Goal: Browse casually: Explore the website without a specific task or goal

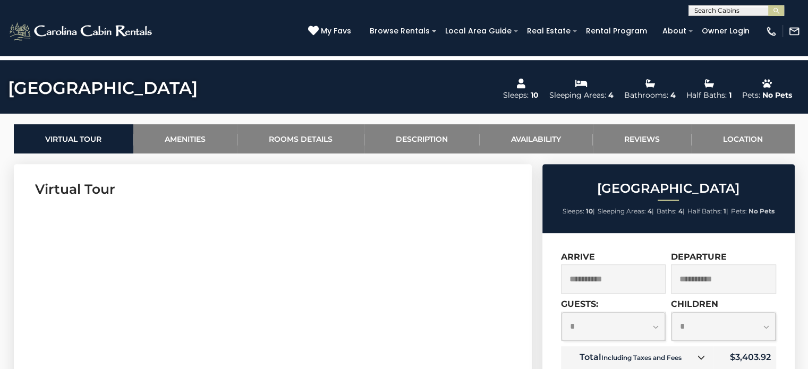
scroll to position [114, 0]
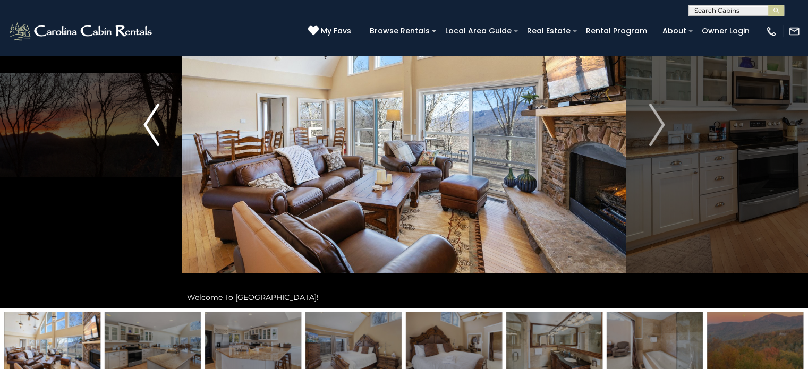
click at [148, 122] on img "Previous" at bounding box center [151, 125] width 16 height 42
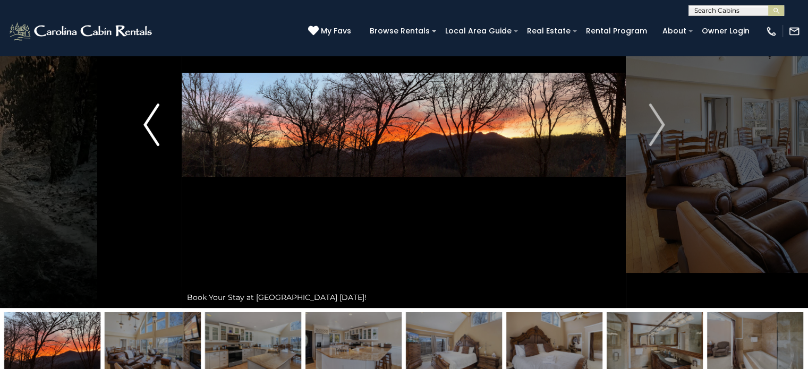
click at [148, 122] on img "Previous" at bounding box center [151, 125] width 16 height 42
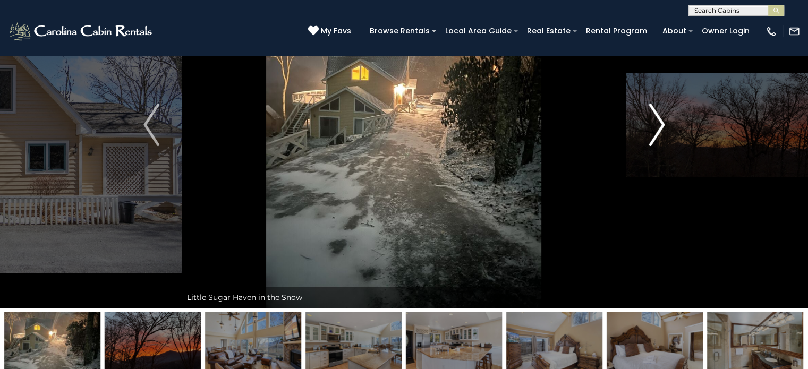
click at [660, 117] on img "Next" at bounding box center [657, 125] width 16 height 42
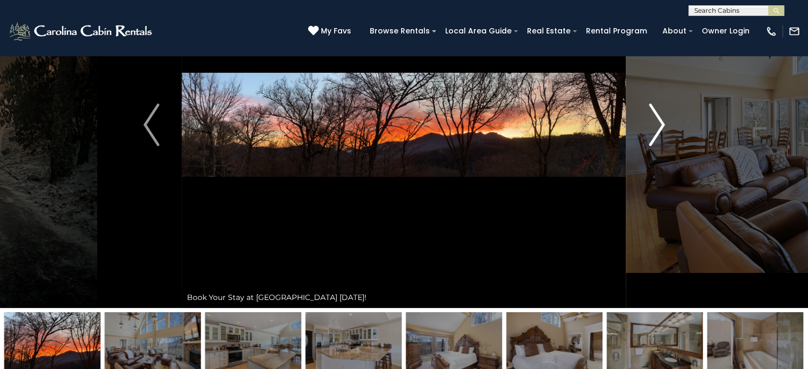
click at [660, 117] on img "Next" at bounding box center [657, 125] width 16 height 42
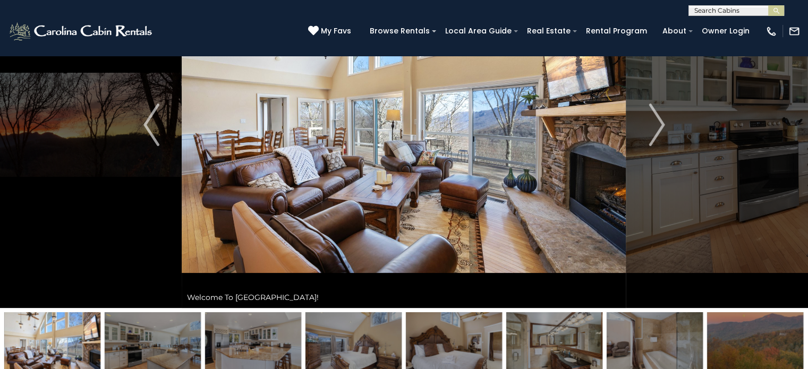
click at [490, 172] on img at bounding box center [404, 125] width 444 height 366
click at [664, 120] on img "Next" at bounding box center [657, 125] width 16 height 42
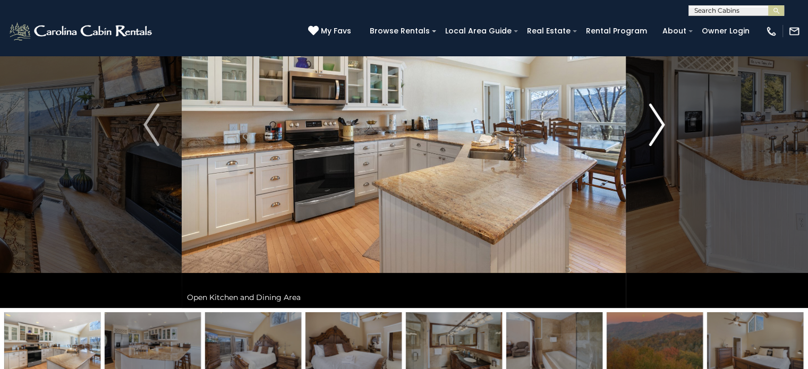
click at [664, 120] on img "Next" at bounding box center [657, 125] width 16 height 42
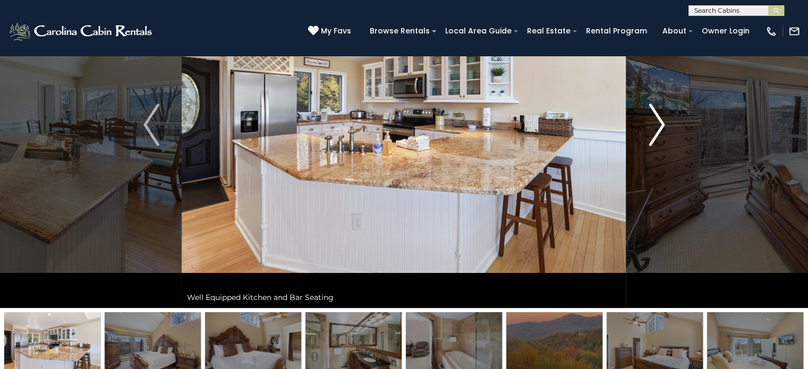
click at [659, 122] on img "Next" at bounding box center [657, 125] width 16 height 42
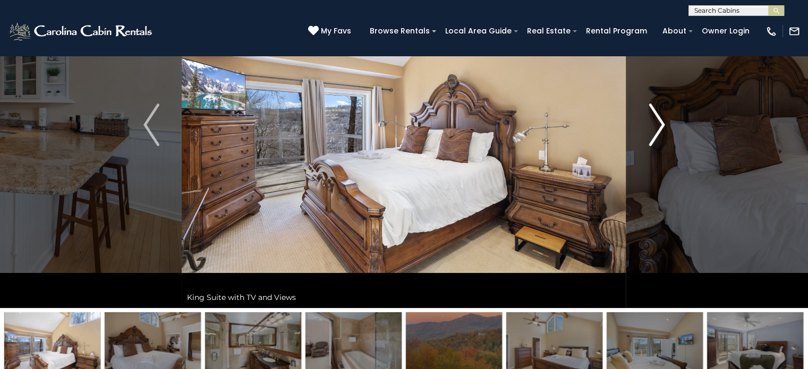
click at [659, 122] on img "Next" at bounding box center [657, 125] width 16 height 42
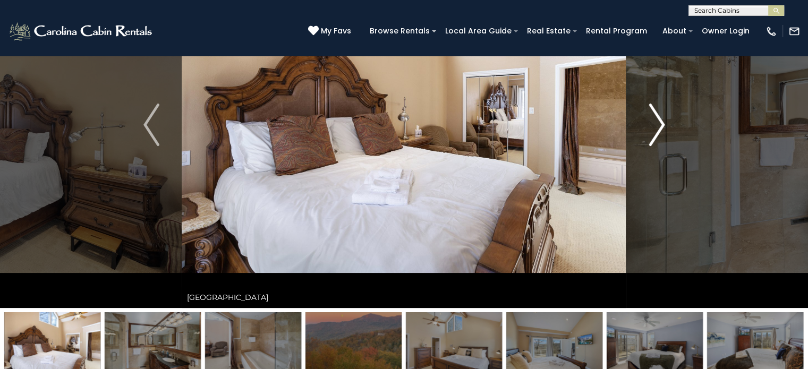
click at [659, 122] on img "Next" at bounding box center [657, 125] width 16 height 42
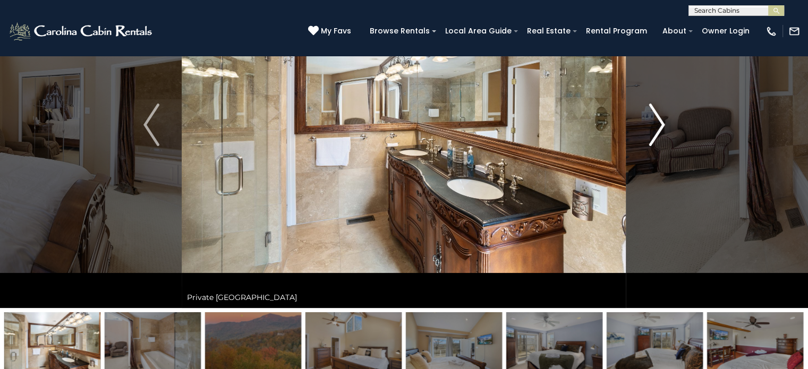
click at [659, 122] on img "Next" at bounding box center [657, 125] width 16 height 42
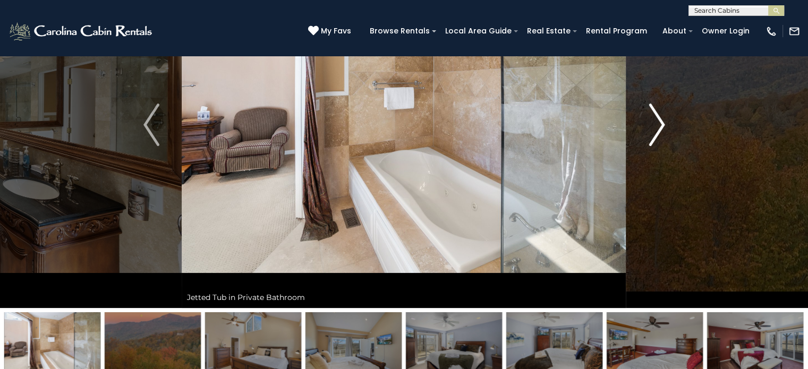
click at [659, 122] on img "Next" at bounding box center [657, 125] width 16 height 42
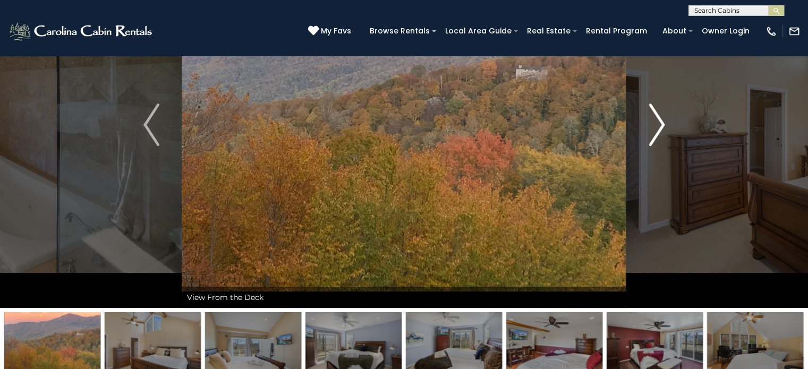
click at [659, 122] on img "Next" at bounding box center [657, 125] width 16 height 42
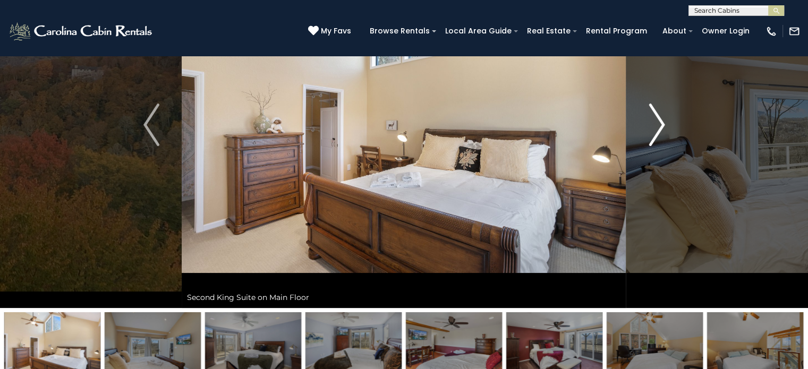
click at [659, 122] on img "Next" at bounding box center [657, 125] width 16 height 42
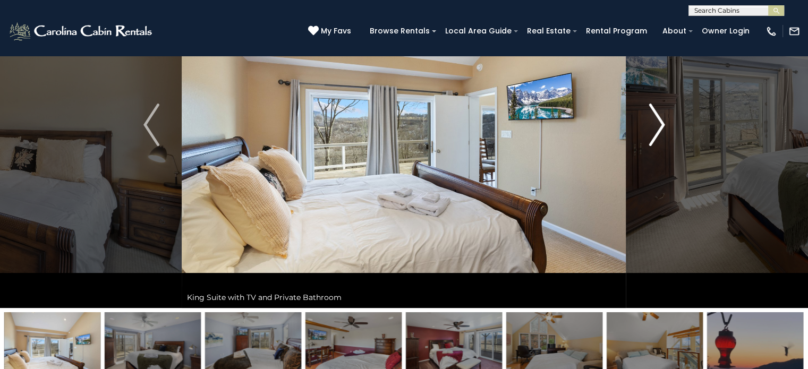
click at [659, 122] on img "Next" at bounding box center [657, 125] width 16 height 42
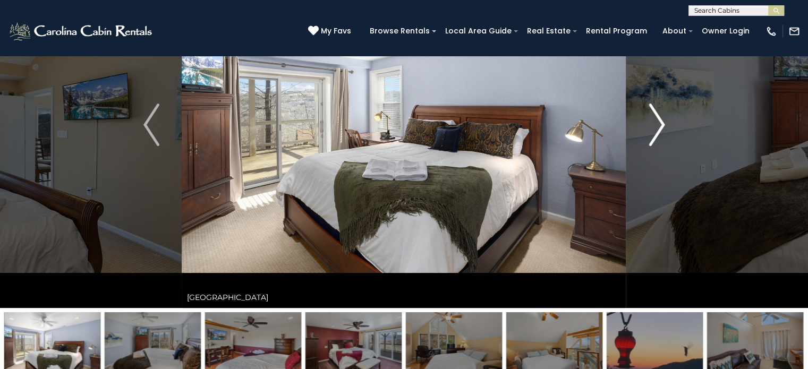
click at [659, 122] on img "Next" at bounding box center [657, 125] width 16 height 42
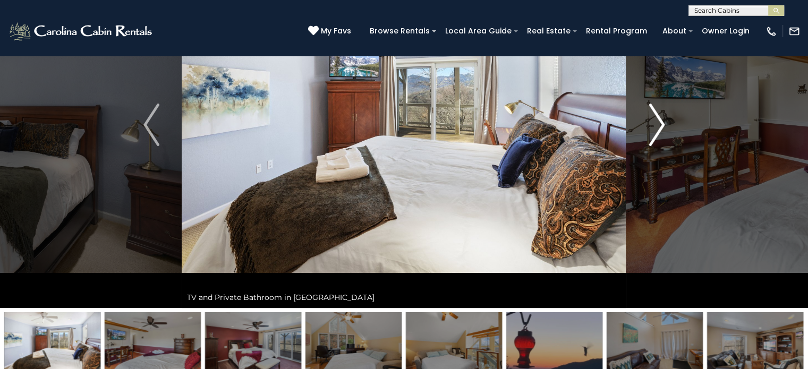
click at [659, 122] on img "Next" at bounding box center [657, 125] width 16 height 42
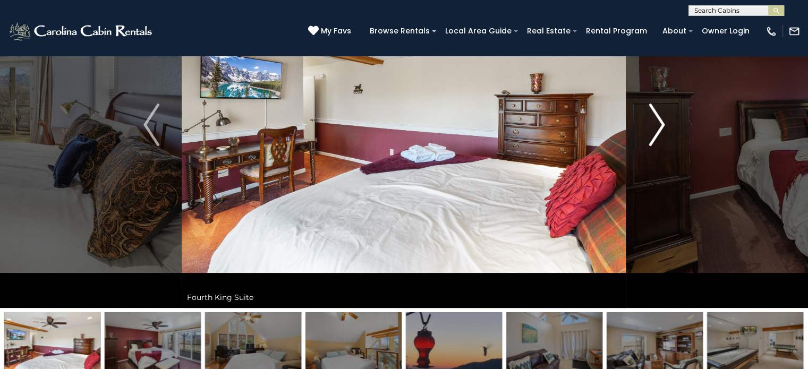
click at [659, 122] on img "Next" at bounding box center [657, 125] width 16 height 42
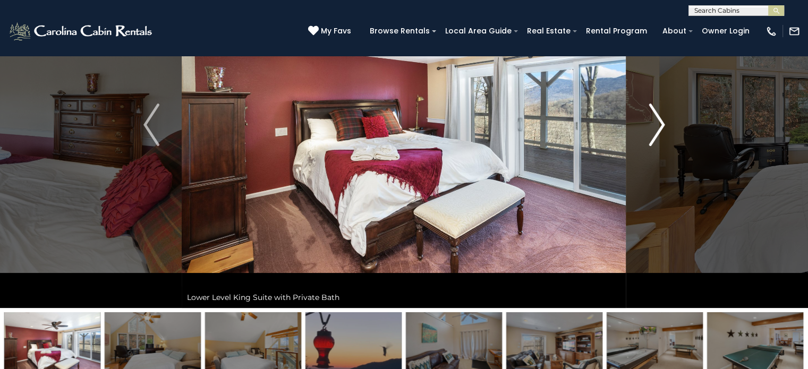
click at [659, 122] on img "Next" at bounding box center [657, 125] width 16 height 42
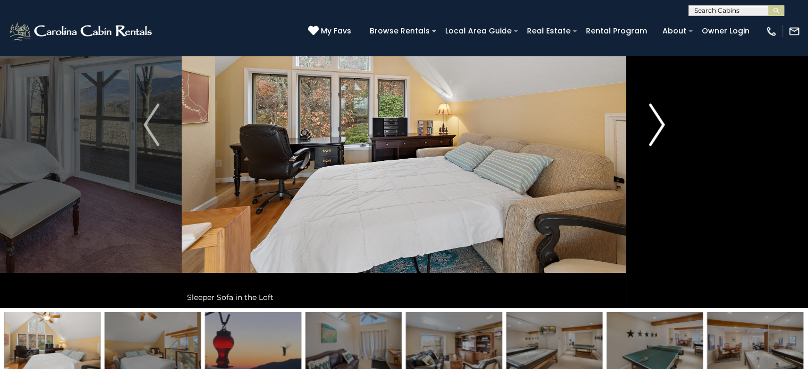
click at [659, 122] on img "Next" at bounding box center [657, 125] width 16 height 42
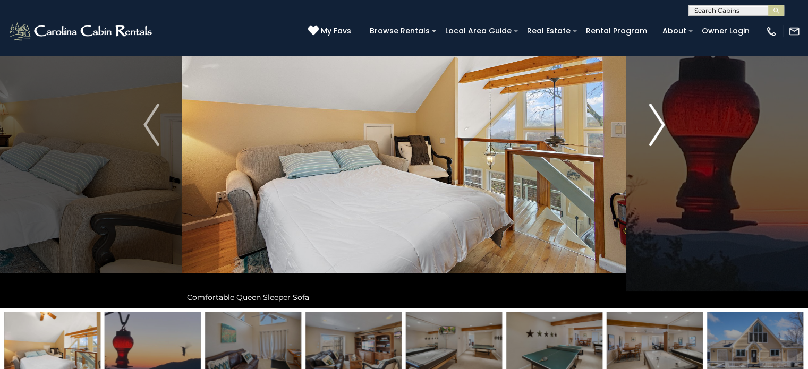
click at [659, 122] on img "Next" at bounding box center [657, 125] width 16 height 42
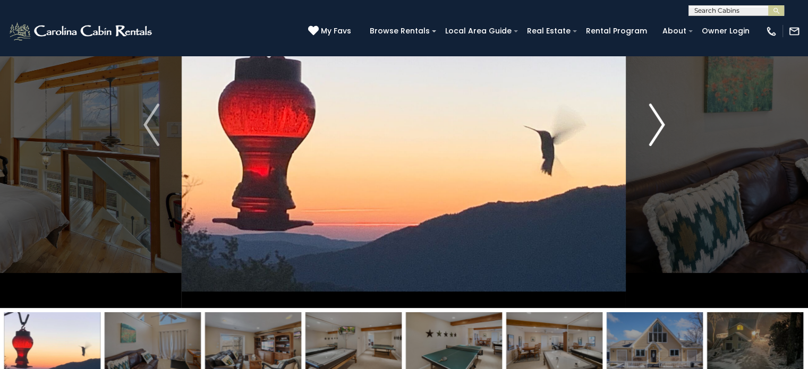
click at [659, 122] on img "Next" at bounding box center [657, 125] width 16 height 42
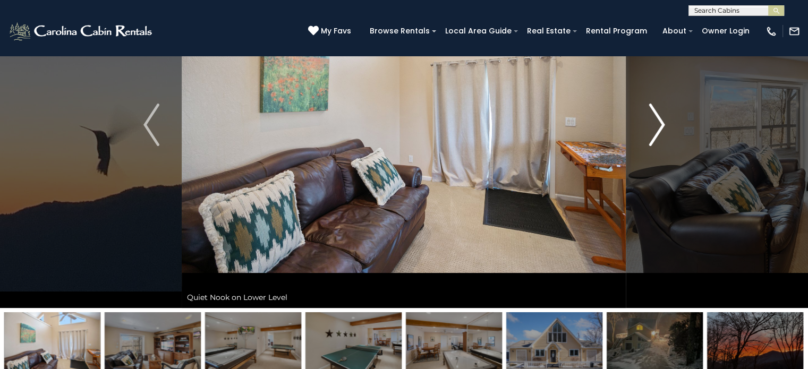
click at [659, 122] on img "Next" at bounding box center [657, 125] width 16 height 42
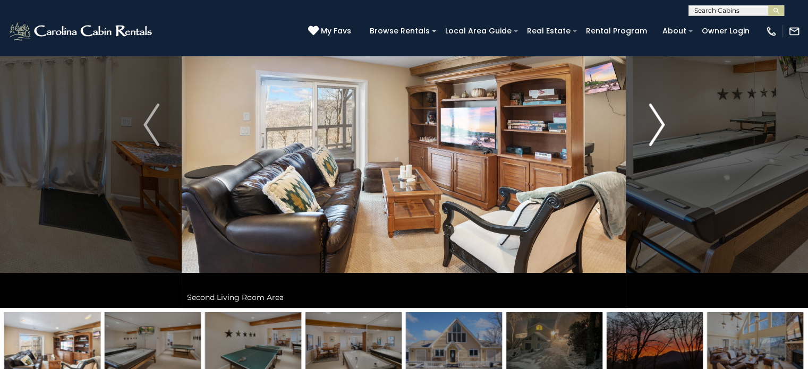
click at [659, 122] on img "Next" at bounding box center [657, 125] width 16 height 42
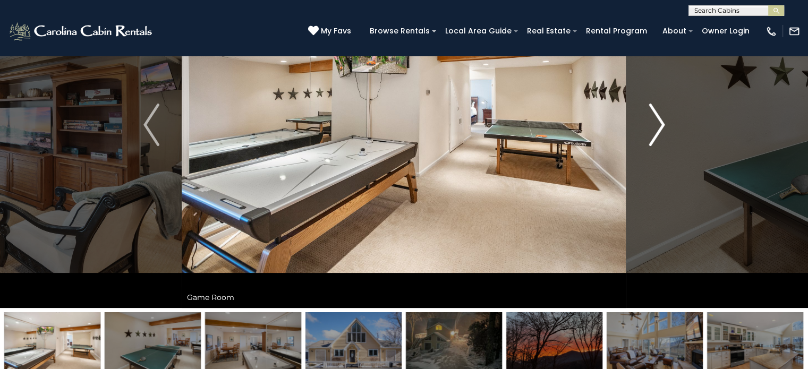
click at [658, 123] on img "Next" at bounding box center [657, 125] width 16 height 42
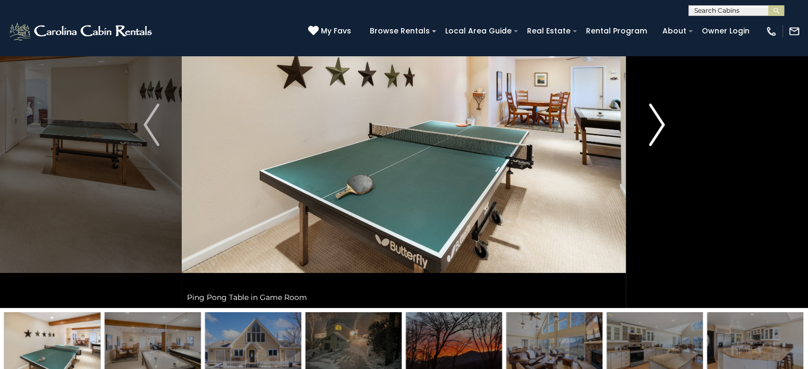
click at [658, 123] on img "Next" at bounding box center [657, 125] width 16 height 42
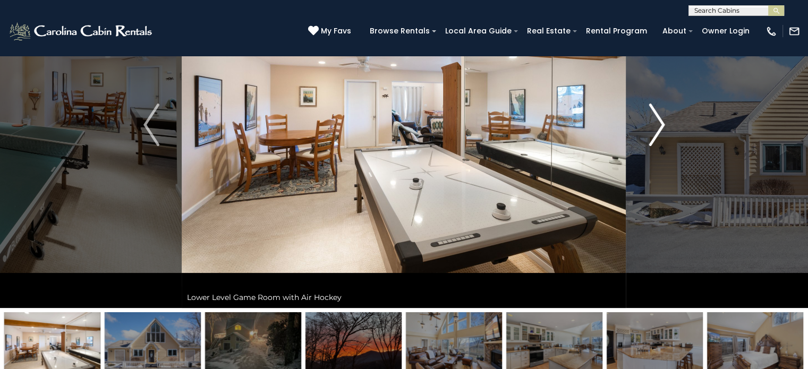
click at [658, 123] on img "Next" at bounding box center [657, 125] width 16 height 42
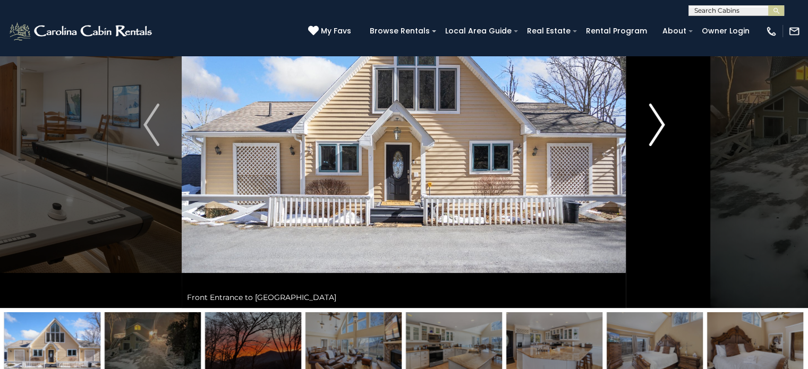
click at [658, 122] on img "Next" at bounding box center [657, 125] width 16 height 42
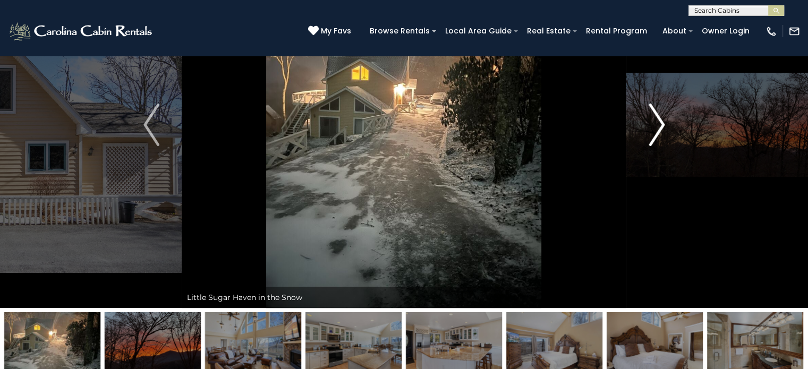
click at [656, 122] on img "Next" at bounding box center [657, 125] width 16 height 42
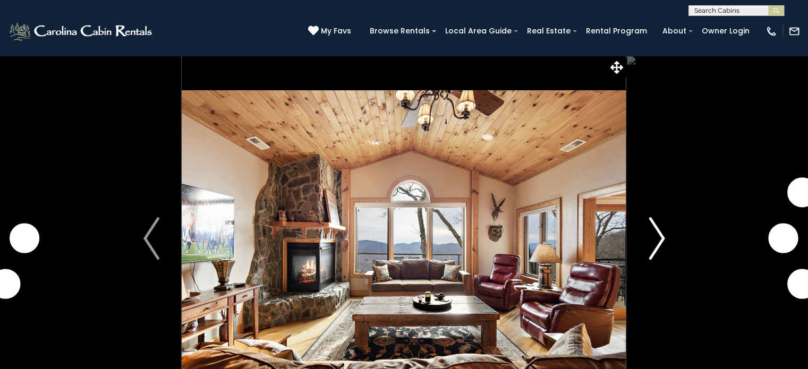
click at [653, 229] on img "Next" at bounding box center [657, 238] width 16 height 42
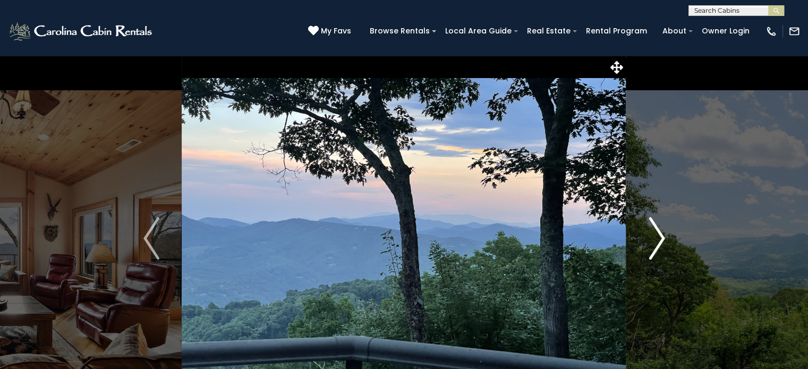
click at [653, 229] on img "Next" at bounding box center [657, 238] width 16 height 42
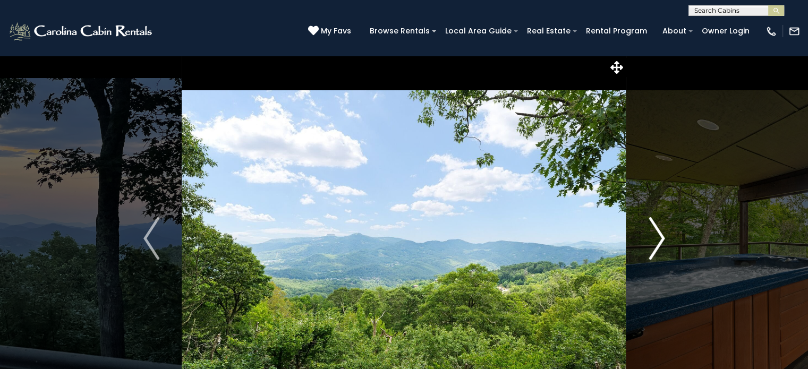
click at [653, 229] on img "Next" at bounding box center [657, 238] width 16 height 42
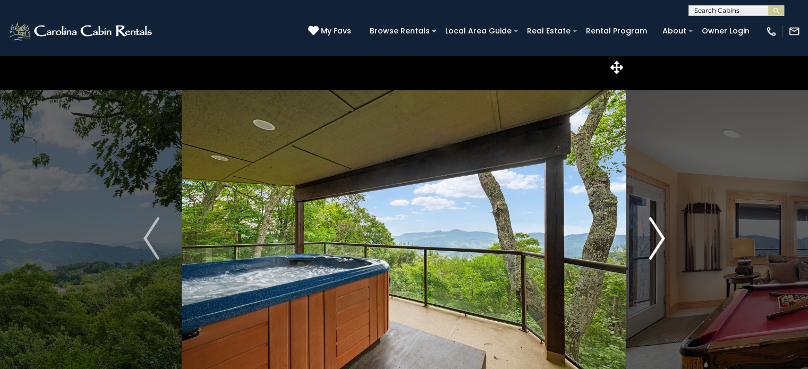
click at [653, 229] on img "Next" at bounding box center [657, 238] width 16 height 42
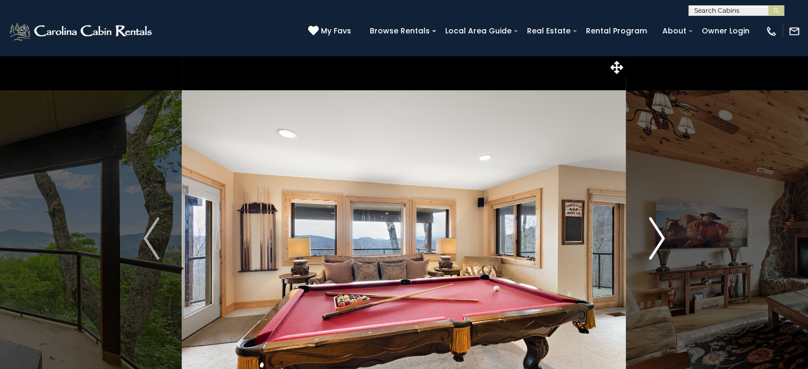
click at [653, 229] on img "Next" at bounding box center [657, 238] width 16 height 42
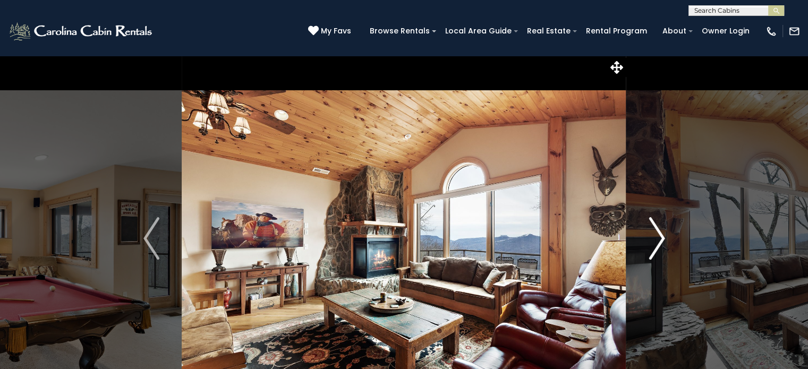
click at [653, 229] on img "Next" at bounding box center [657, 238] width 16 height 42
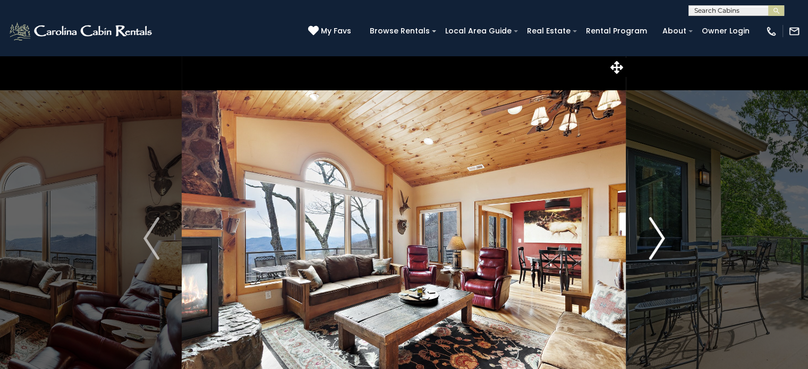
click at [653, 229] on img "Next" at bounding box center [657, 238] width 16 height 42
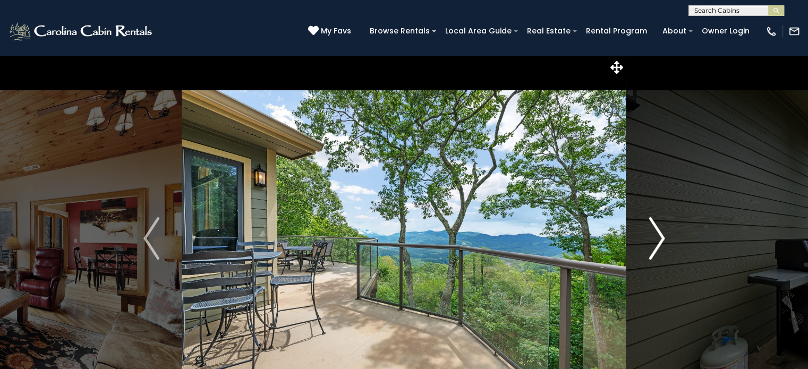
click at [652, 231] on img "Next" at bounding box center [657, 238] width 16 height 42
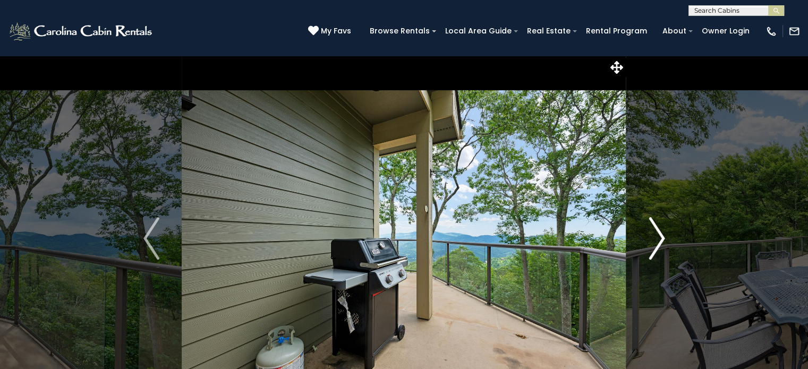
click at [652, 231] on img "Next" at bounding box center [657, 238] width 16 height 42
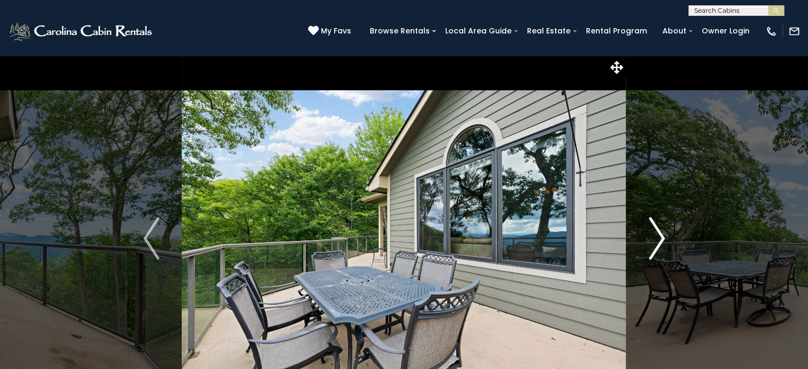
click at [652, 231] on img "Next" at bounding box center [657, 238] width 16 height 42
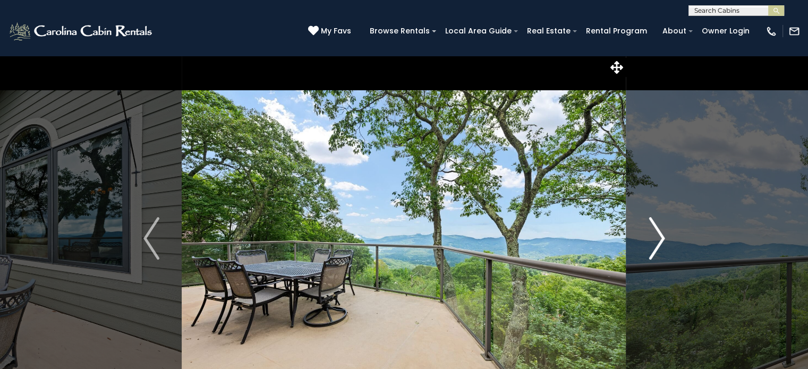
click at [652, 231] on img "Next" at bounding box center [657, 238] width 16 height 42
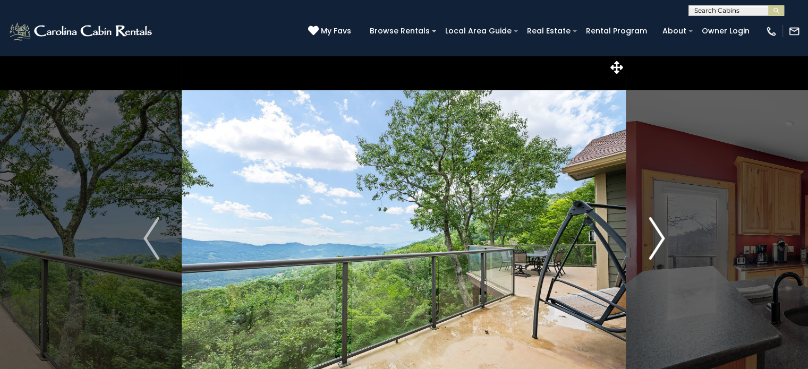
click at [652, 232] on img "Next" at bounding box center [657, 238] width 16 height 42
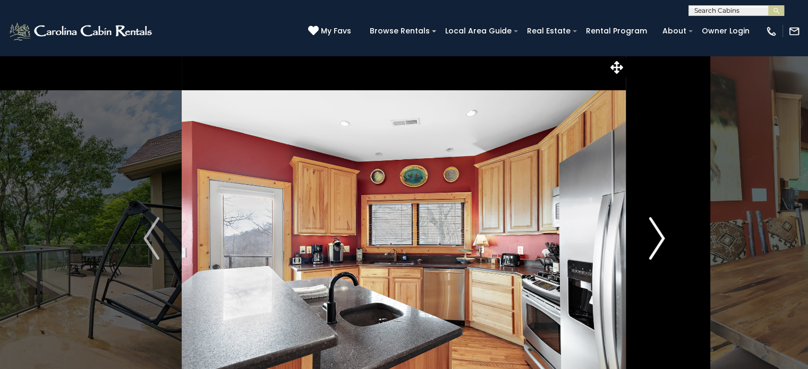
click at [652, 233] on img "Next" at bounding box center [657, 238] width 16 height 42
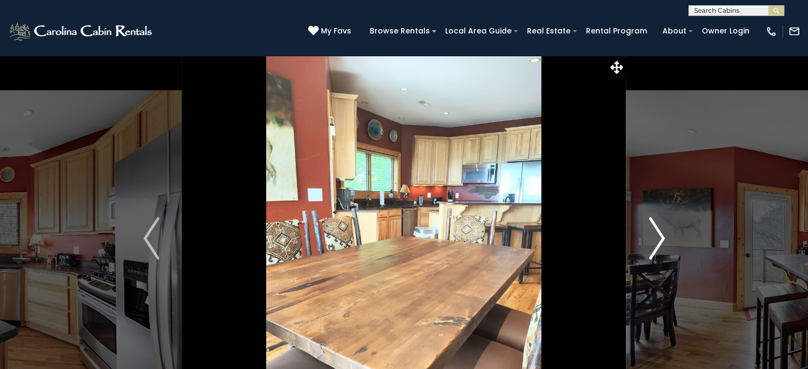
click at [652, 235] on img "Next" at bounding box center [657, 238] width 16 height 42
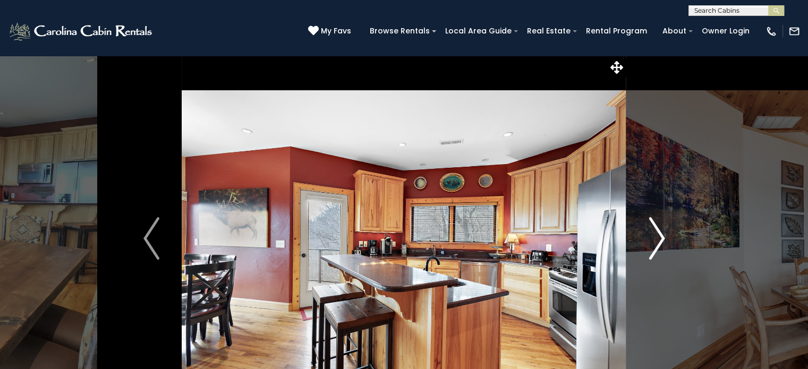
click at [652, 235] on img "Next" at bounding box center [657, 238] width 16 height 42
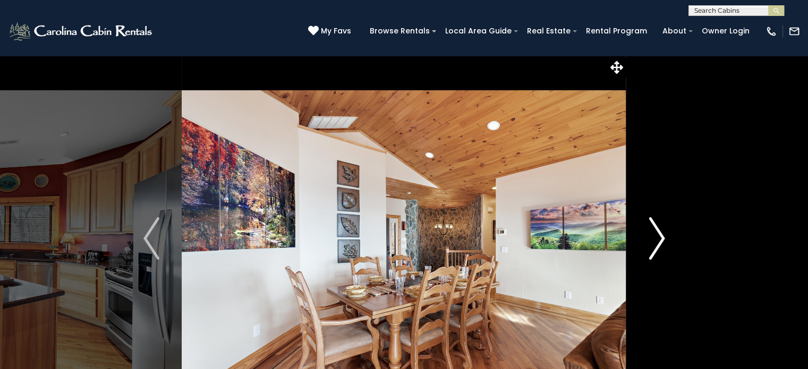
click at [652, 236] on img "Next" at bounding box center [657, 238] width 16 height 42
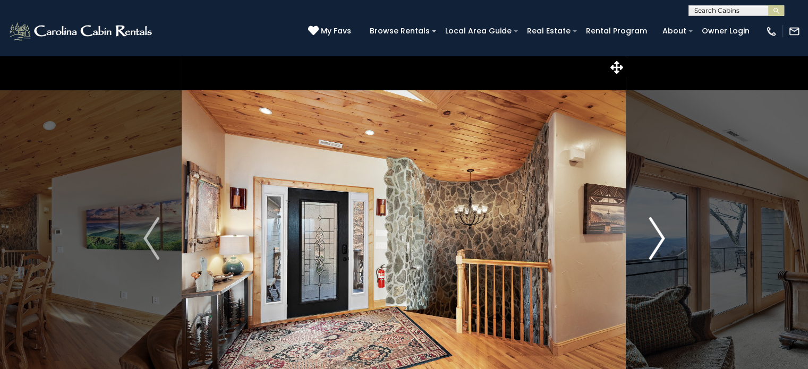
click at [651, 237] on img "Next" at bounding box center [657, 238] width 16 height 42
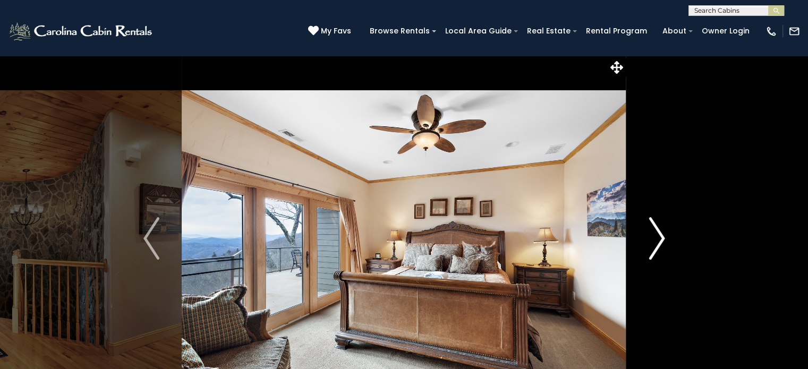
click at [653, 229] on img "Next" at bounding box center [657, 238] width 16 height 42
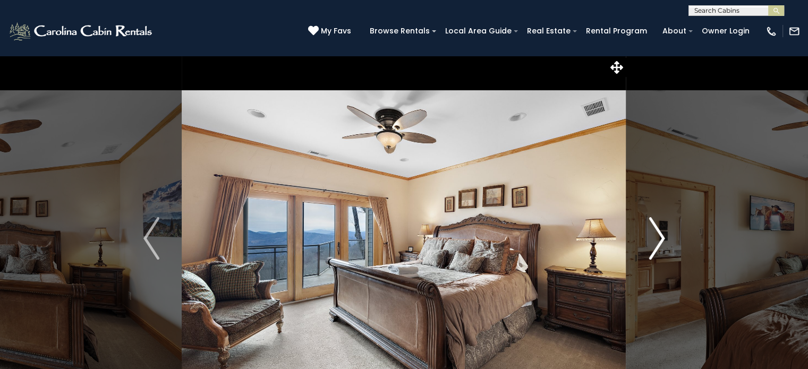
click at [653, 231] on img "Next" at bounding box center [657, 238] width 16 height 42
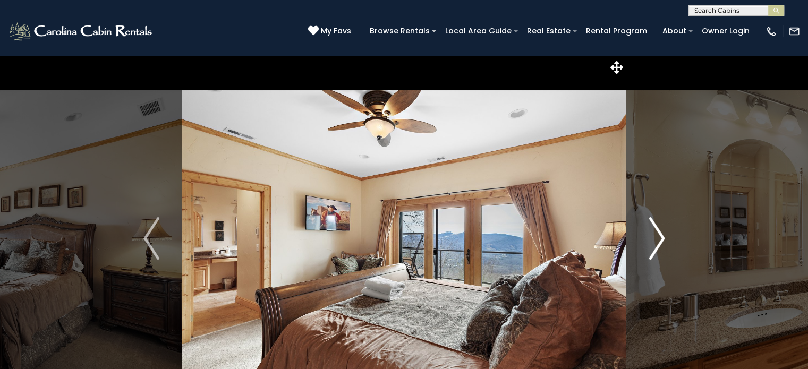
click at [653, 229] on img "Next" at bounding box center [657, 238] width 16 height 42
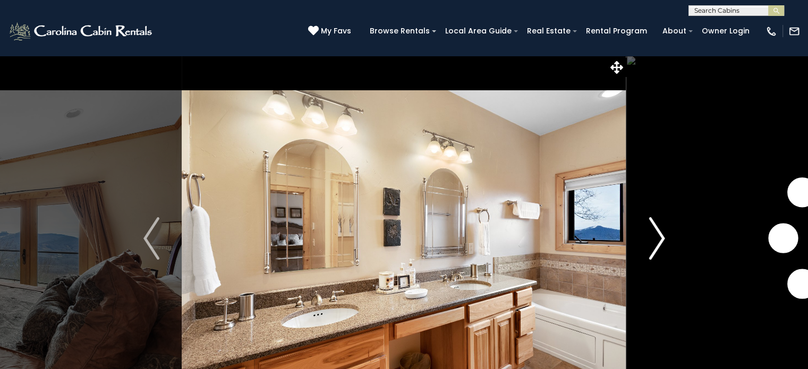
click at [653, 229] on img "Next" at bounding box center [657, 238] width 16 height 42
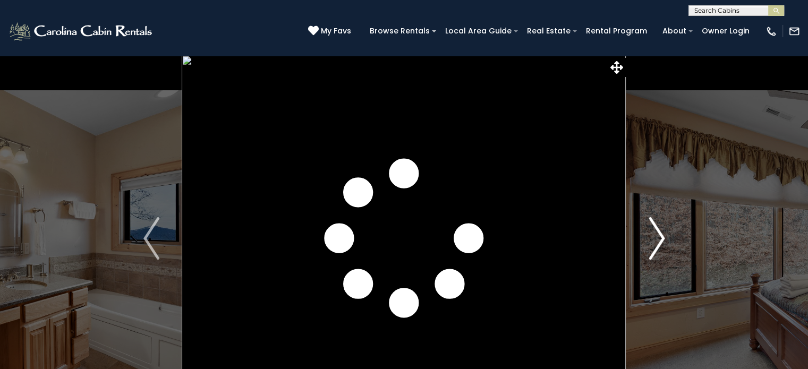
click at [652, 231] on img "Next" at bounding box center [657, 238] width 16 height 42
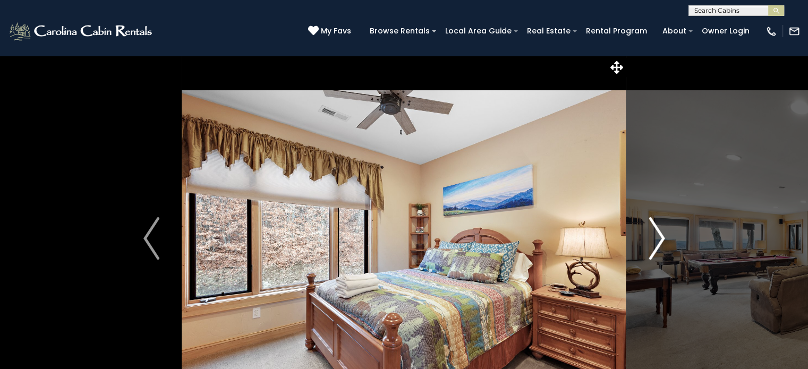
click at [651, 235] on img "Next" at bounding box center [657, 238] width 16 height 42
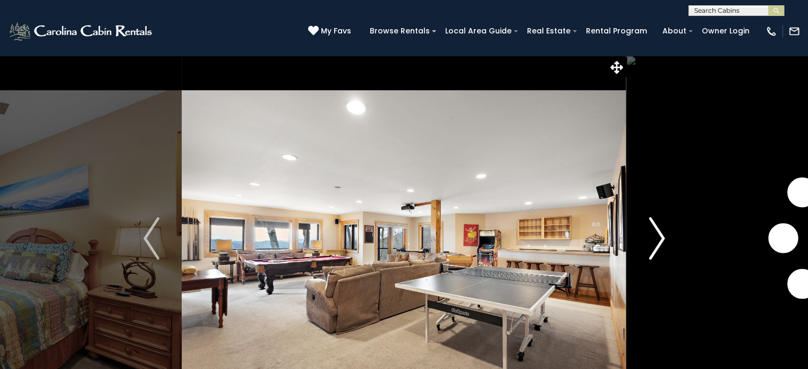
click at [651, 235] on img "Next" at bounding box center [657, 238] width 16 height 42
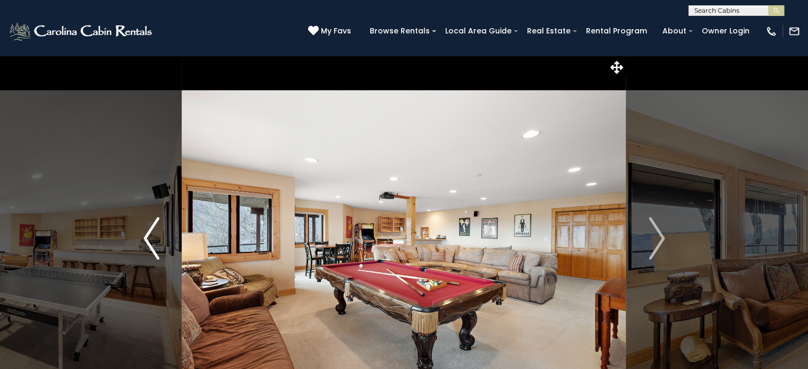
click at [147, 229] on img "Previous" at bounding box center [151, 238] width 16 height 42
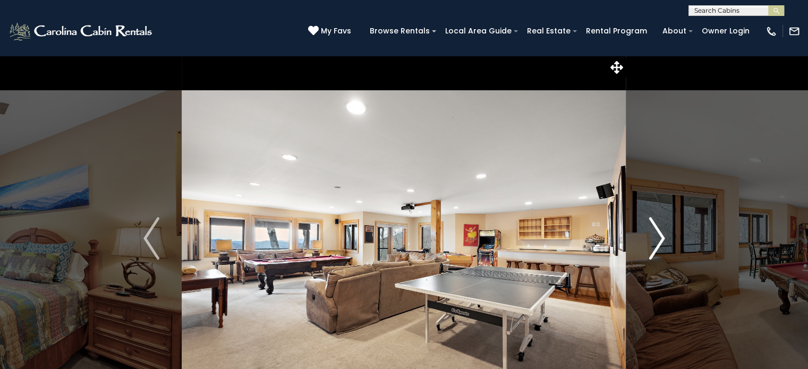
click at [661, 240] on img "Next" at bounding box center [657, 238] width 16 height 42
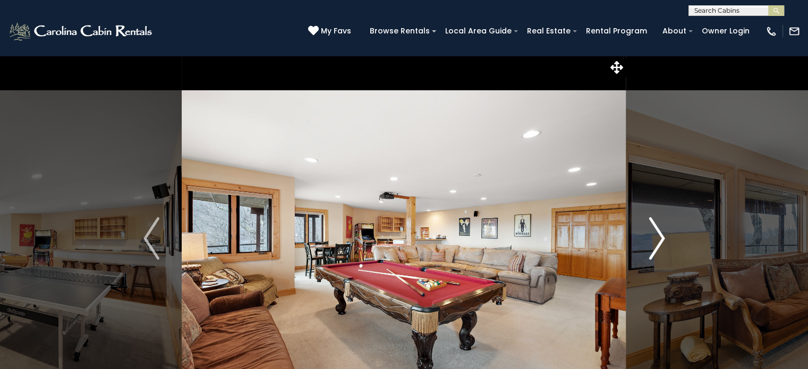
click at [661, 240] on img "Next" at bounding box center [657, 238] width 16 height 42
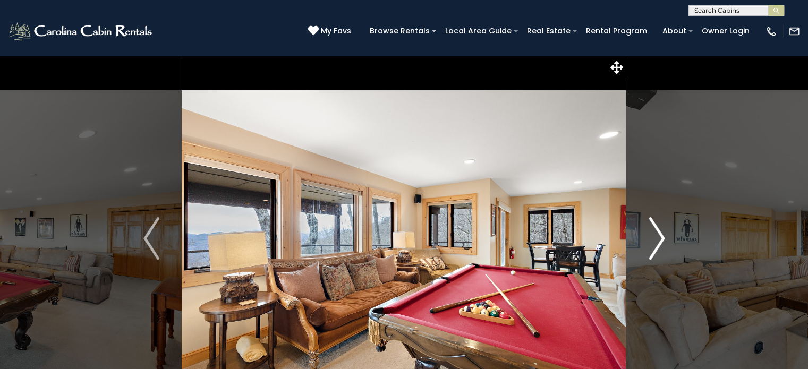
click at [661, 240] on img "Next" at bounding box center [657, 238] width 16 height 42
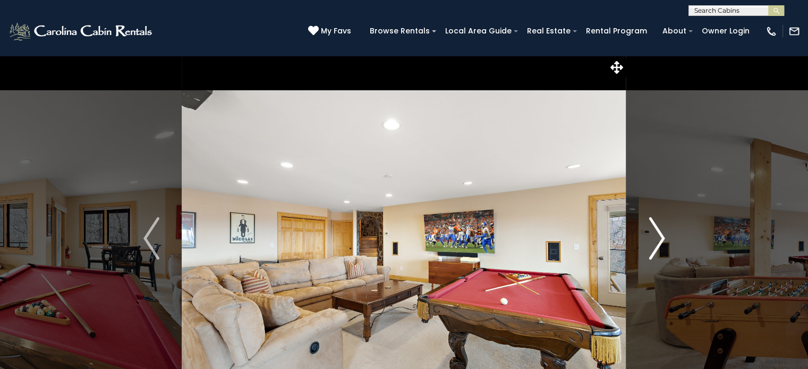
click at [661, 240] on img "Next" at bounding box center [657, 238] width 16 height 42
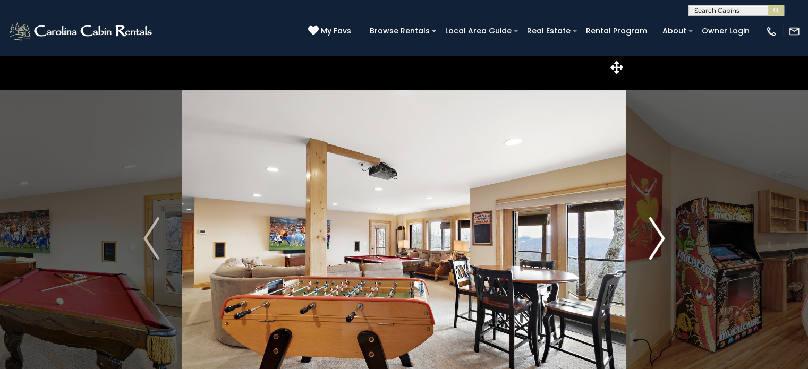
click at [661, 240] on img "Next" at bounding box center [657, 238] width 16 height 42
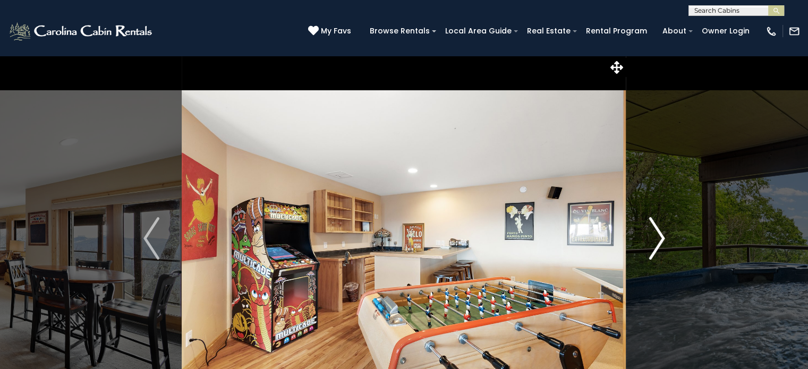
click at [661, 240] on img "Next" at bounding box center [657, 238] width 16 height 42
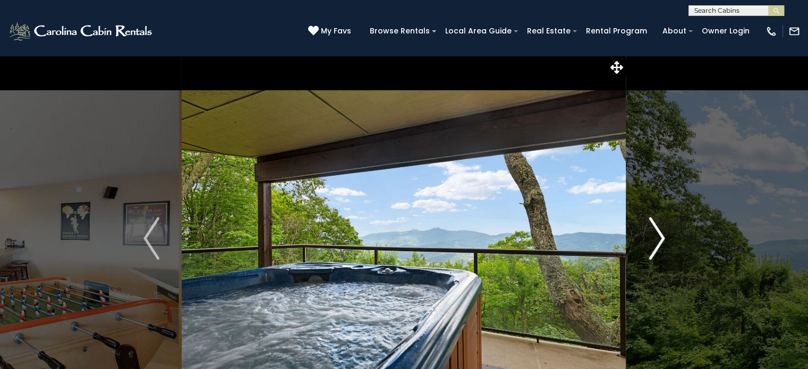
click at [661, 240] on img "Next" at bounding box center [657, 238] width 16 height 42
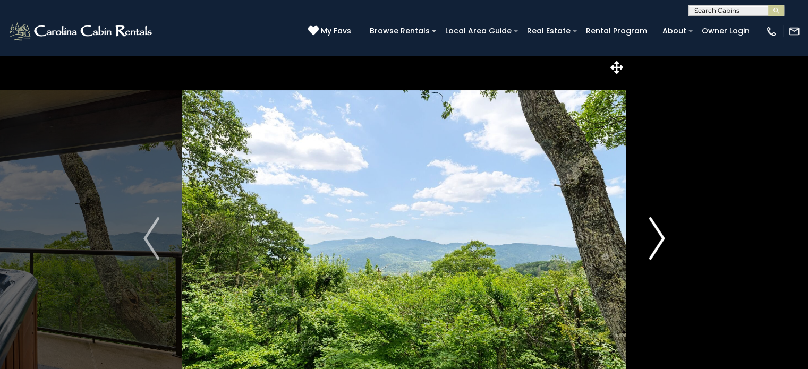
click at [661, 240] on img "Next" at bounding box center [657, 238] width 16 height 42
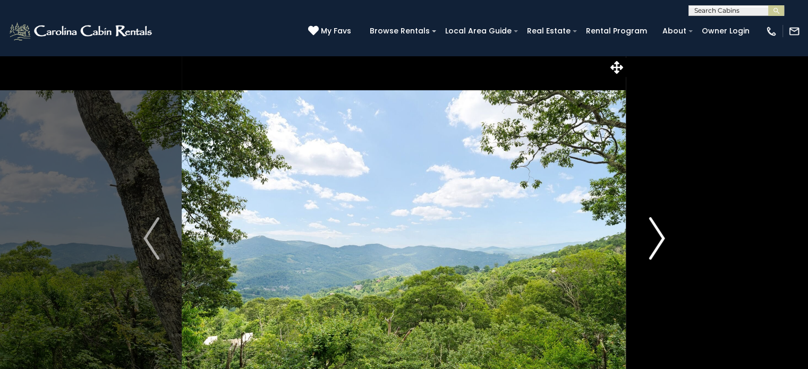
click at [661, 240] on img "Next" at bounding box center [657, 238] width 16 height 42
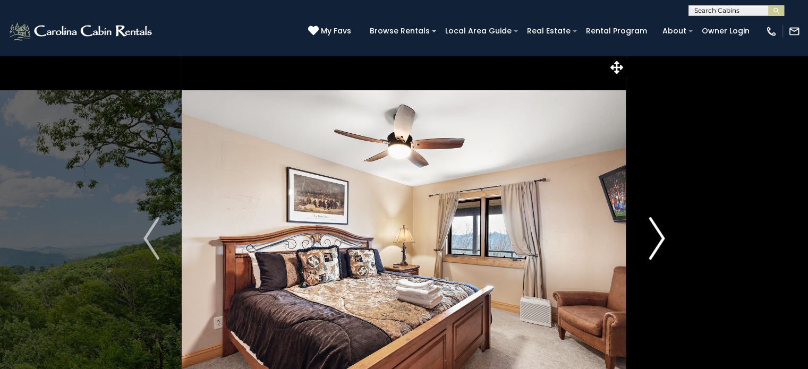
click at [661, 240] on img "Next" at bounding box center [657, 238] width 16 height 42
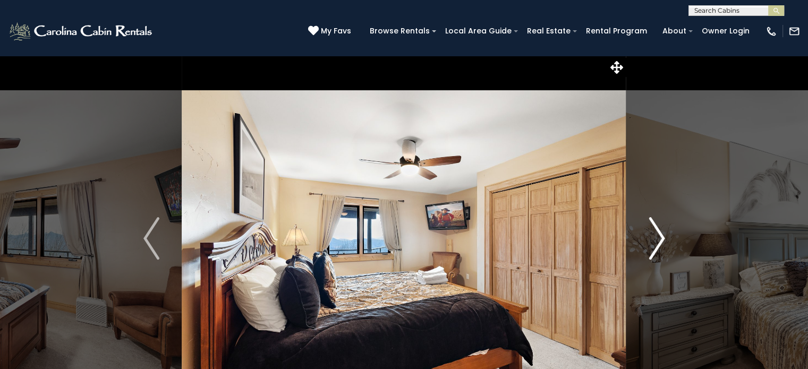
click at [661, 240] on img "Next" at bounding box center [657, 238] width 16 height 42
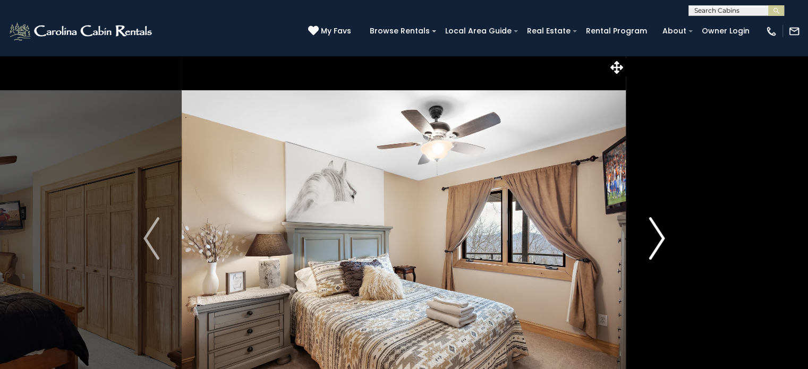
click at [661, 240] on img "Next" at bounding box center [657, 238] width 16 height 42
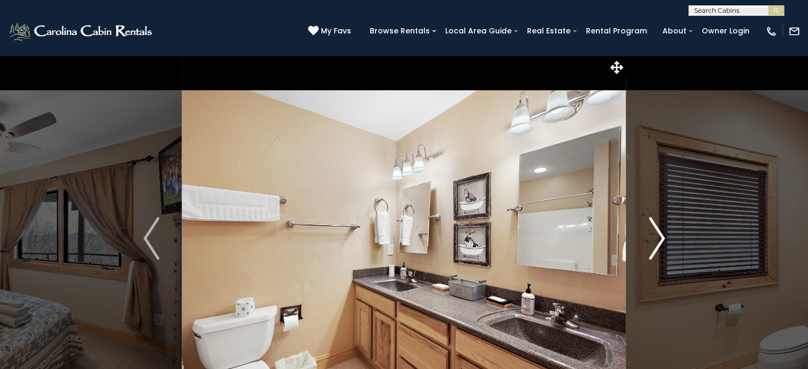
click at [661, 240] on img "Next" at bounding box center [657, 238] width 16 height 42
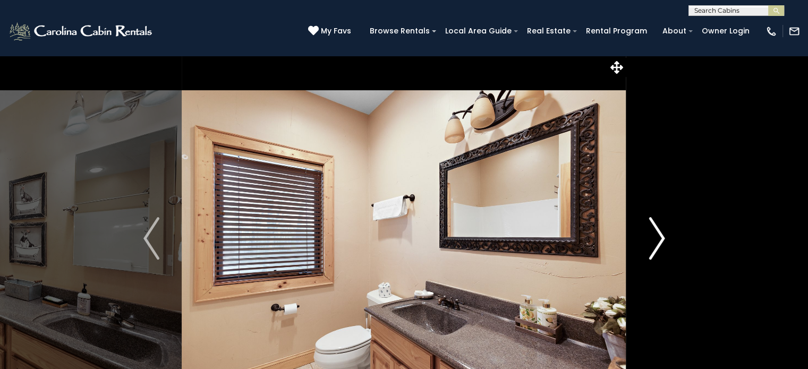
click at [661, 240] on img "Next" at bounding box center [657, 238] width 16 height 42
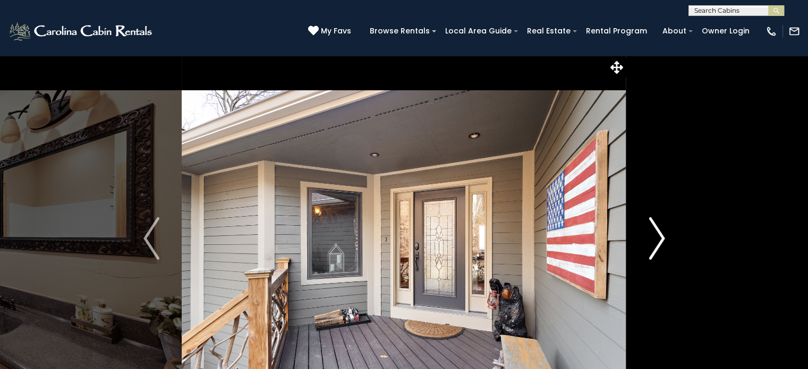
click at [661, 240] on img "Next" at bounding box center [657, 238] width 16 height 42
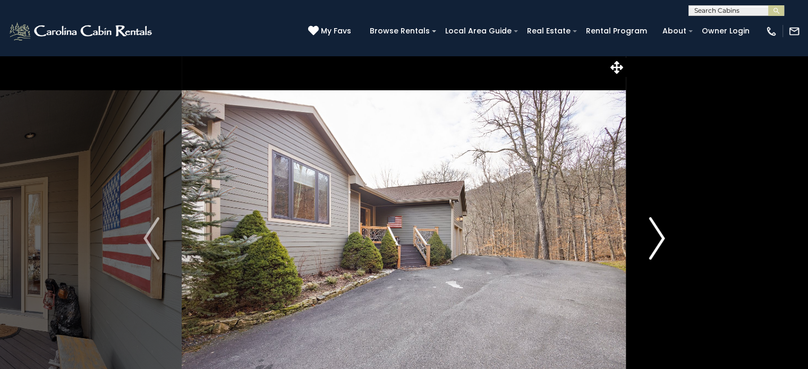
click at [661, 240] on img "Next" at bounding box center [657, 238] width 16 height 42
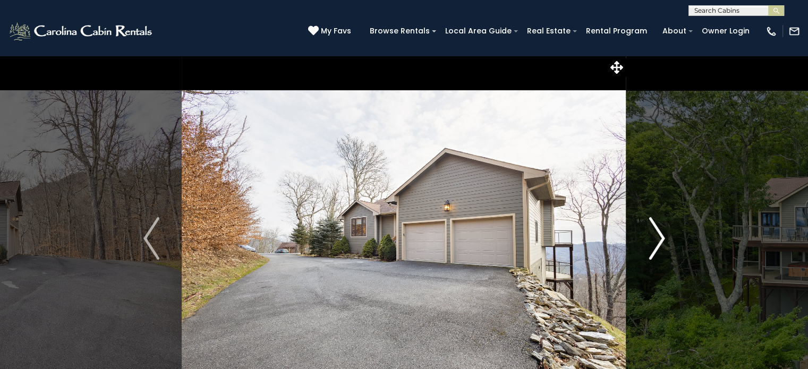
click at [661, 240] on img "Next" at bounding box center [657, 238] width 16 height 42
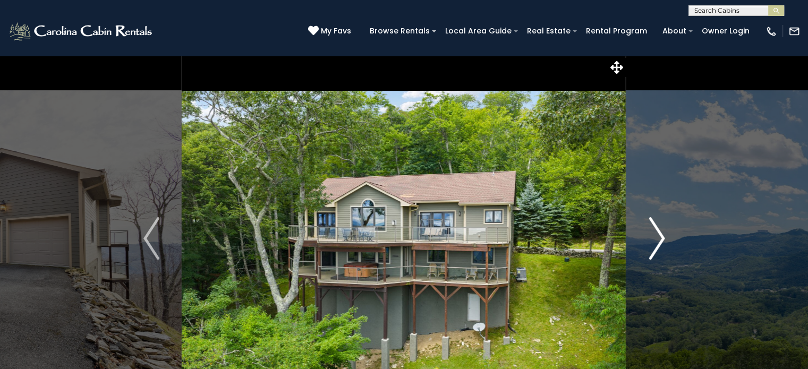
click at [661, 240] on img "Next" at bounding box center [657, 238] width 16 height 42
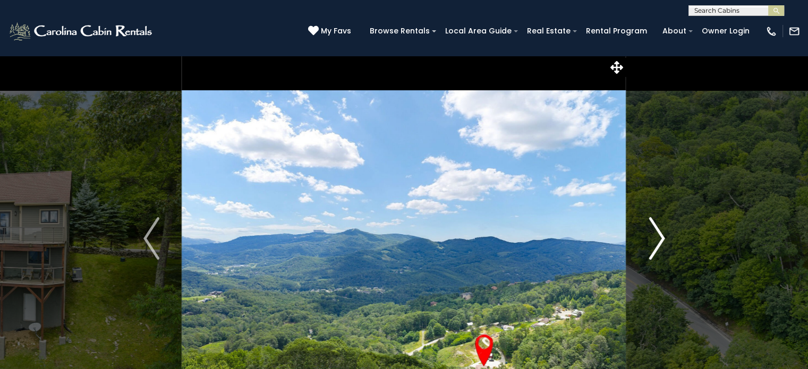
click at [661, 240] on img "Next" at bounding box center [657, 238] width 16 height 42
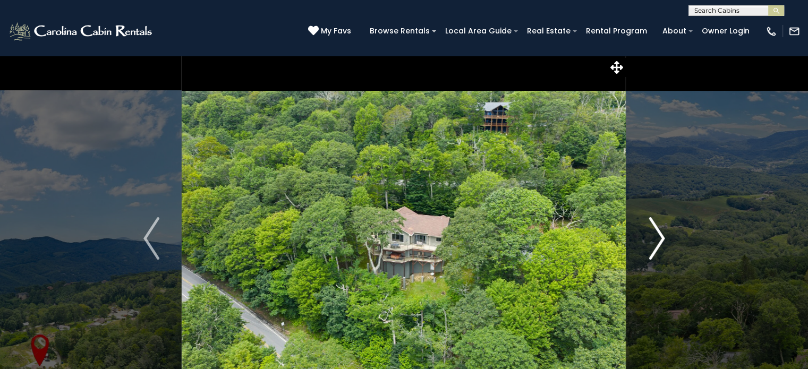
click at [661, 240] on img "Next" at bounding box center [657, 238] width 16 height 42
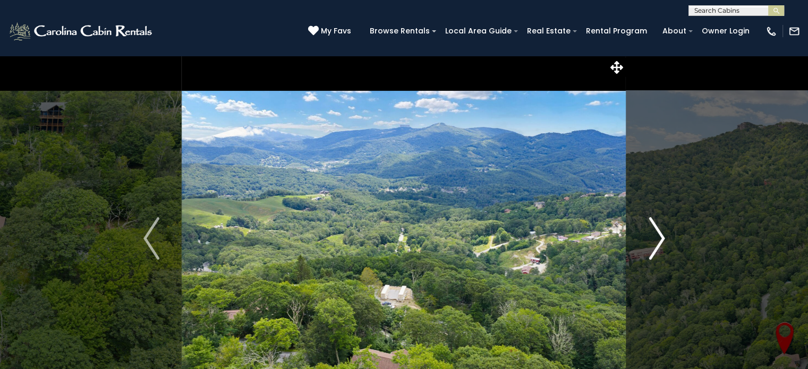
click at [661, 241] on img "Next" at bounding box center [657, 238] width 16 height 42
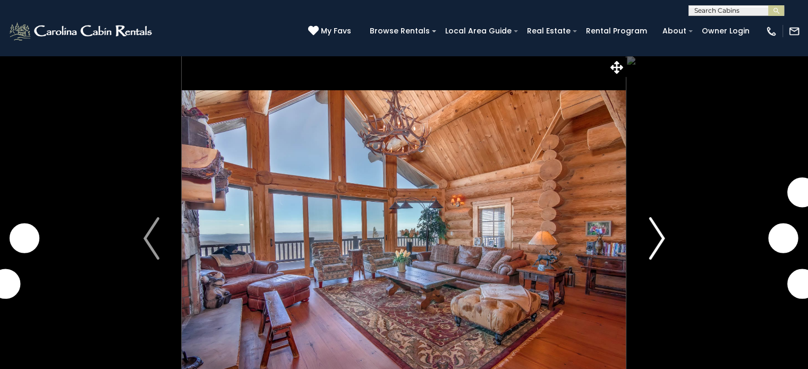
click at [658, 231] on img "Next" at bounding box center [657, 238] width 16 height 42
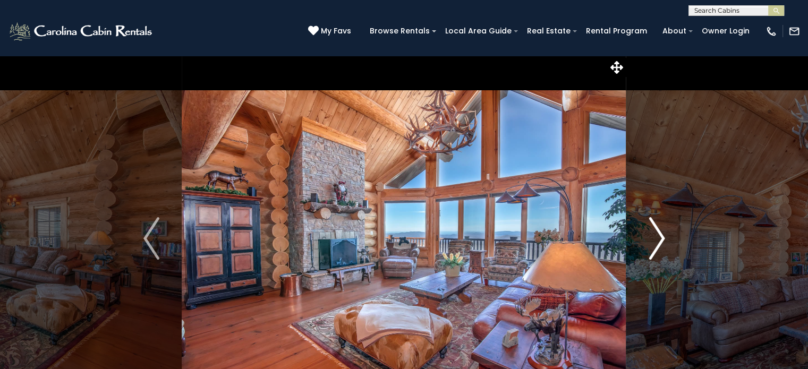
click at [658, 231] on img "Next" at bounding box center [657, 238] width 16 height 42
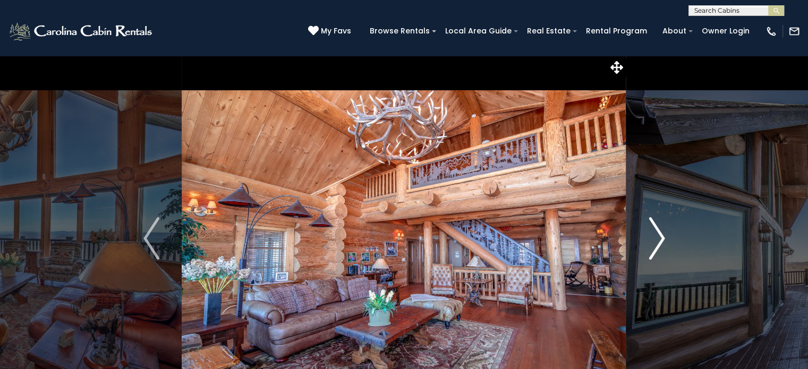
click at [658, 231] on img "Next" at bounding box center [657, 238] width 16 height 42
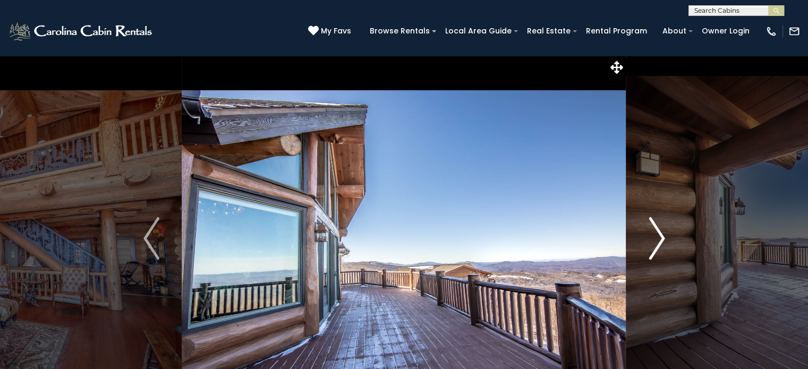
click at [658, 231] on img "Next" at bounding box center [657, 238] width 16 height 42
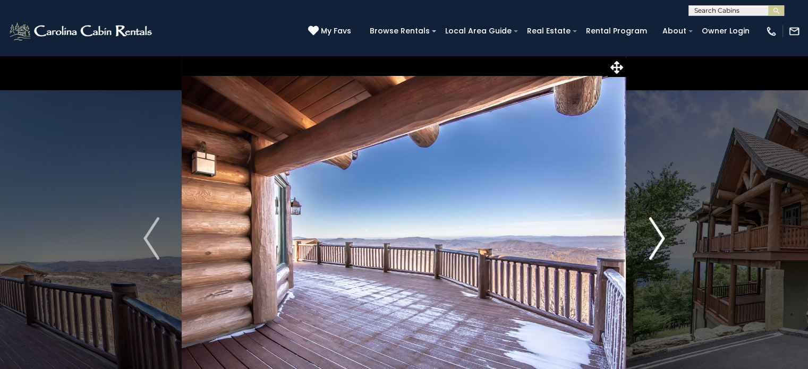
click at [658, 231] on img "Next" at bounding box center [657, 238] width 16 height 42
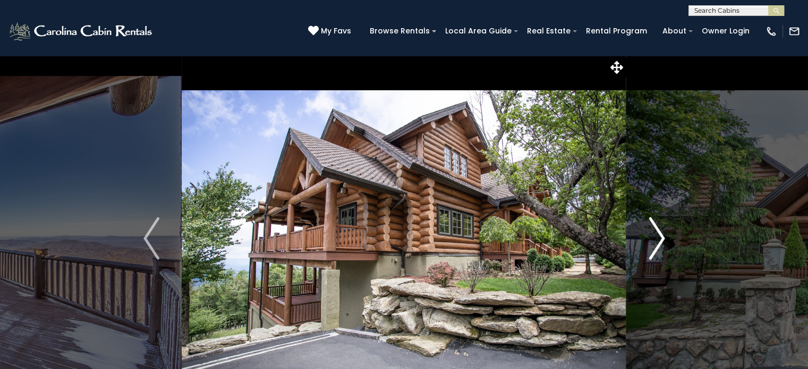
click at [658, 231] on img "Next" at bounding box center [657, 238] width 16 height 42
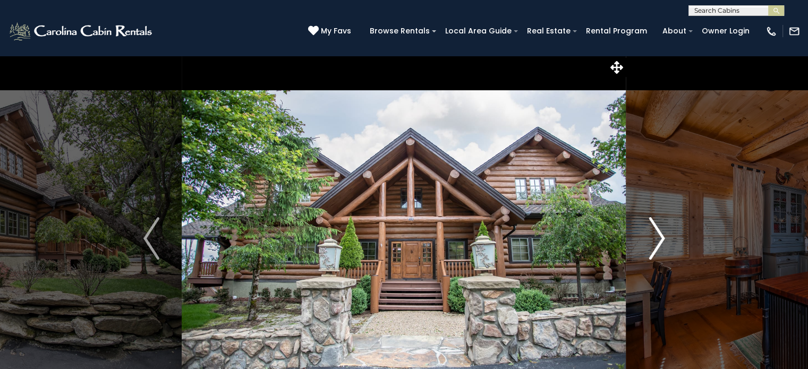
click at [658, 231] on img "Next" at bounding box center [657, 238] width 16 height 42
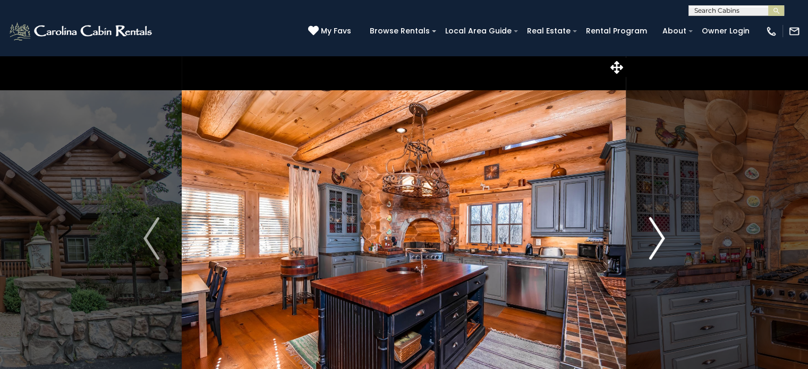
click at [658, 231] on img "Next" at bounding box center [657, 238] width 16 height 42
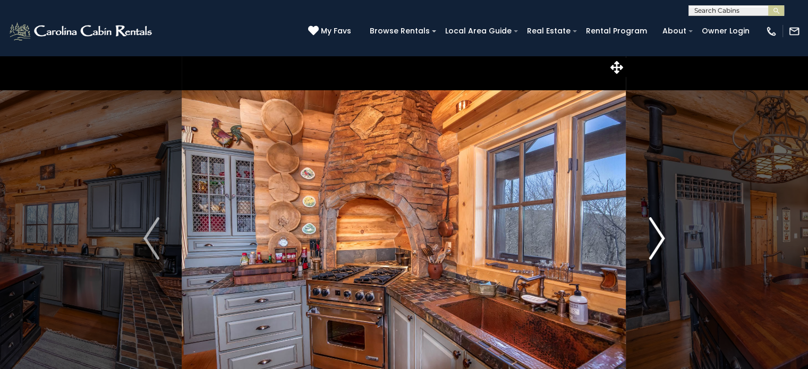
click at [658, 231] on img "Next" at bounding box center [657, 238] width 16 height 42
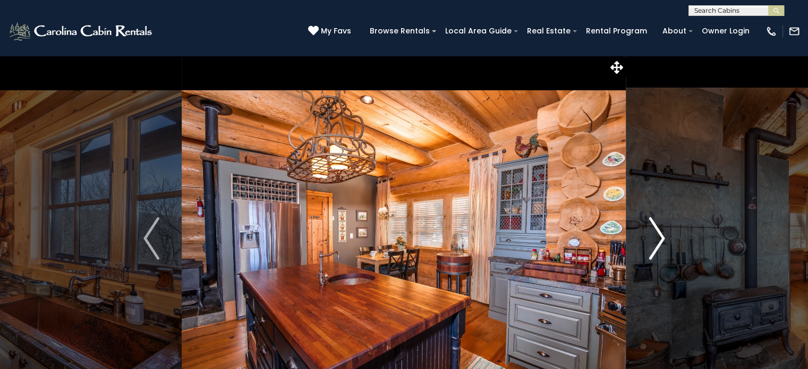
click at [658, 231] on img "Next" at bounding box center [657, 238] width 16 height 42
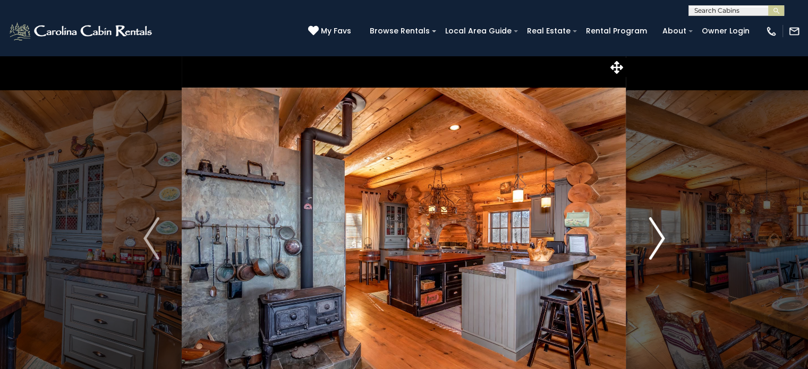
click at [658, 231] on img "Next" at bounding box center [657, 238] width 16 height 42
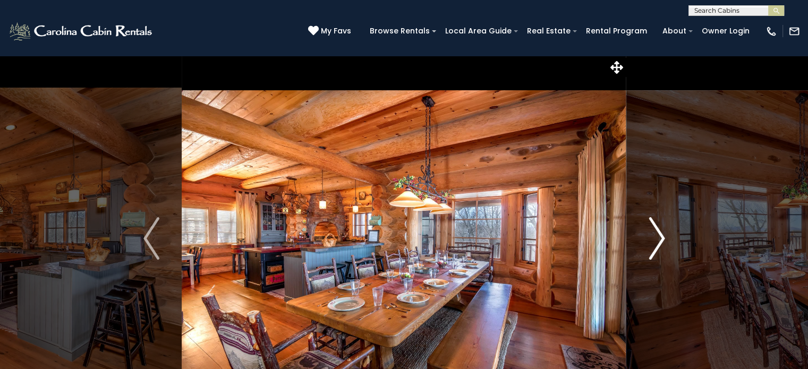
click at [658, 231] on img "Next" at bounding box center [657, 238] width 16 height 42
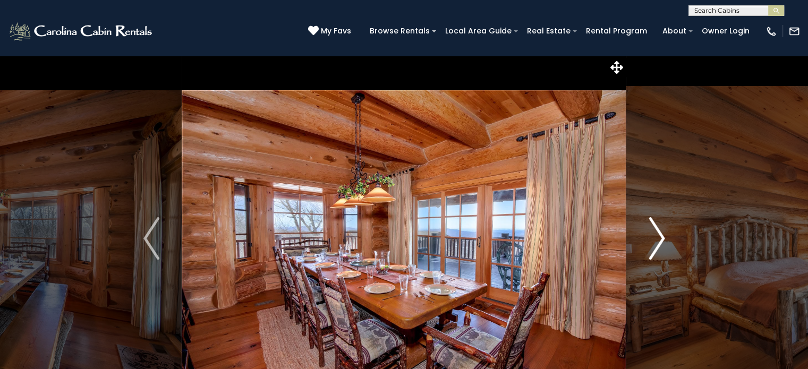
click at [658, 231] on img "Next" at bounding box center [657, 238] width 16 height 42
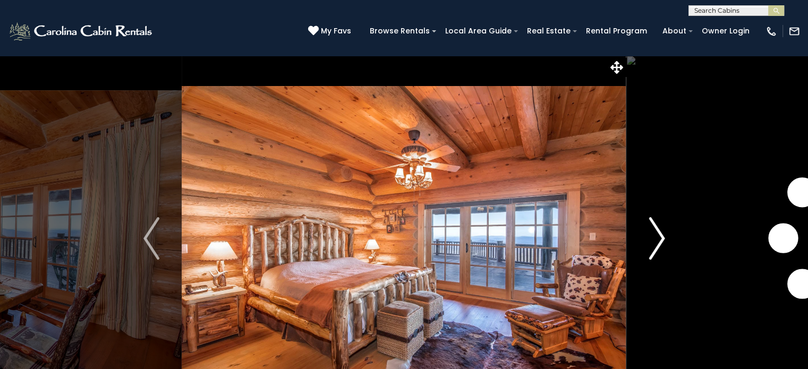
click at [658, 231] on img "Next" at bounding box center [657, 238] width 16 height 42
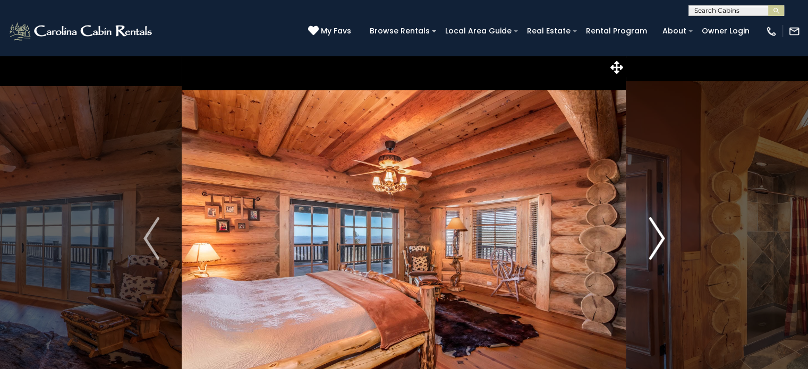
click at [658, 231] on img "Next" at bounding box center [657, 238] width 16 height 42
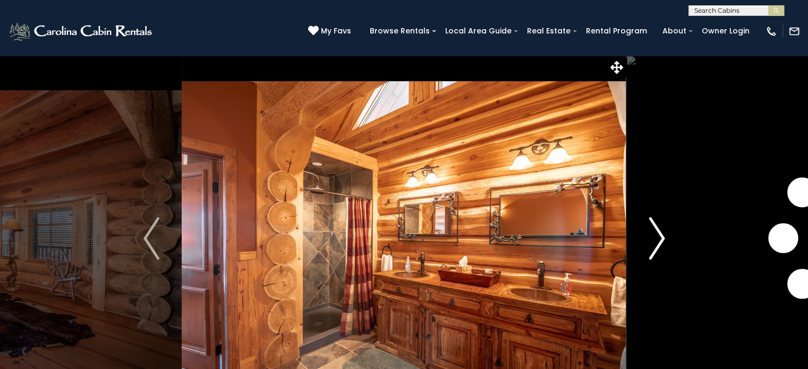
click at [658, 231] on img "Next" at bounding box center [657, 238] width 16 height 42
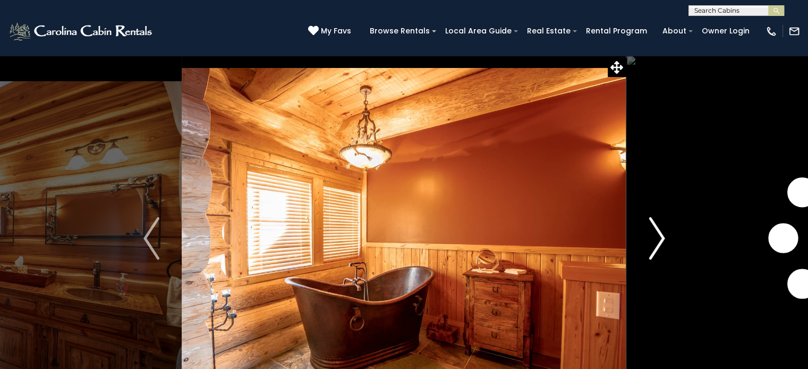
click at [658, 231] on img "Next" at bounding box center [657, 238] width 16 height 42
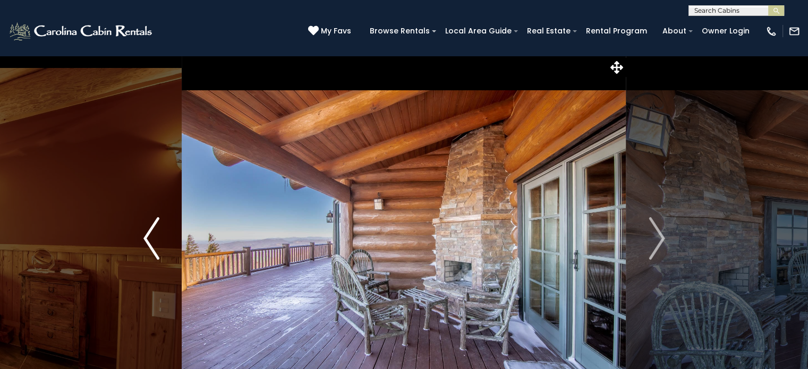
click at [157, 233] on img "Previous" at bounding box center [151, 238] width 16 height 42
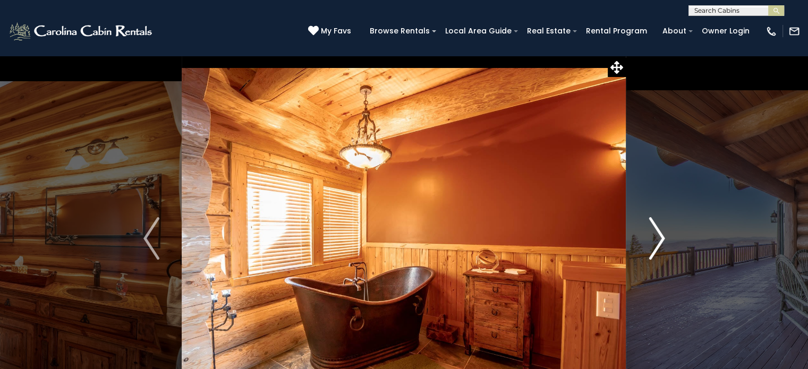
click at [662, 241] on img "Next" at bounding box center [657, 238] width 16 height 42
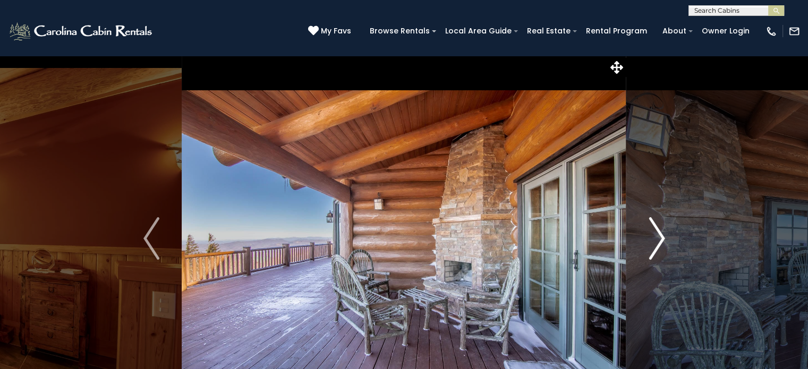
click at [662, 241] on img "Next" at bounding box center [657, 238] width 16 height 42
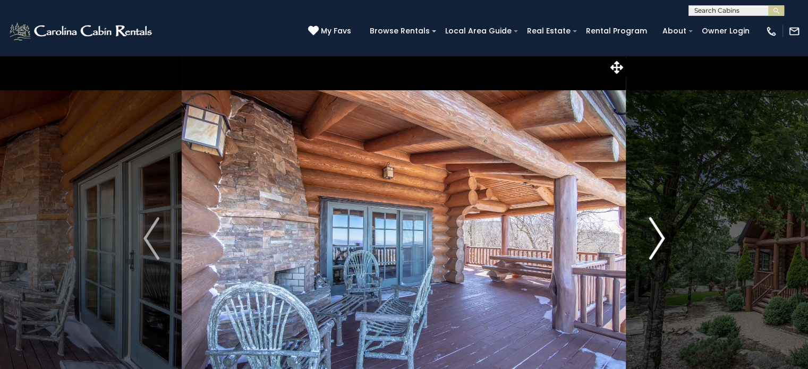
click at [662, 241] on img "Next" at bounding box center [657, 238] width 16 height 42
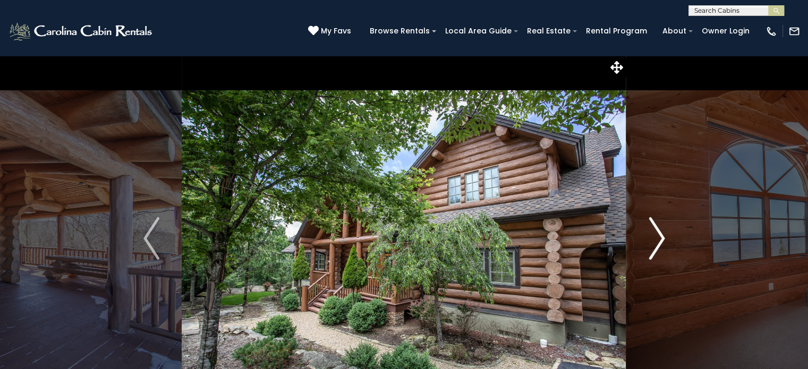
click at [662, 241] on img "Next" at bounding box center [657, 238] width 16 height 42
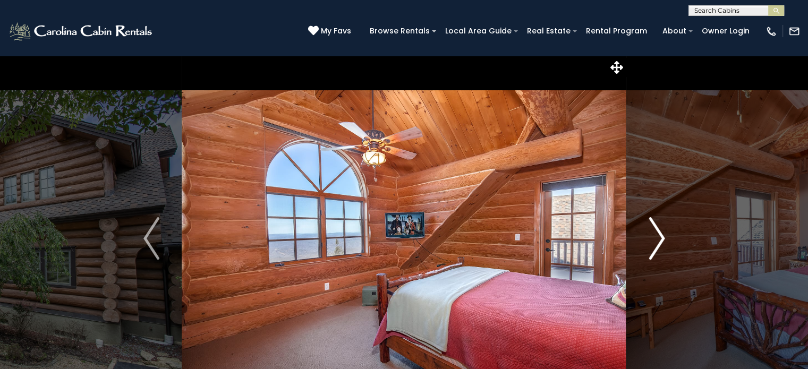
click at [662, 241] on img "Next" at bounding box center [657, 238] width 16 height 42
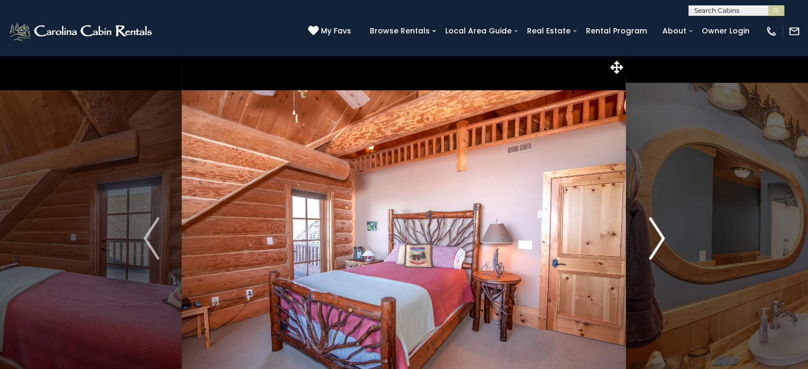
click at [662, 241] on img "Next" at bounding box center [657, 238] width 16 height 42
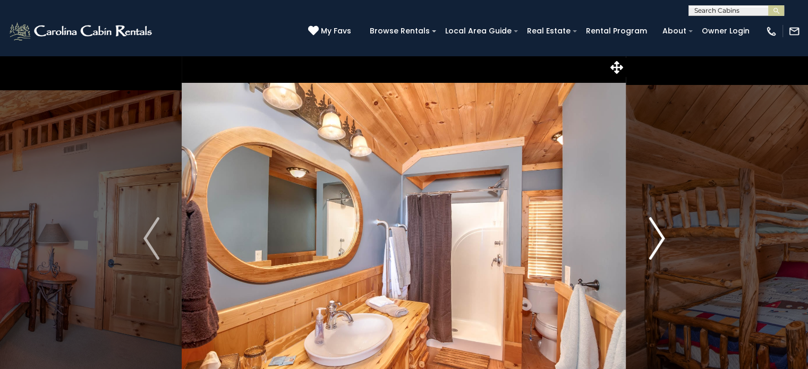
click at [662, 241] on img "Next" at bounding box center [657, 238] width 16 height 42
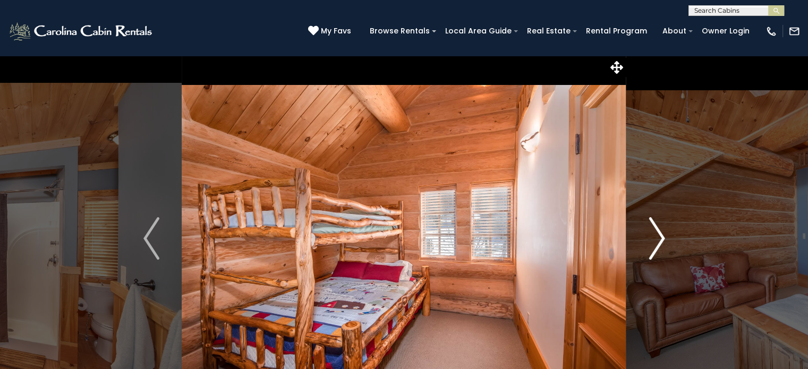
click at [662, 241] on img "Next" at bounding box center [657, 238] width 16 height 42
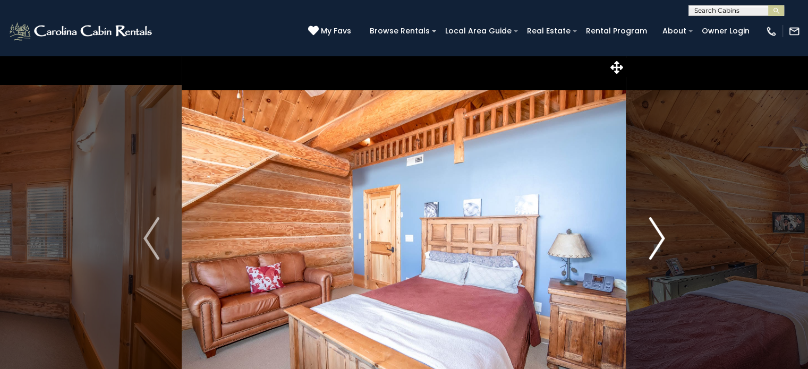
click at [662, 241] on img "Next" at bounding box center [657, 238] width 16 height 42
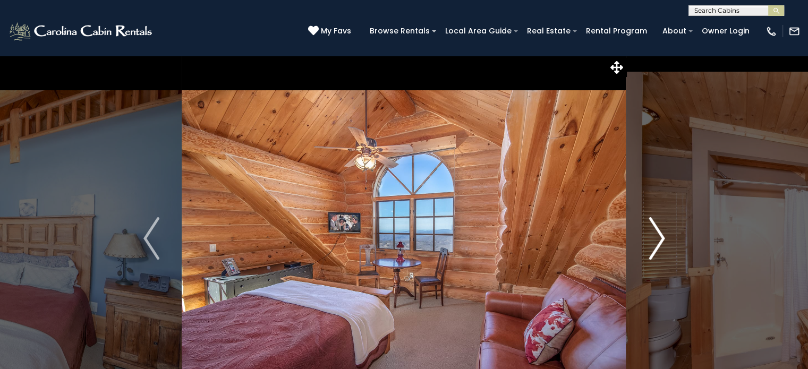
click at [662, 241] on img "Next" at bounding box center [657, 238] width 16 height 42
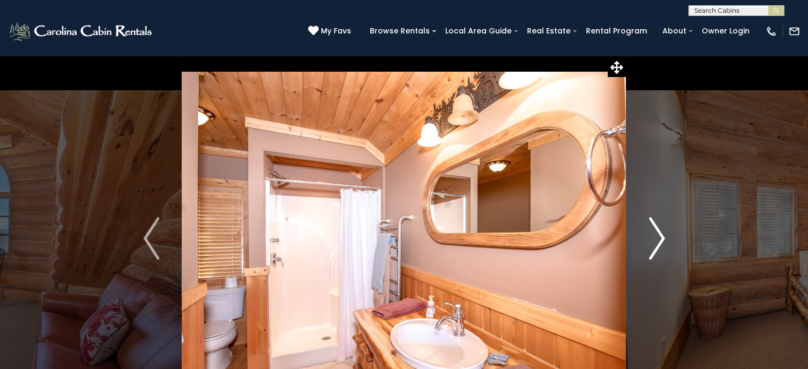
click at [662, 241] on img "Next" at bounding box center [657, 238] width 16 height 42
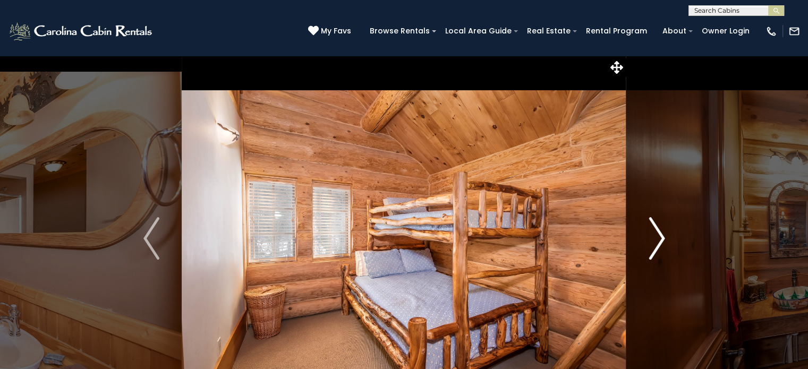
click at [662, 241] on img "Next" at bounding box center [657, 238] width 16 height 42
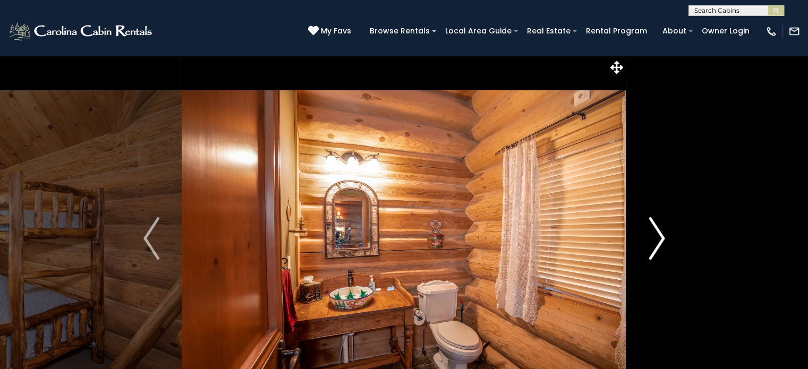
click at [662, 241] on img "Next" at bounding box center [657, 238] width 16 height 42
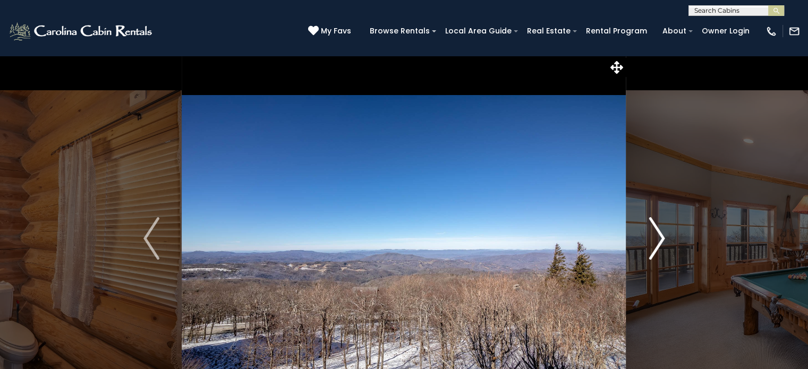
click at [662, 241] on img "Next" at bounding box center [657, 238] width 16 height 42
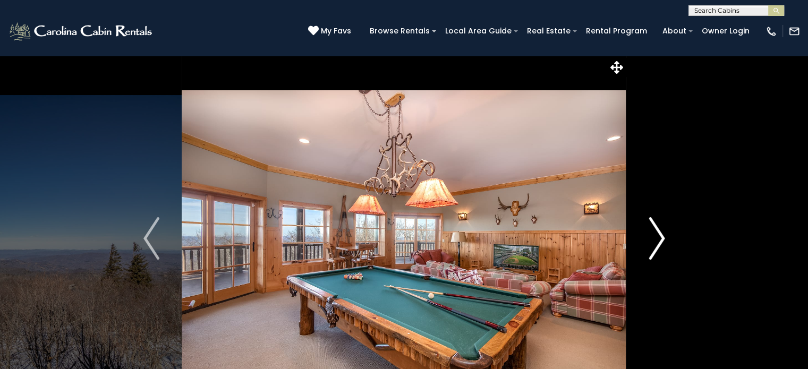
click at [662, 241] on img "Next" at bounding box center [657, 238] width 16 height 42
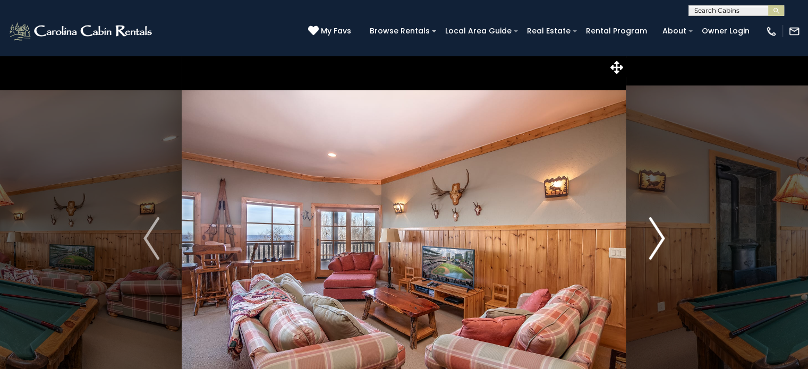
click at [662, 241] on img "Next" at bounding box center [657, 238] width 16 height 42
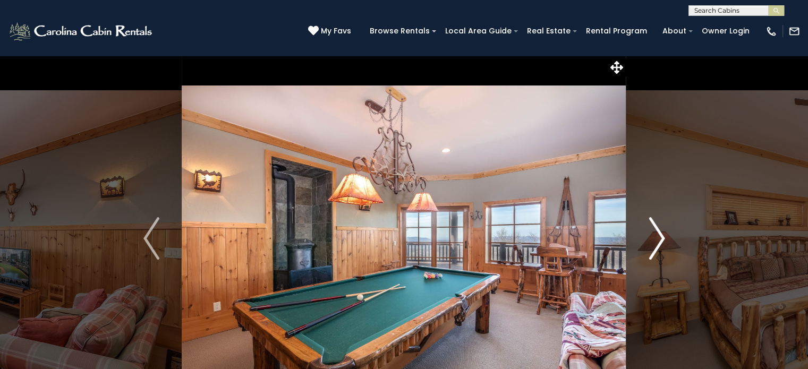
click at [662, 241] on img "Next" at bounding box center [657, 238] width 16 height 42
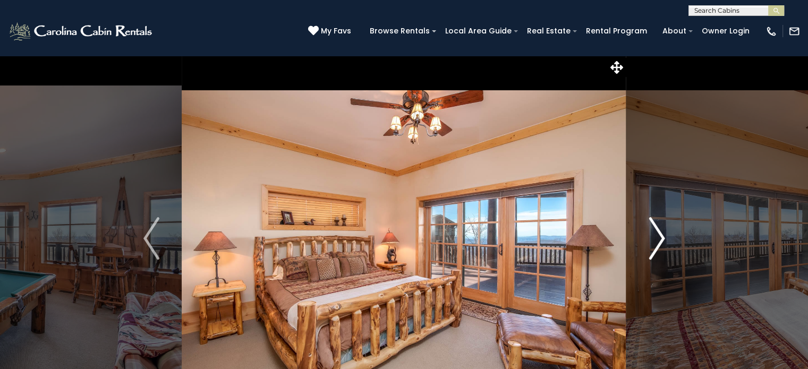
click at [662, 241] on img "Next" at bounding box center [657, 238] width 16 height 42
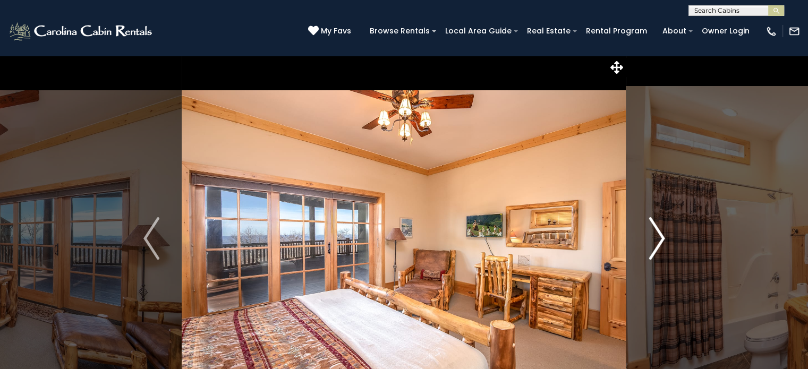
click at [662, 241] on img "Next" at bounding box center [657, 238] width 16 height 42
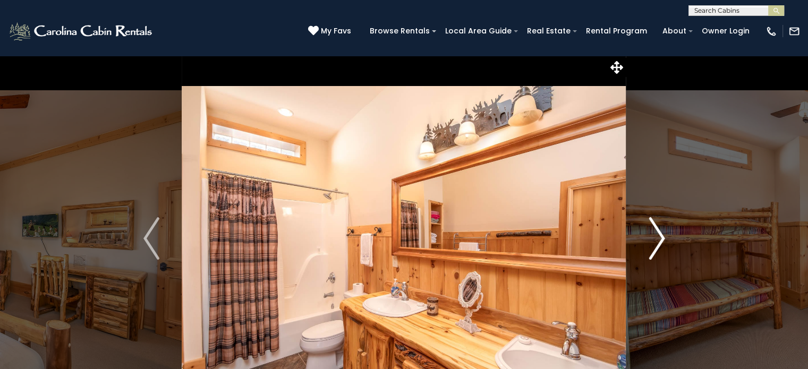
click at [662, 241] on img "Next" at bounding box center [657, 238] width 16 height 42
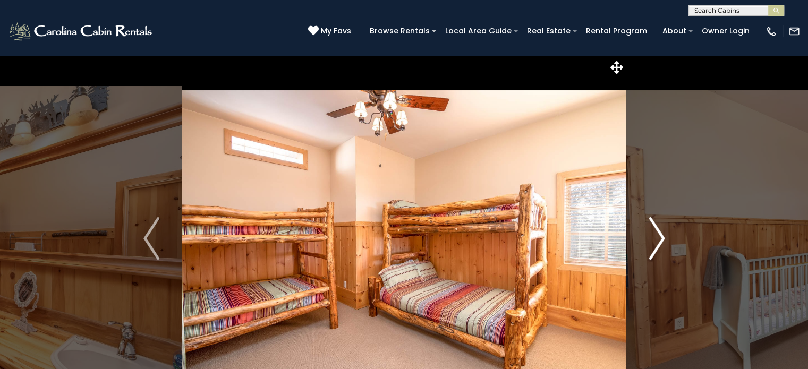
click at [662, 241] on img "Next" at bounding box center [657, 238] width 16 height 42
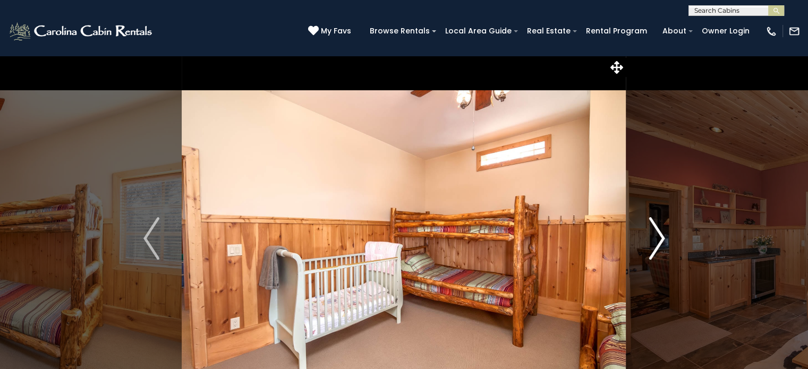
click at [662, 241] on img "Next" at bounding box center [657, 238] width 16 height 42
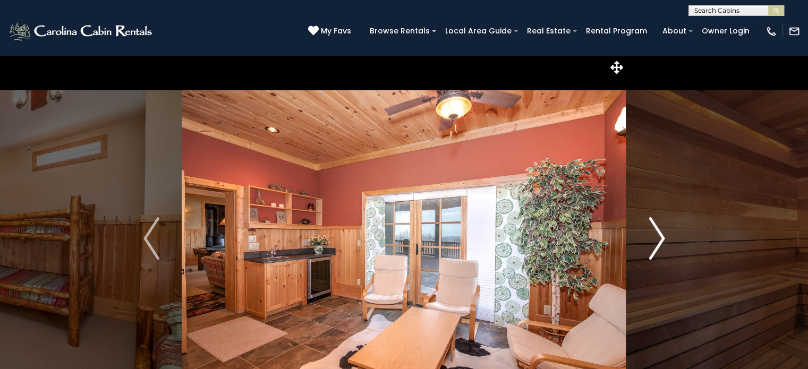
click at [662, 241] on img "Next" at bounding box center [657, 238] width 16 height 42
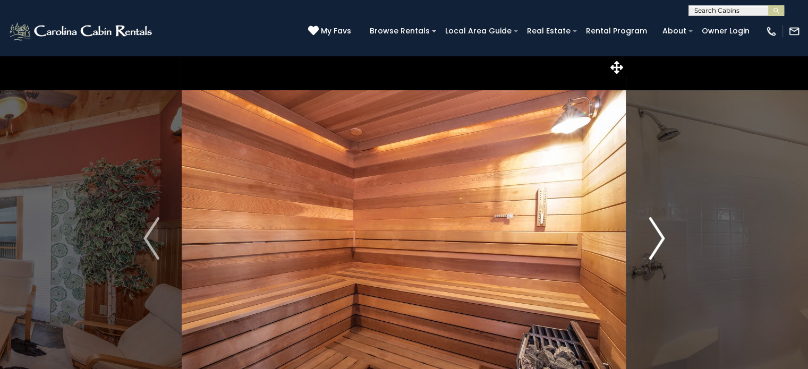
click at [662, 241] on img "Next" at bounding box center [657, 238] width 16 height 42
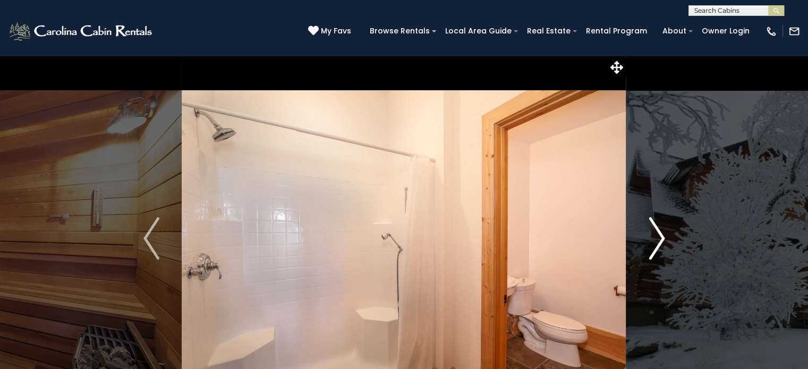
click at [662, 241] on img "Next" at bounding box center [657, 238] width 16 height 42
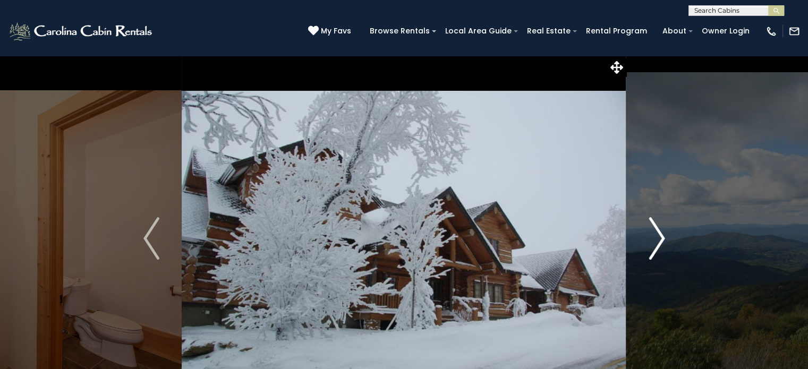
click at [662, 241] on img "Next" at bounding box center [657, 238] width 16 height 42
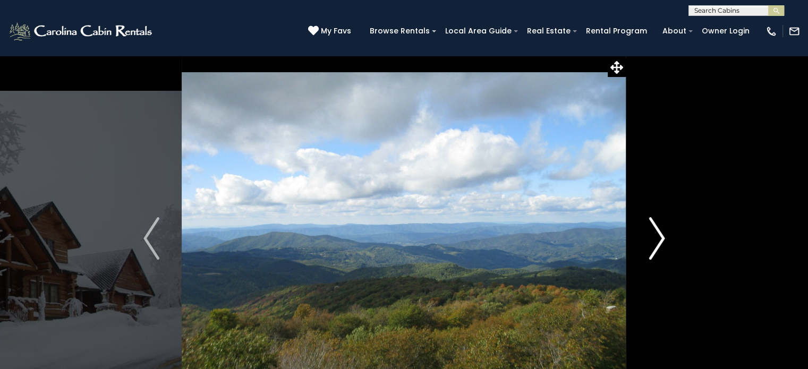
click at [662, 241] on img "Next" at bounding box center [657, 238] width 16 height 42
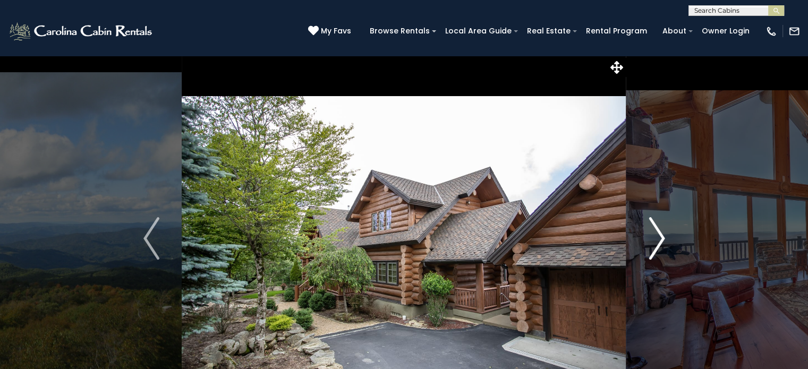
click at [662, 241] on img "Next" at bounding box center [657, 238] width 16 height 42
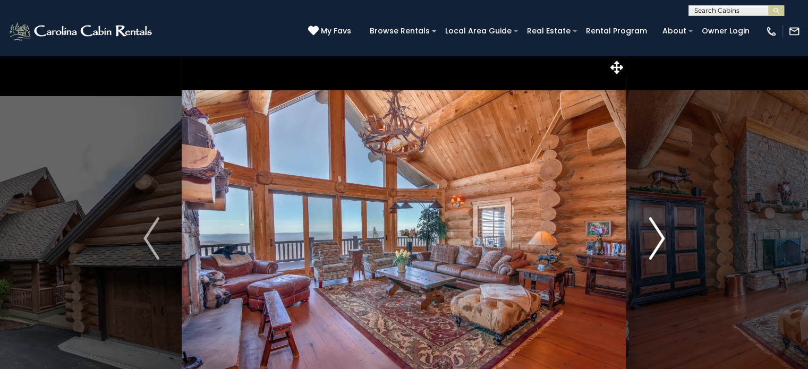
click at [662, 241] on img "Next" at bounding box center [657, 238] width 16 height 42
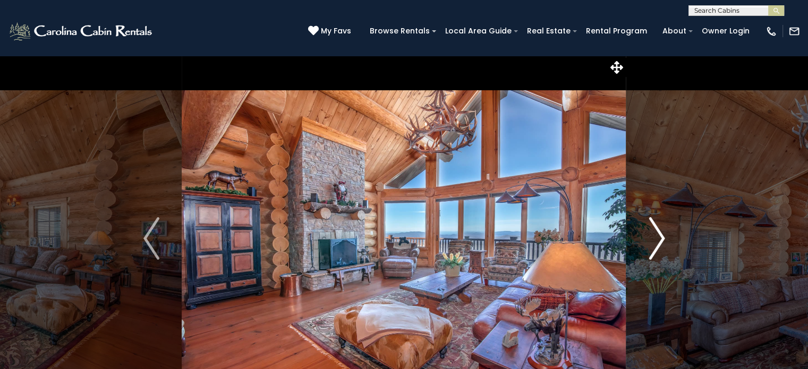
click at [662, 241] on img "Next" at bounding box center [657, 238] width 16 height 42
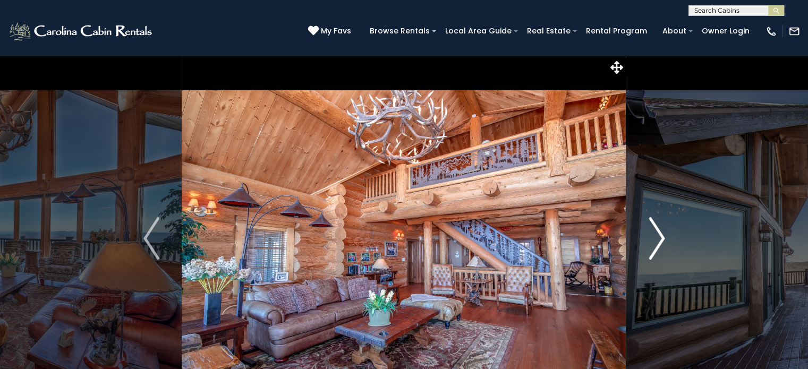
click at [662, 241] on img "Next" at bounding box center [657, 238] width 16 height 42
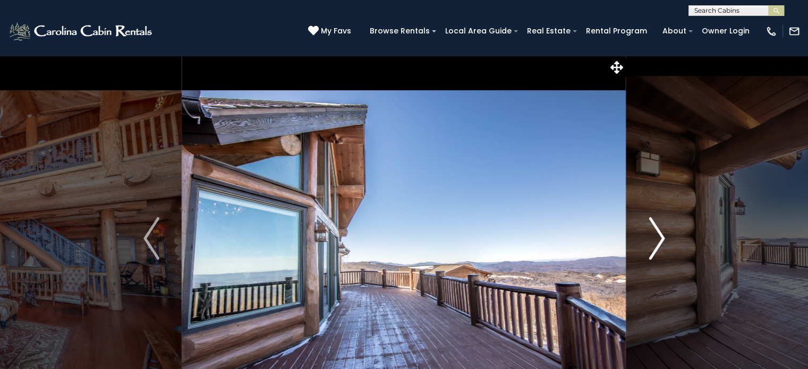
click at [662, 241] on img "Next" at bounding box center [657, 238] width 16 height 42
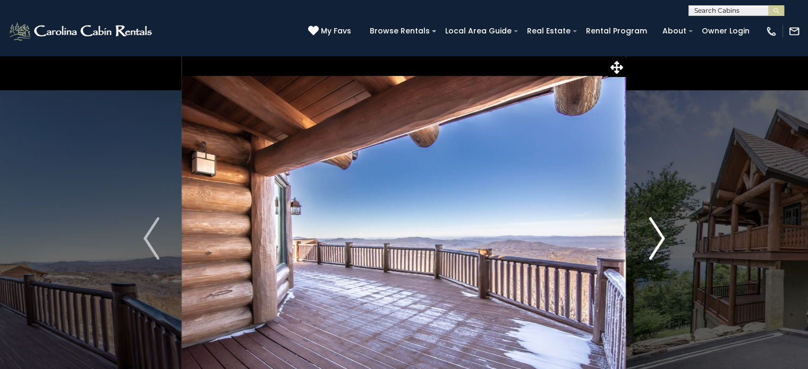
click at [662, 241] on img "Next" at bounding box center [657, 238] width 16 height 42
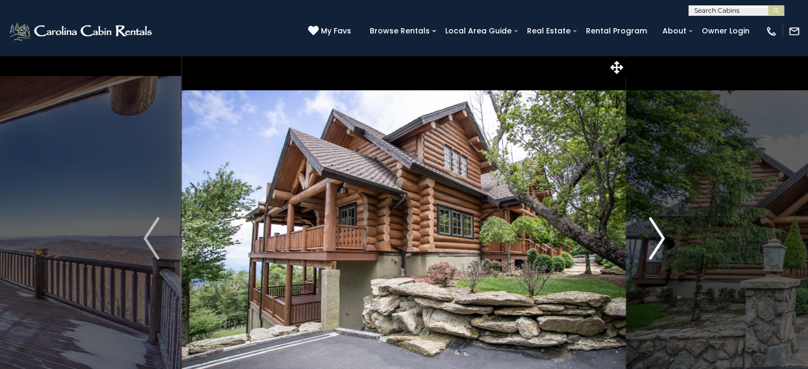
click at [662, 241] on img "Next" at bounding box center [657, 238] width 16 height 42
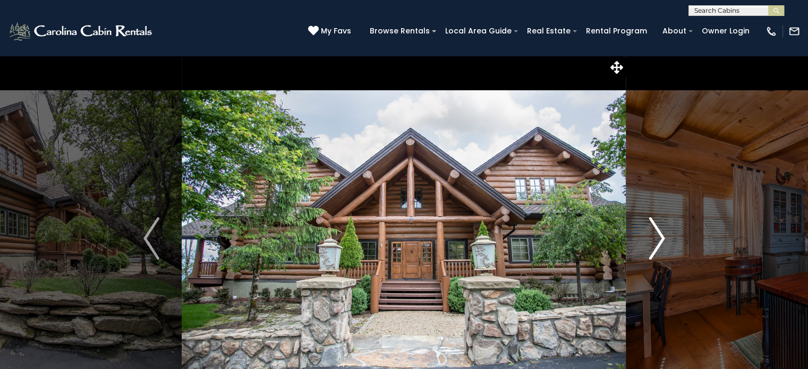
click at [662, 241] on img "Next" at bounding box center [657, 238] width 16 height 42
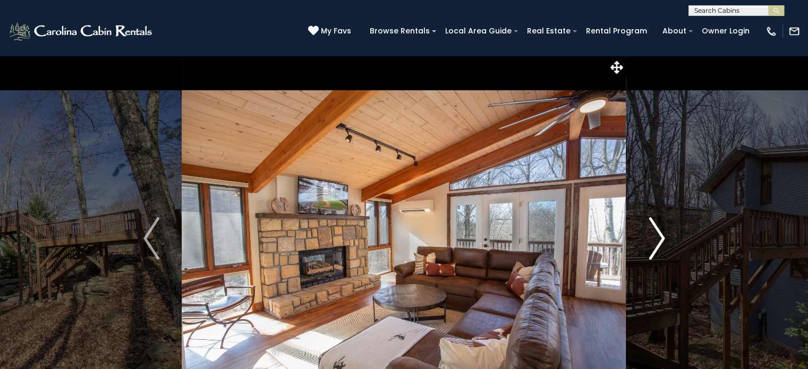
click at [653, 223] on img "Next" at bounding box center [657, 238] width 16 height 42
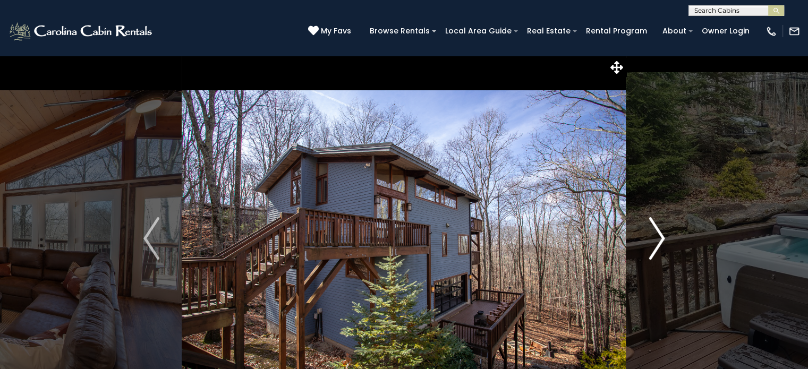
click at [653, 223] on img "Next" at bounding box center [657, 238] width 16 height 42
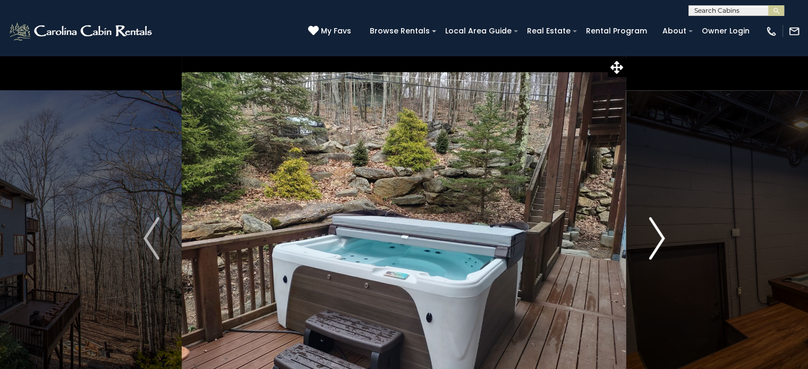
click at [653, 223] on img "Next" at bounding box center [657, 238] width 16 height 42
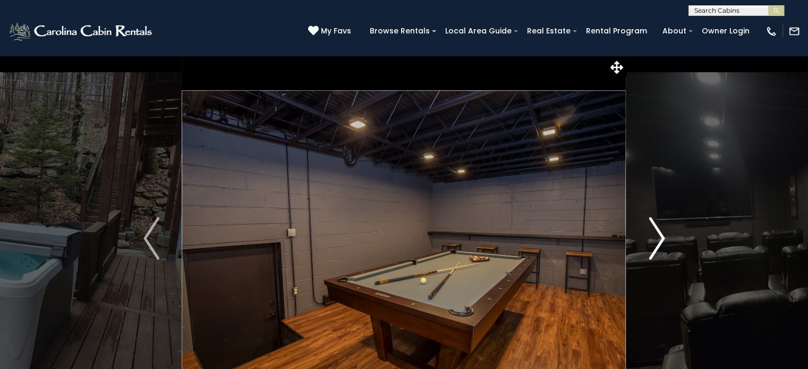
click at [653, 223] on img "Next" at bounding box center [657, 238] width 16 height 42
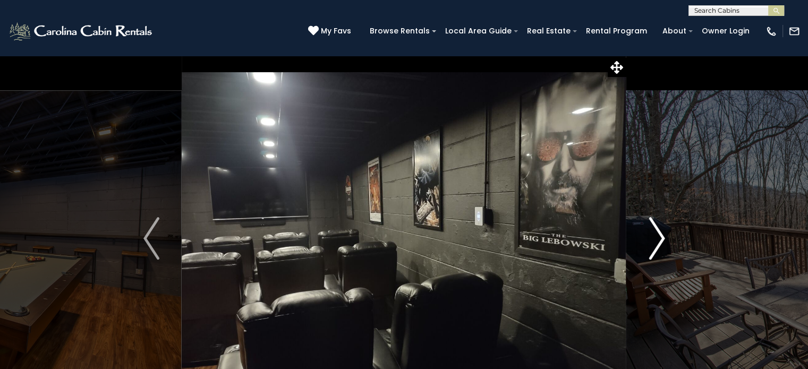
click at [653, 223] on img "Next" at bounding box center [657, 238] width 16 height 42
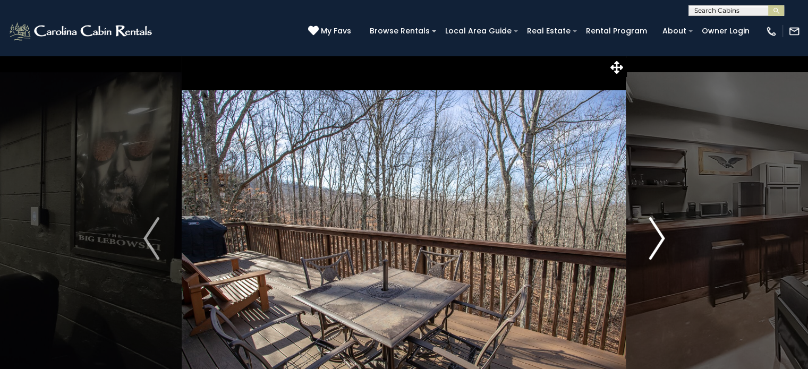
click at [653, 223] on img "Next" at bounding box center [657, 238] width 16 height 42
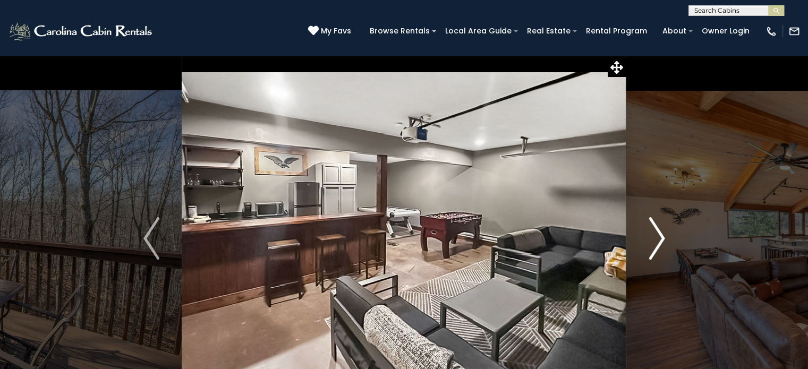
click at [653, 223] on img "Next" at bounding box center [657, 238] width 16 height 42
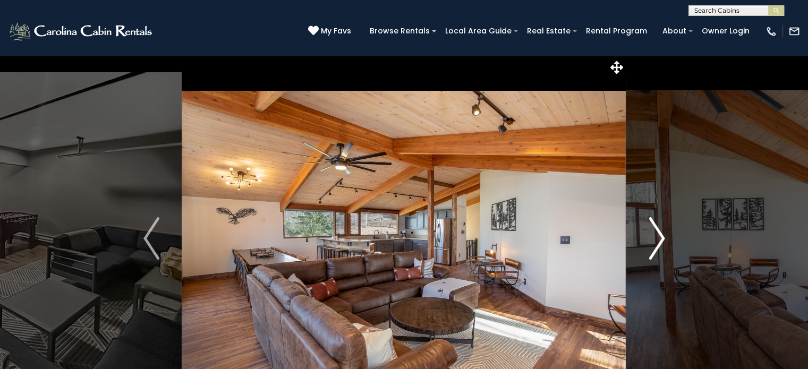
click at [653, 223] on img "Next" at bounding box center [657, 238] width 16 height 42
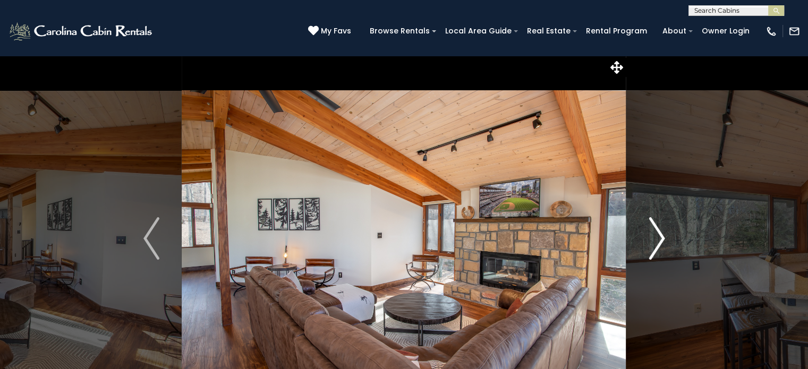
click at [653, 223] on img "Next" at bounding box center [657, 238] width 16 height 42
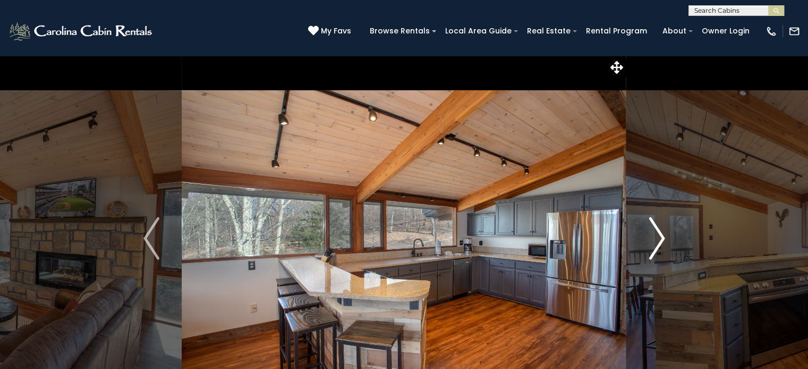
click at [653, 223] on img "Next" at bounding box center [657, 238] width 16 height 42
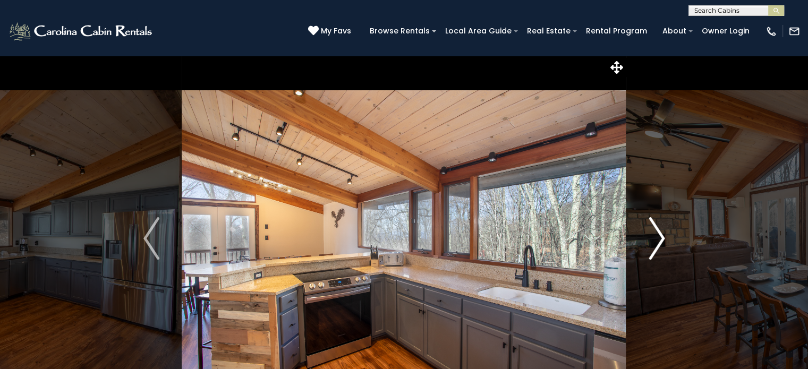
click at [653, 223] on img "Next" at bounding box center [657, 238] width 16 height 42
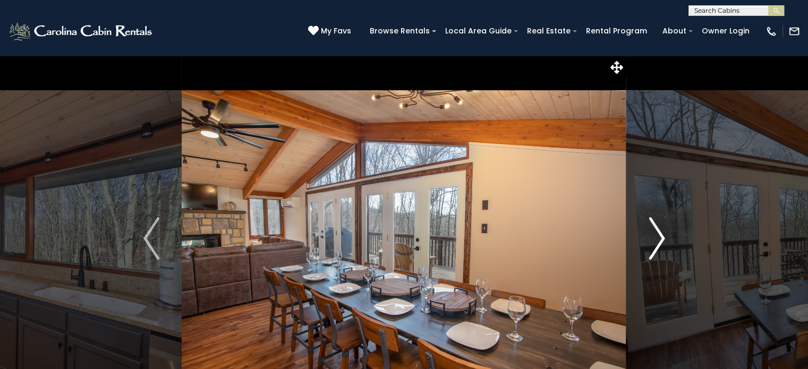
click at [653, 223] on img "Next" at bounding box center [657, 238] width 16 height 42
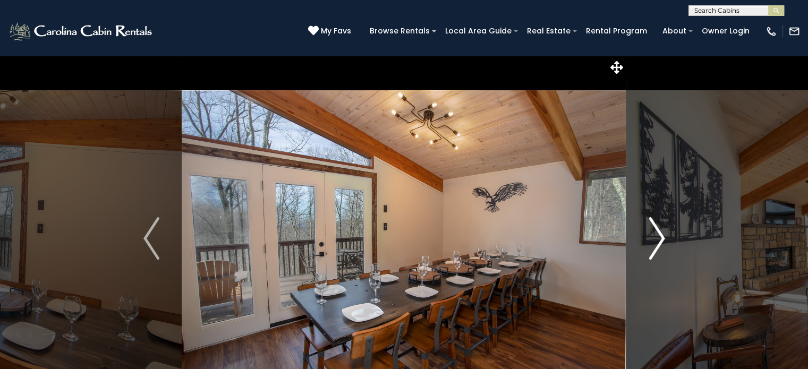
click at [653, 223] on img "Next" at bounding box center [657, 238] width 16 height 42
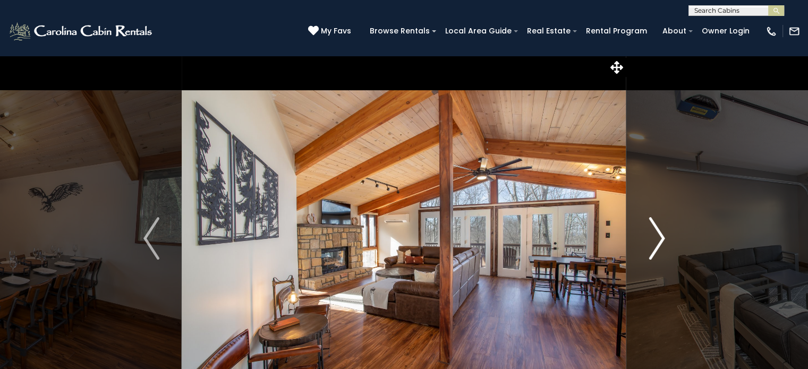
click at [653, 223] on img "Next" at bounding box center [657, 238] width 16 height 42
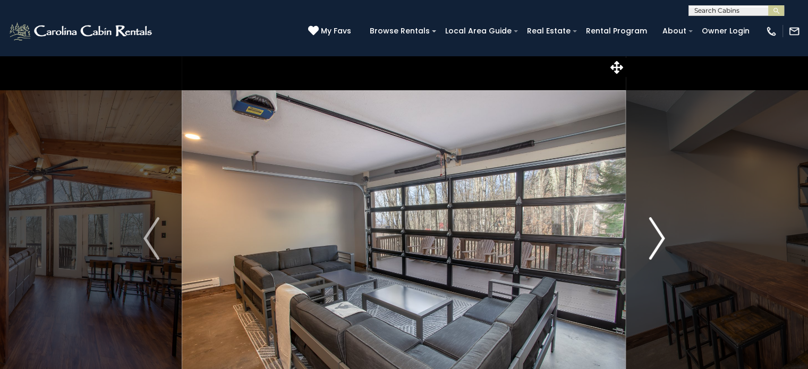
click at [653, 223] on img "Next" at bounding box center [657, 238] width 16 height 42
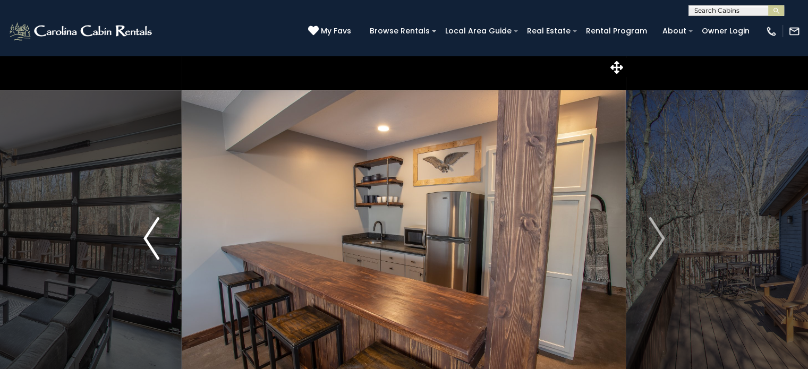
click at [144, 225] on img "Previous" at bounding box center [151, 238] width 16 height 42
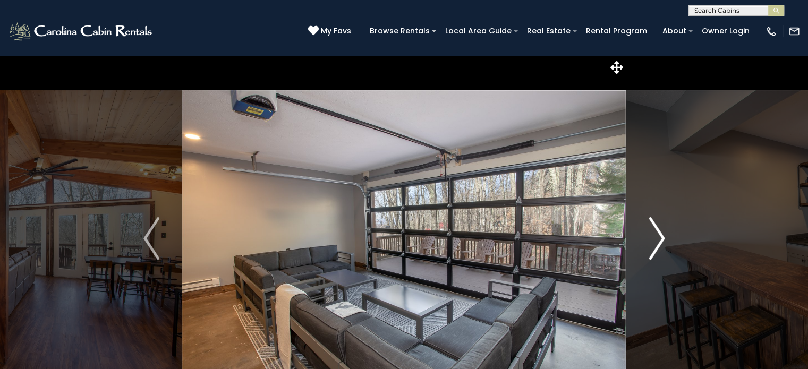
click at [653, 233] on img "Next" at bounding box center [657, 238] width 16 height 42
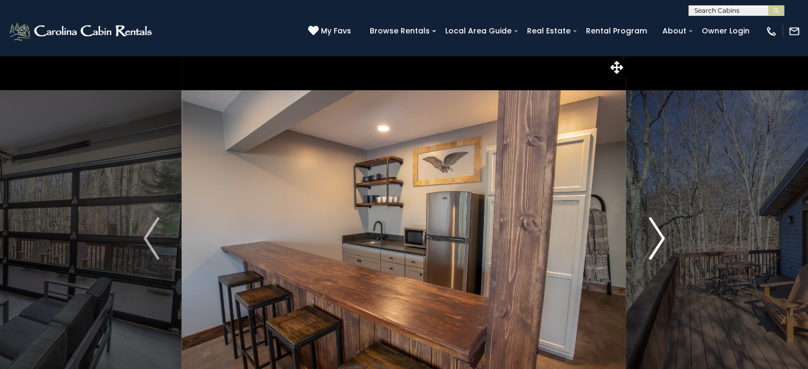
click at [653, 233] on img "Next" at bounding box center [657, 238] width 16 height 42
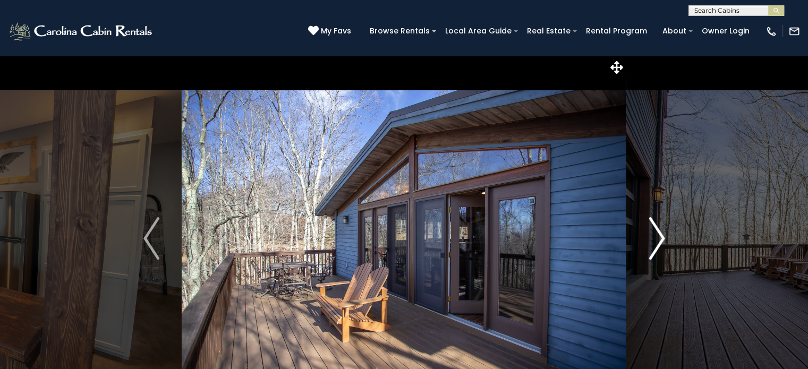
click at [653, 233] on img "Next" at bounding box center [657, 238] width 16 height 42
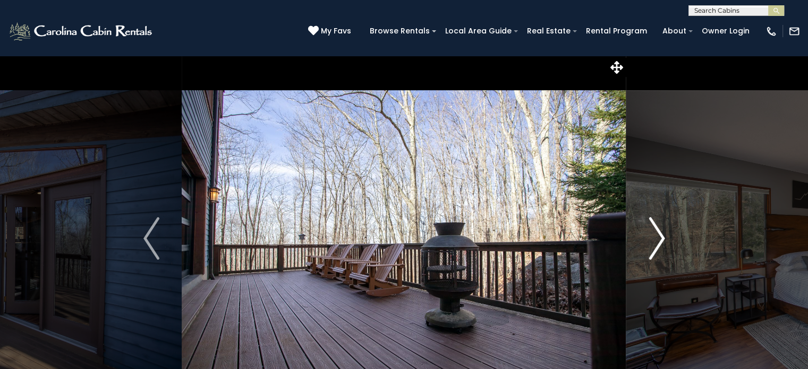
click at [653, 233] on img "Next" at bounding box center [657, 238] width 16 height 42
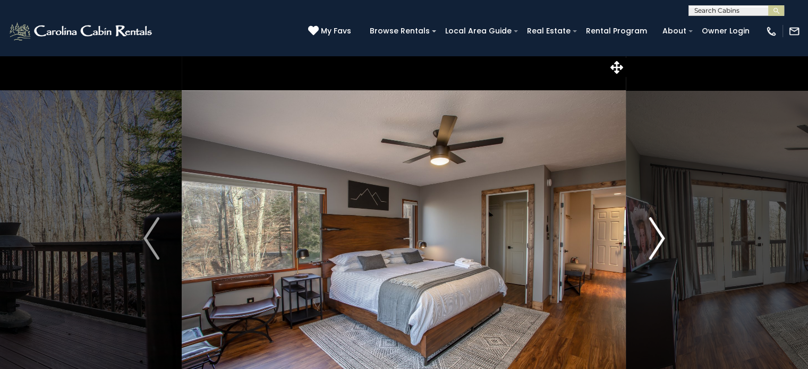
click at [653, 233] on img "Next" at bounding box center [657, 238] width 16 height 42
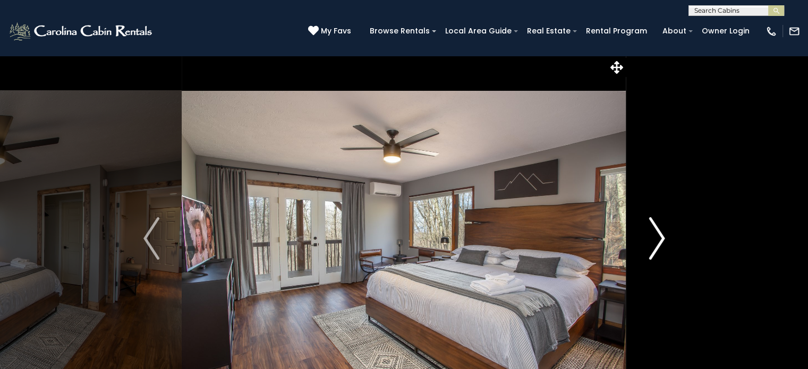
click at [653, 233] on img "Next" at bounding box center [657, 238] width 16 height 42
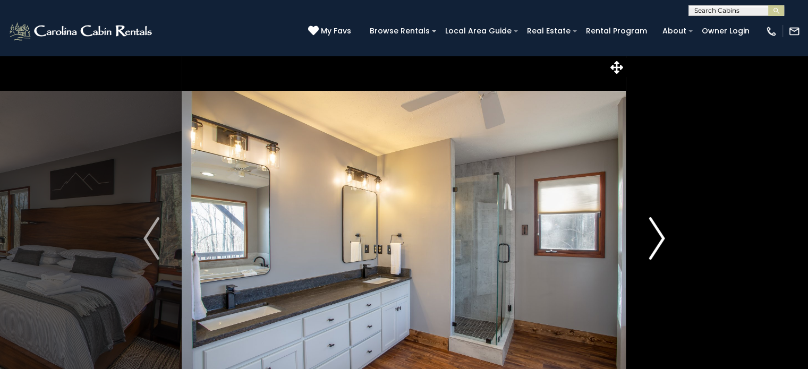
click at [653, 233] on img "Next" at bounding box center [657, 238] width 16 height 42
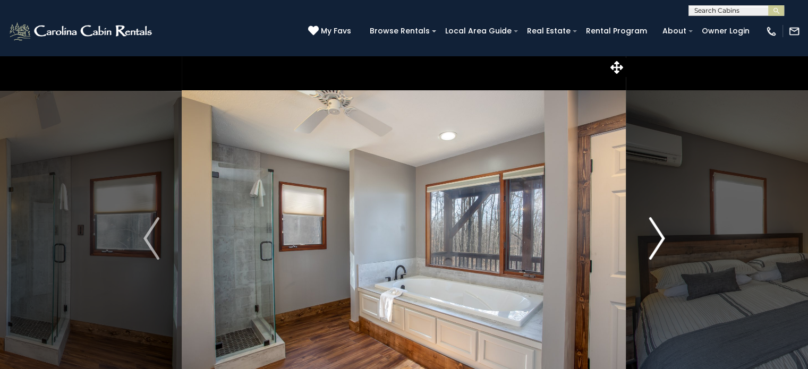
click at [653, 233] on img "Next" at bounding box center [657, 238] width 16 height 42
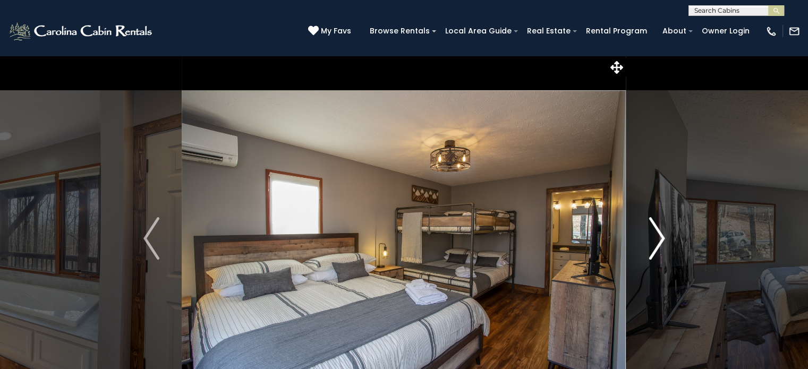
click at [653, 233] on img "Next" at bounding box center [657, 238] width 16 height 42
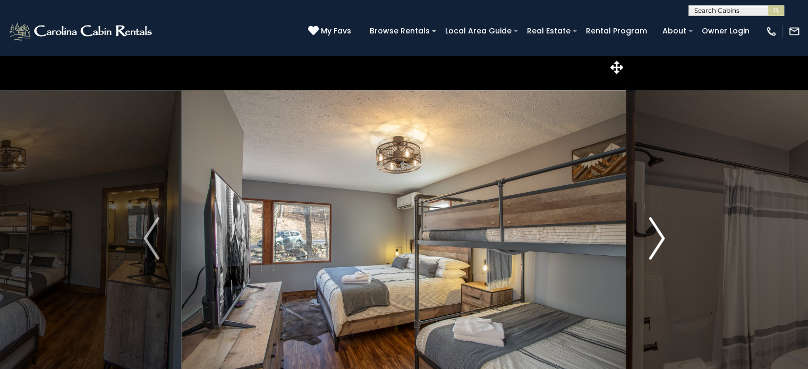
click at [653, 233] on img "Next" at bounding box center [657, 238] width 16 height 42
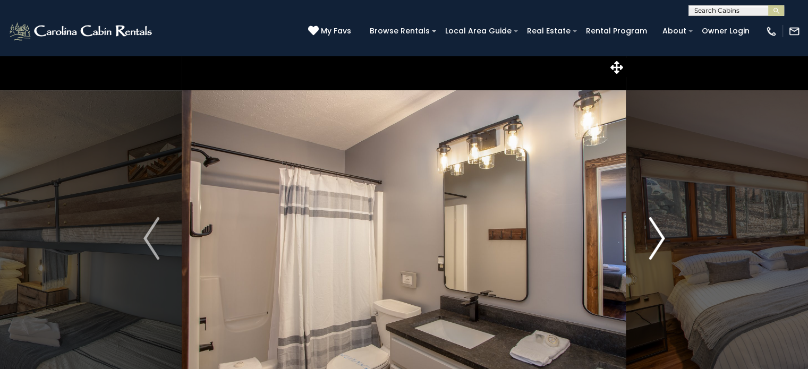
click at [653, 233] on img "Next" at bounding box center [657, 238] width 16 height 42
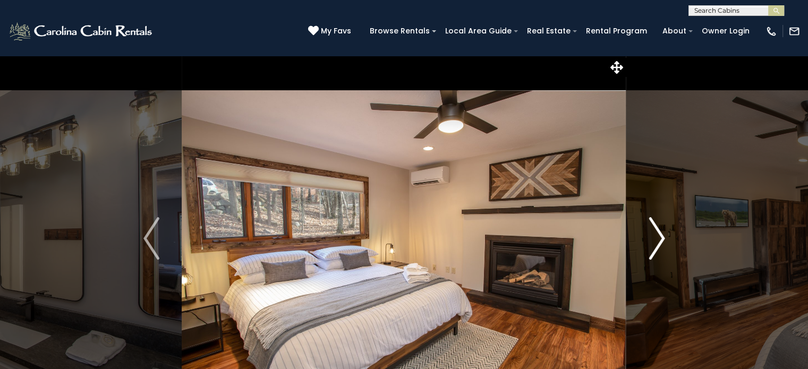
click at [653, 233] on img "Next" at bounding box center [657, 238] width 16 height 42
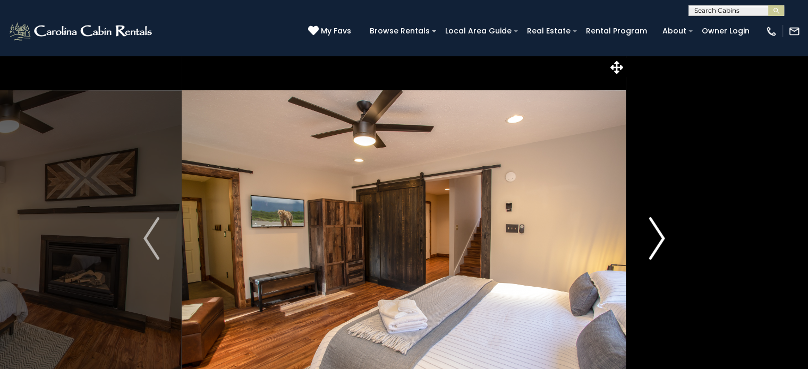
click at [653, 233] on img "Next" at bounding box center [657, 238] width 16 height 42
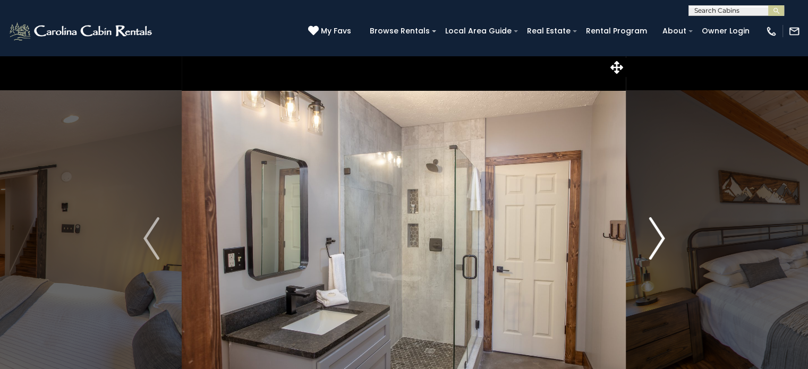
click at [653, 233] on img "Next" at bounding box center [657, 238] width 16 height 42
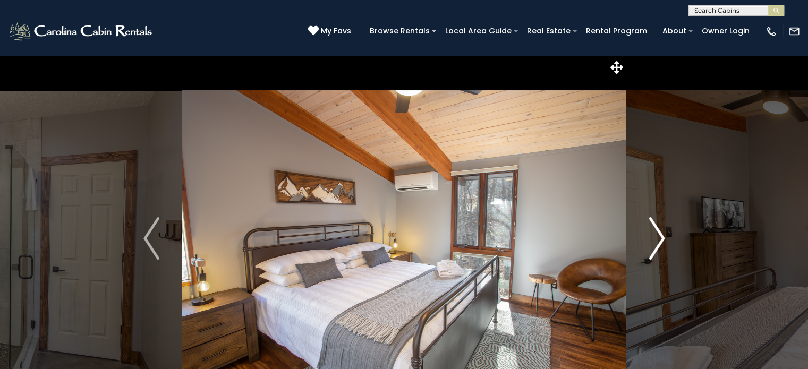
click at [653, 233] on img "Next" at bounding box center [657, 238] width 16 height 42
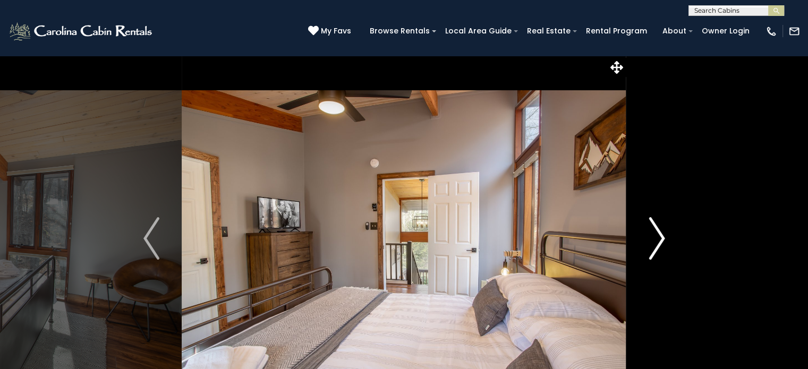
click at [653, 233] on img "Next" at bounding box center [657, 238] width 16 height 42
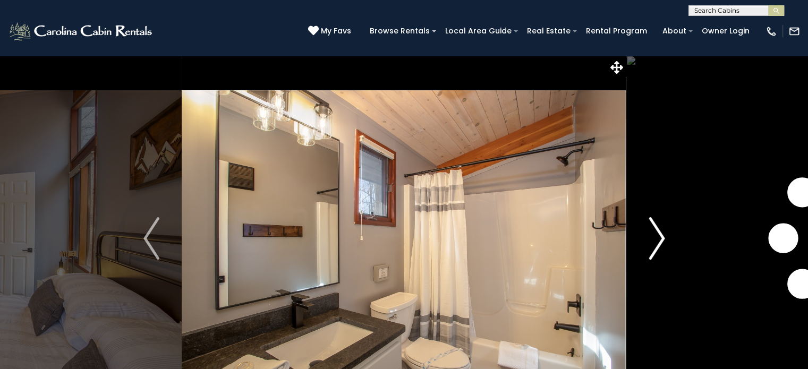
click at [653, 233] on img "Next" at bounding box center [657, 238] width 16 height 42
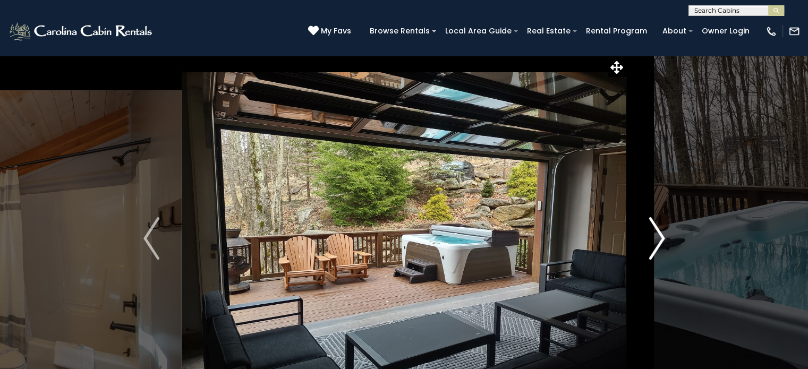
click at [653, 233] on img "Next" at bounding box center [657, 238] width 16 height 42
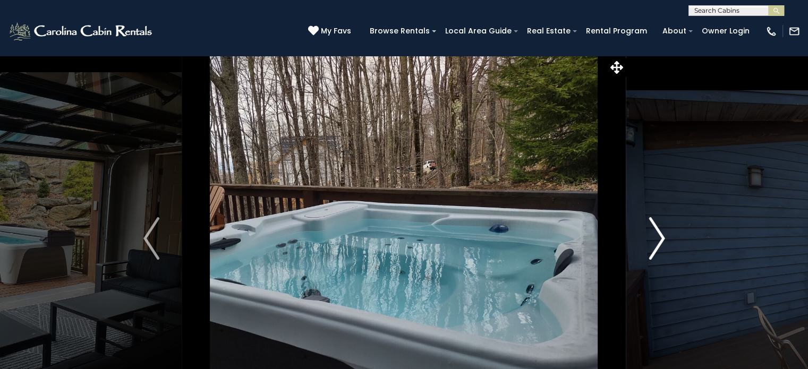
click at [653, 233] on img "Next" at bounding box center [657, 238] width 16 height 42
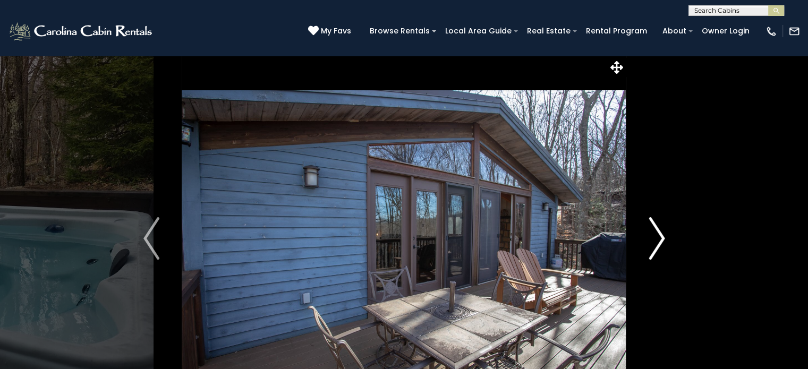
click at [653, 233] on img "Next" at bounding box center [657, 238] width 16 height 42
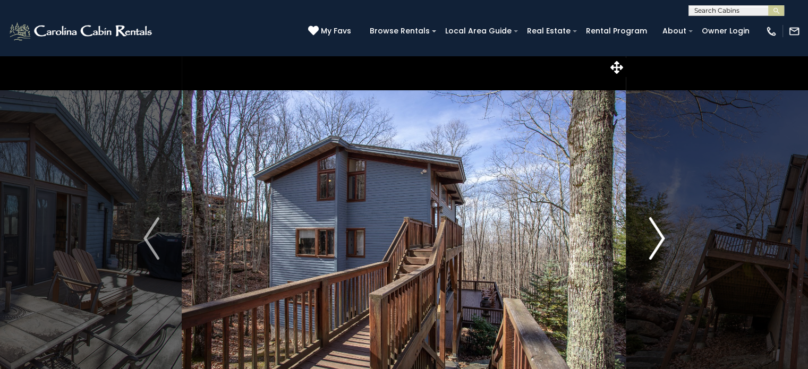
click at [653, 233] on img "Next" at bounding box center [657, 238] width 16 height 42
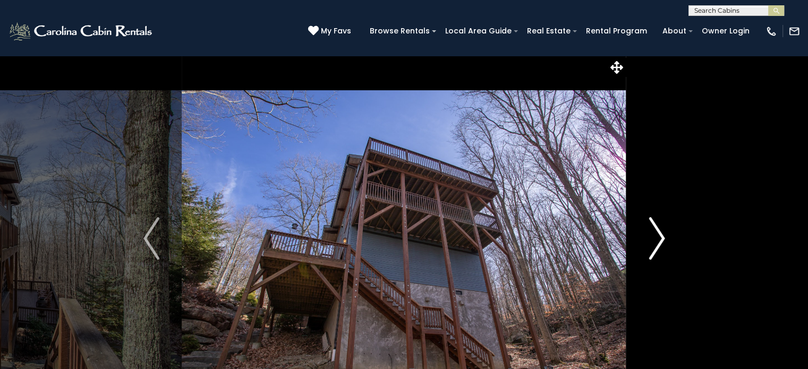
click at [653, 233] on img "Next" at bounding box center [657, 238] width 16 height 42
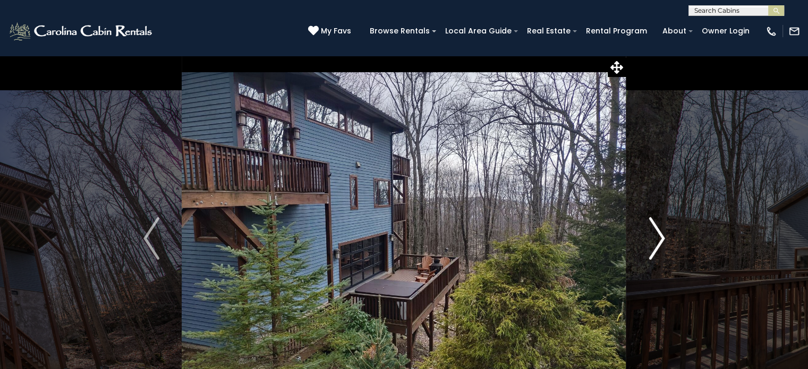
click at [653, 233] on img "Next" at bounding box center [657, 238] width 16 height 42
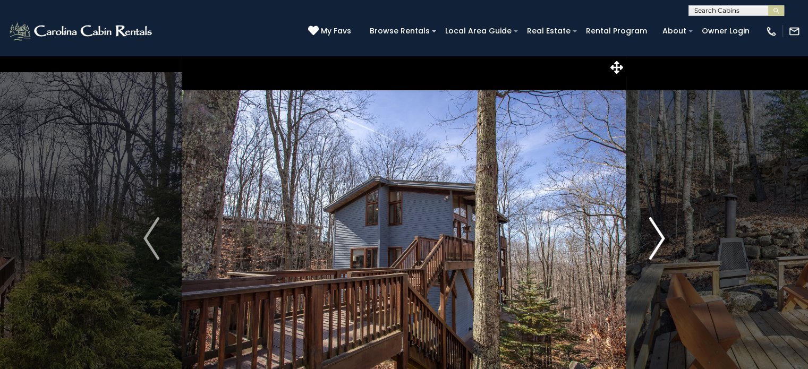
click at [653, 233] on img "Next" at bounding box center [657, 238] width 16 height 42
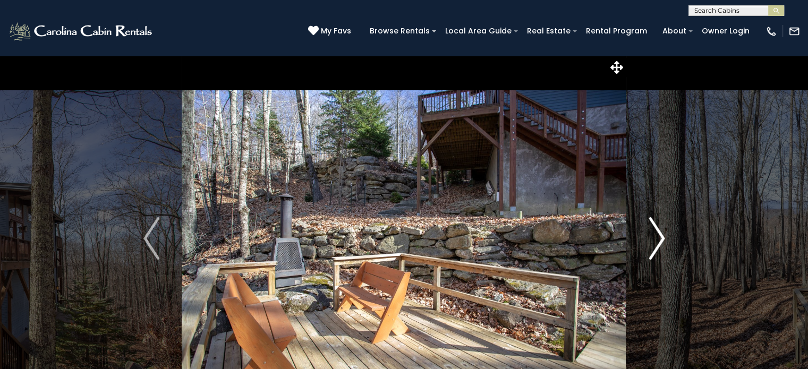
click at [653, 233] on img "Next" at bounding box center [657, 238] width 16 height 42
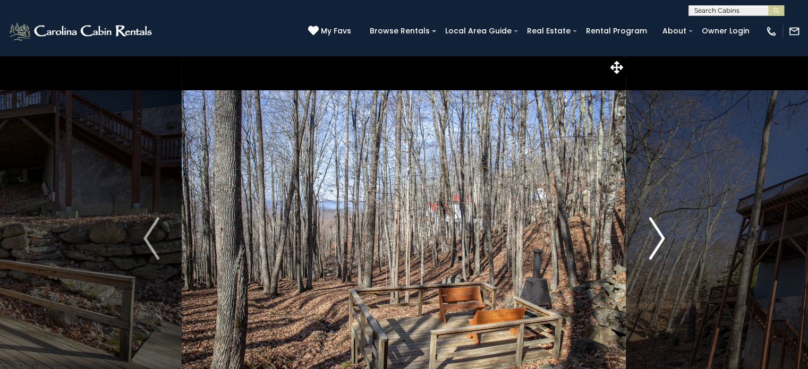
click at [653, 233] on img "Next" at bounding box center [657, 238] width 16 height 42
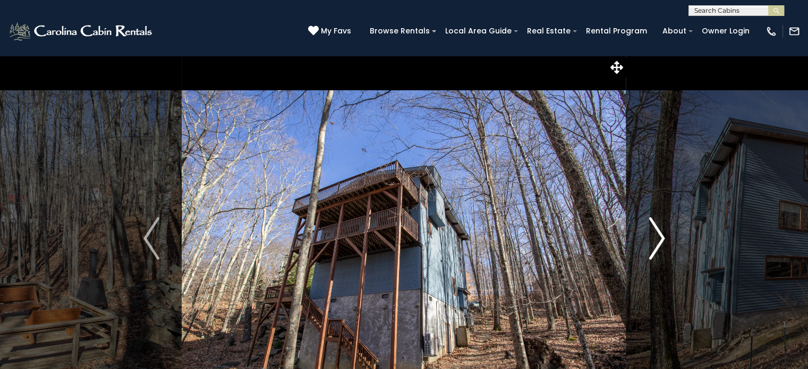
click at [653, 233] on img "Next" at bounding box center [657, 238] width 16 height 42
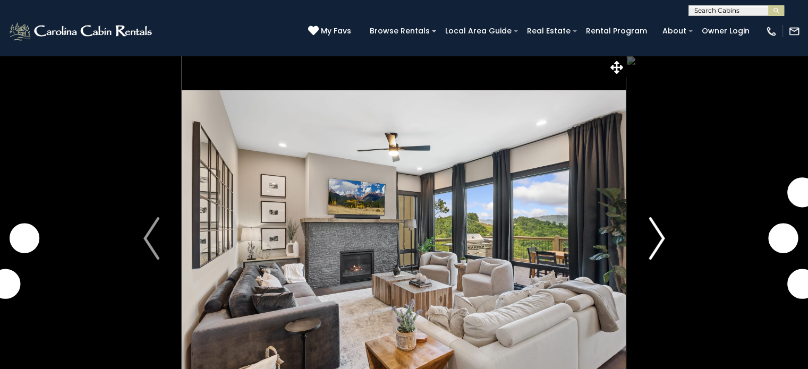
click at [654, 252] on img "Next" at bounding box center [657, 238] width 16 height 42
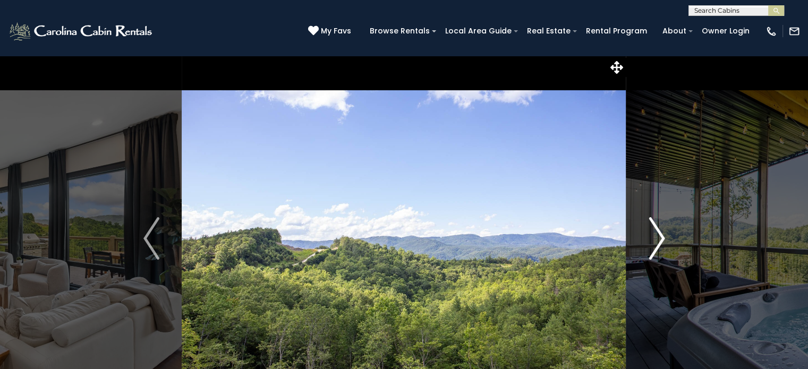
click at [654, 252] on img "Next" at bounding box center [657, 238] width 16 height 42
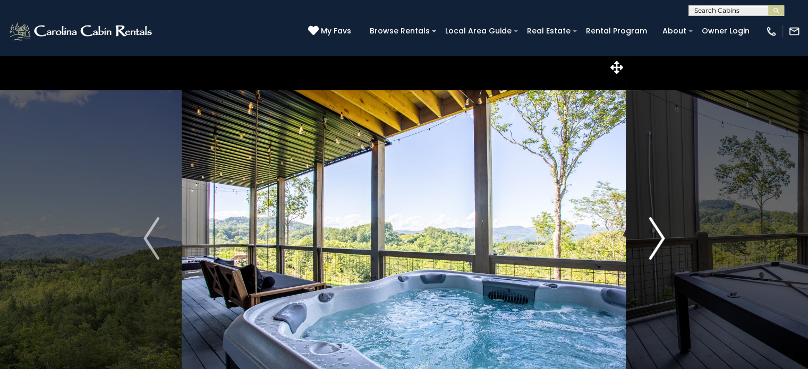
click at [654, 252] on img "Next" at bounding box center [657, 238] width 16 height 42
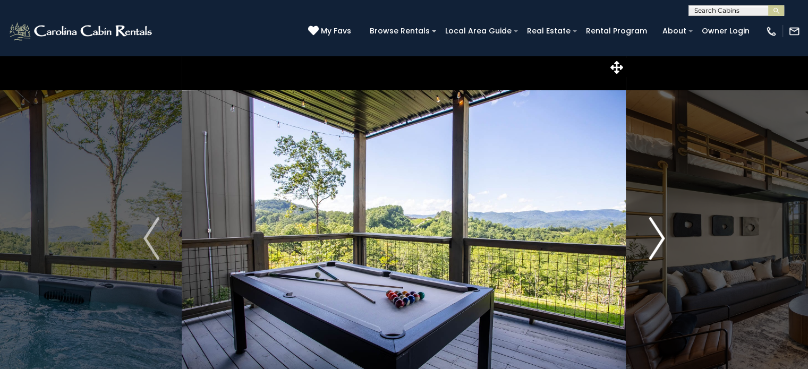
click at [654, 252] on img "Next" at bounding box center [657, 238] width 16 height 42
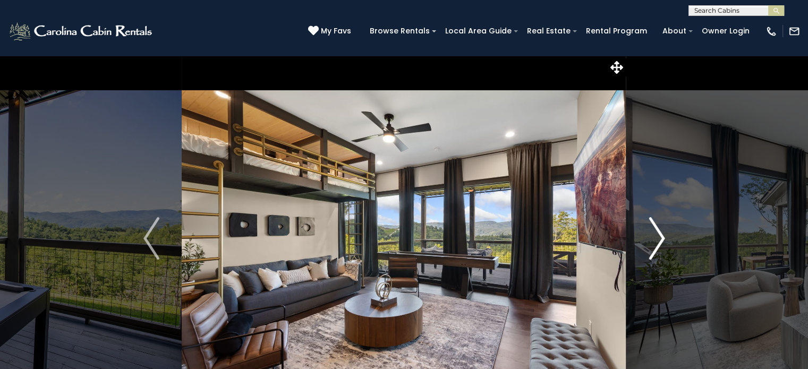
click at [654, 252] on img "Next" at bounding box center [657, 238] width 16 height 42
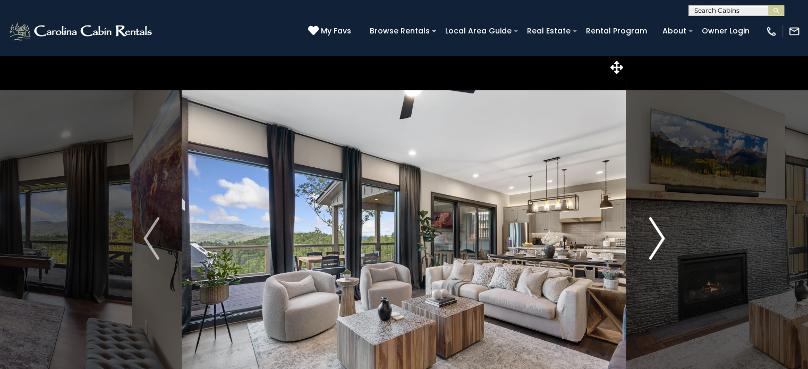
click at [654, 252] on img "Next" at bounding box center [657, 238] width 16 height 42
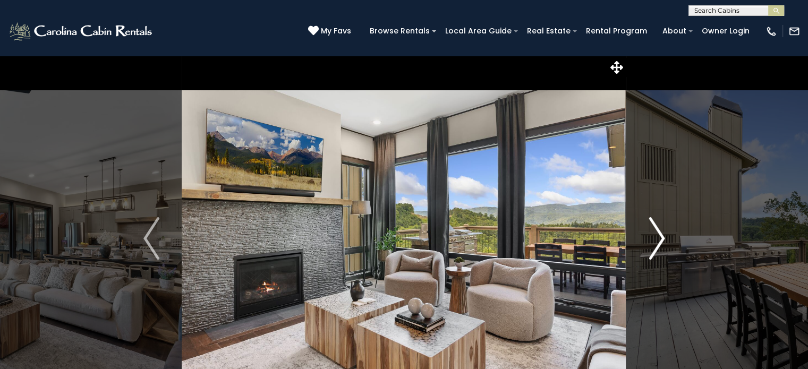
click at [654, 252] on img "Next" at bounding box center [657, 238] width 16 height 42
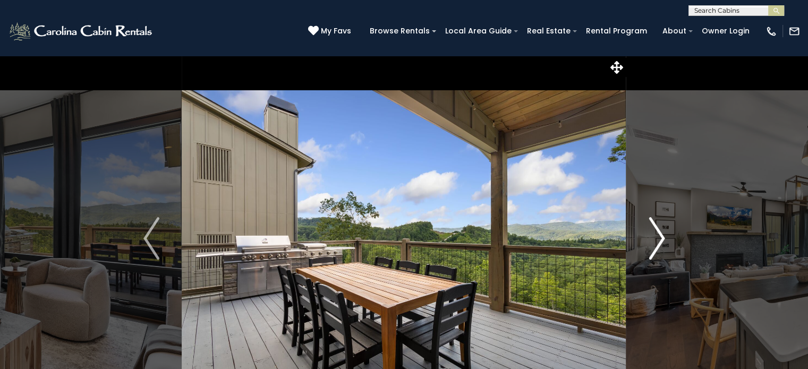
click at [654, 252] on img "Next" at bounding box center [657, 238] width 16 height 42
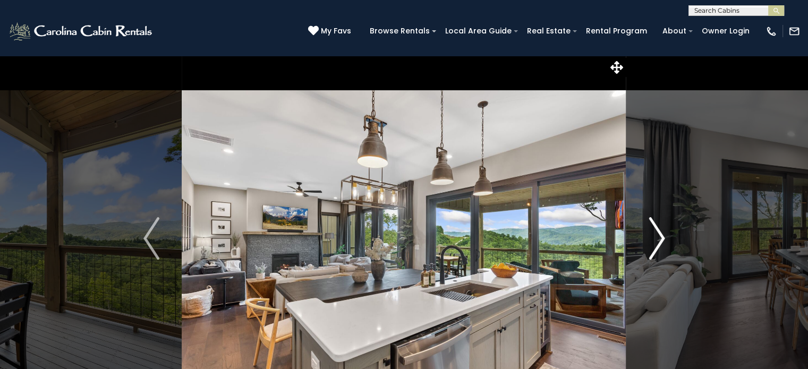
click at [654, 252] on img "Next" at bounding box center [657, 238] width 16 height 42
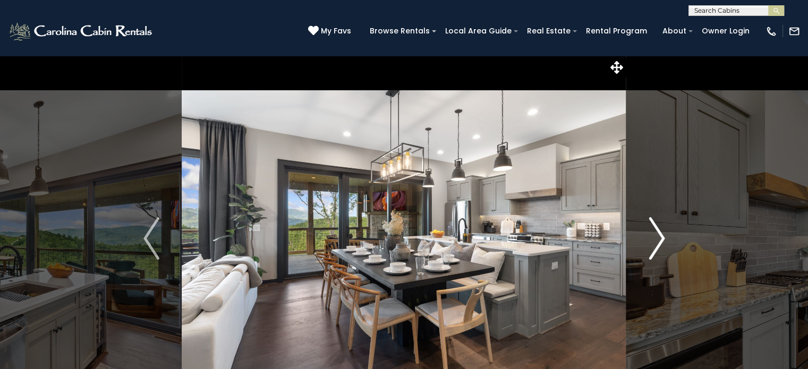
click at [654, 252] on img "Next" at bounding box center [657, 238] width 16 height 42
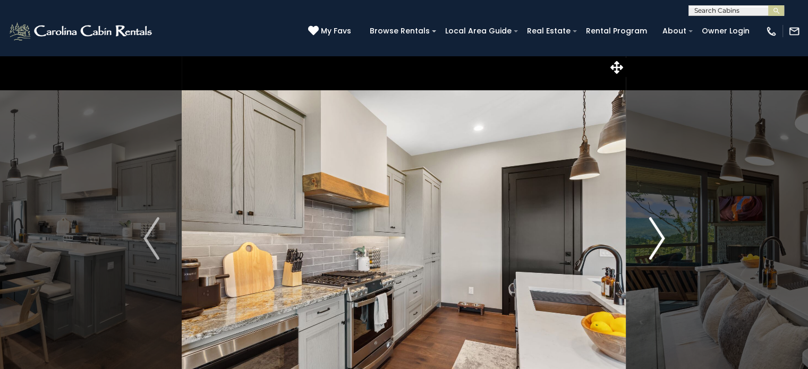
click at [654, 252] on img "Next" at bounding box center [657, 238] width 16 height 42
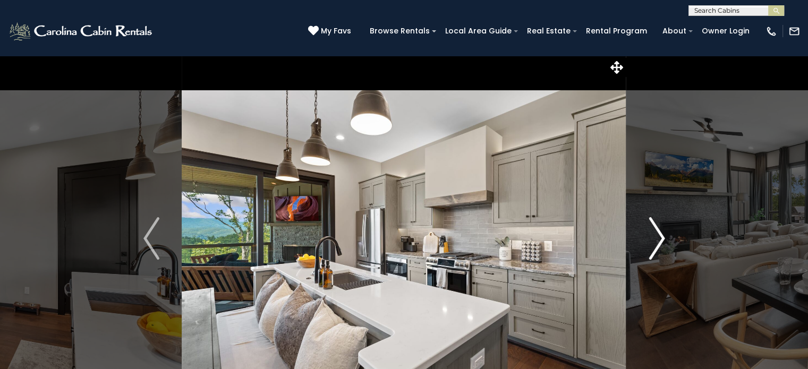
click at [654, 252] on img "Next" at bounding box center [657, 238] width 16 height 42
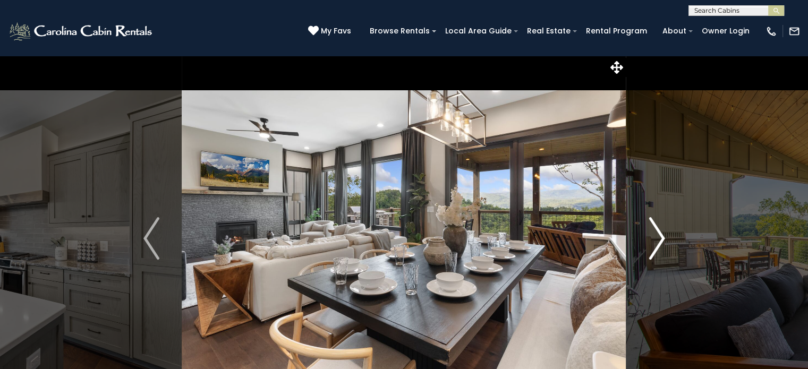
click at [654, 252] on img "Next" at bounding box center [657, 238] width 16 height 42
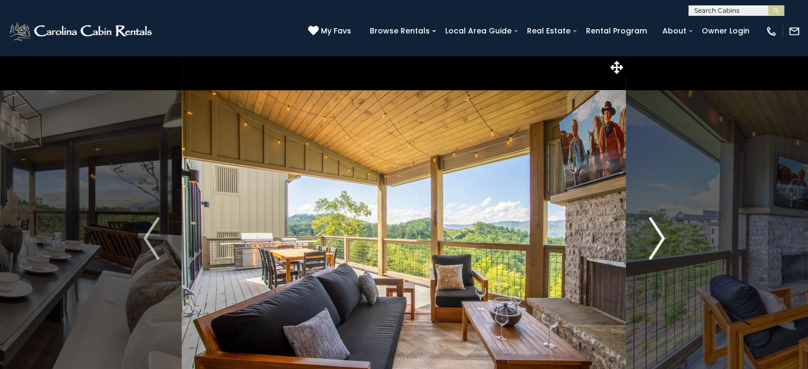
click at [654, 252] on img "Next" at bounding box center [657, 238] width 16 height 42
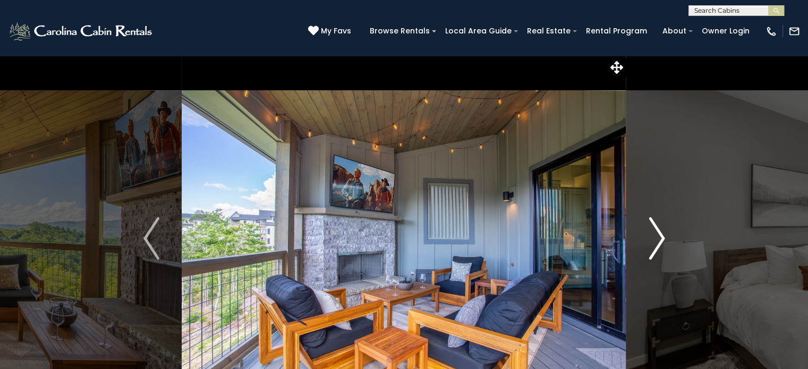
click at [654, 252] on img "Next" at bounding box center [657, 238] width 16 height 42
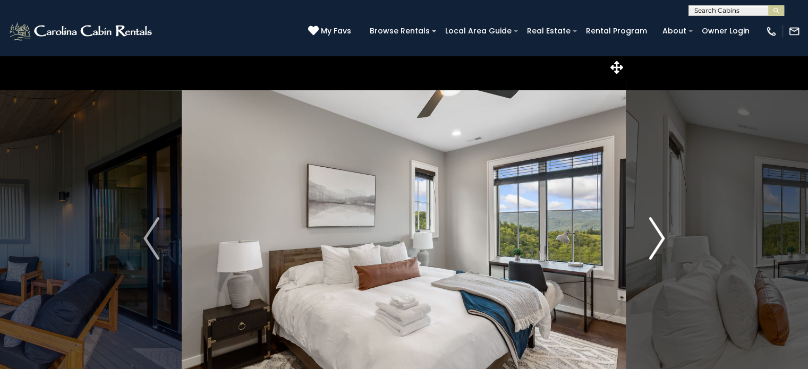
click at [654, 252] on img "Next" at bounding box center [657, 238] width 16 height 42
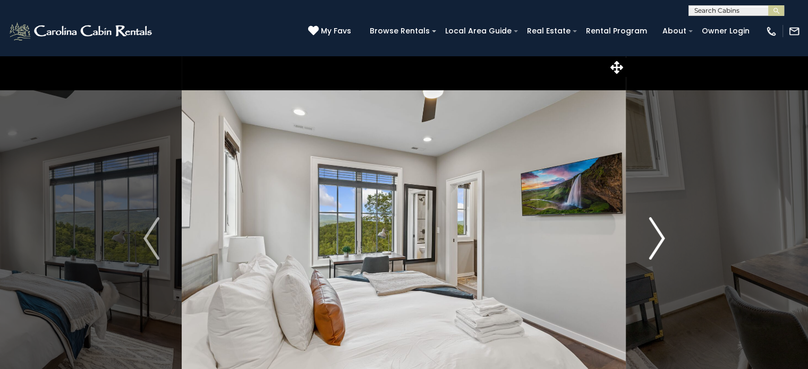
click at [654, 252] on img "Next" at bounding box center [657, 238] width 16 height 42
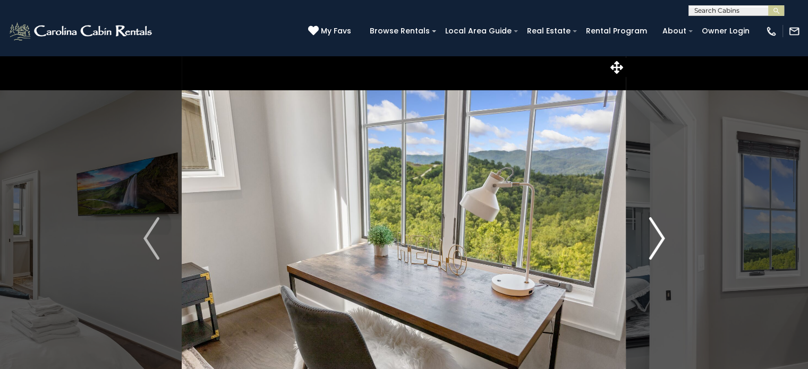
click at [654, 252] on img "Next" at bounding box center [657, 238] width 16 height 42
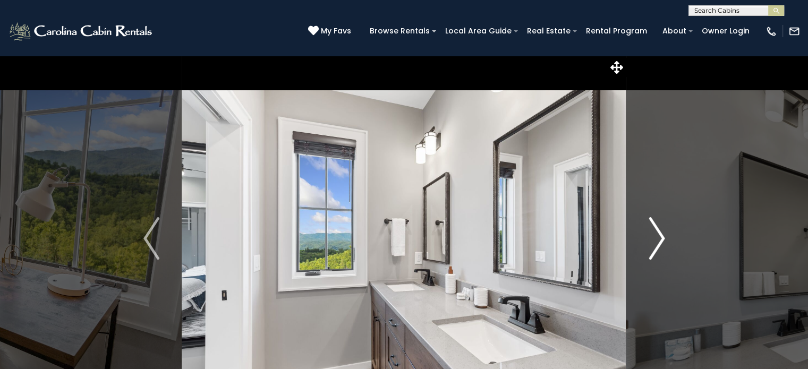
click at [654, 252] on img "Next" at bounding box center [657, 238] width 16 height 42
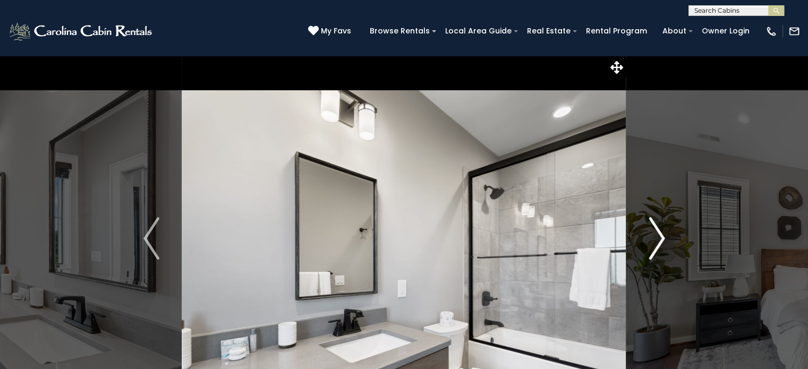
click at [654, 252] on img "Next" at bounding box center [657, 238] width 16 height 42
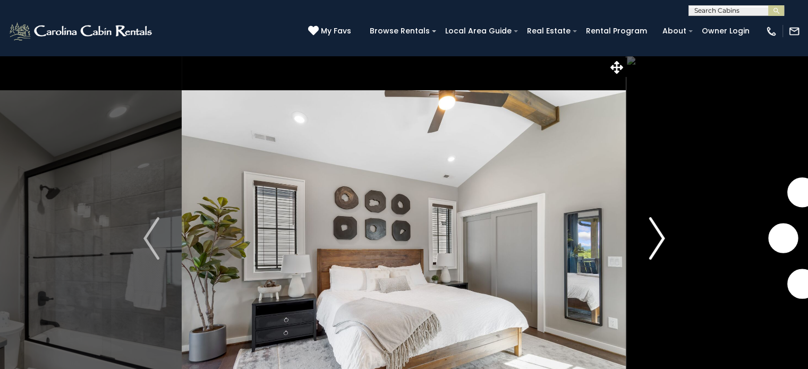
click at [654, 252] on img "Next" at bounding box center [657, 238] width 16 height 42
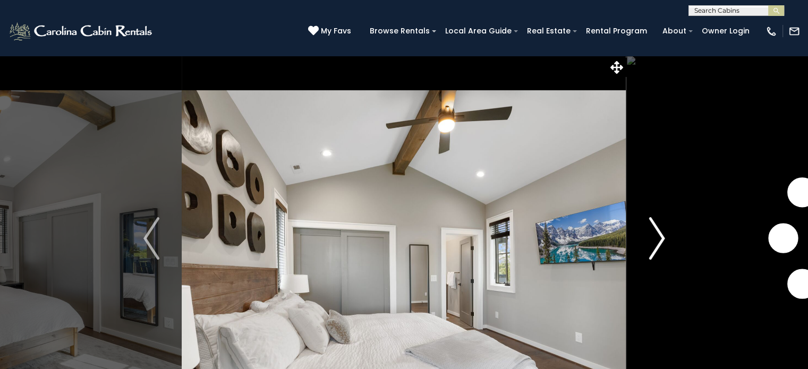
click at [654, 252] on img "Next" at bounding box center [657, 238] width 16 height 42
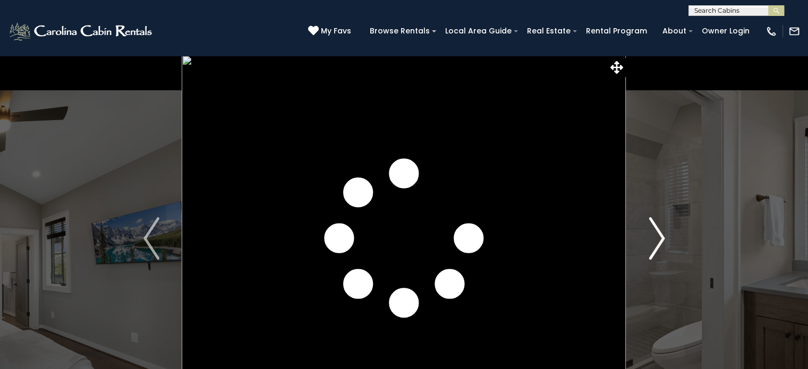
click at [654, 252] on img "Next" at bounding box center [657, 238] width 16 height 42
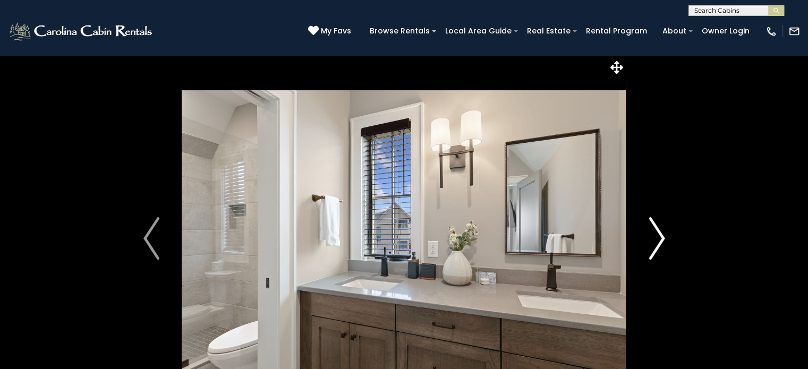
click at [654, 252] on img "Next" at bounding box center [657, 238] width 16 height 42
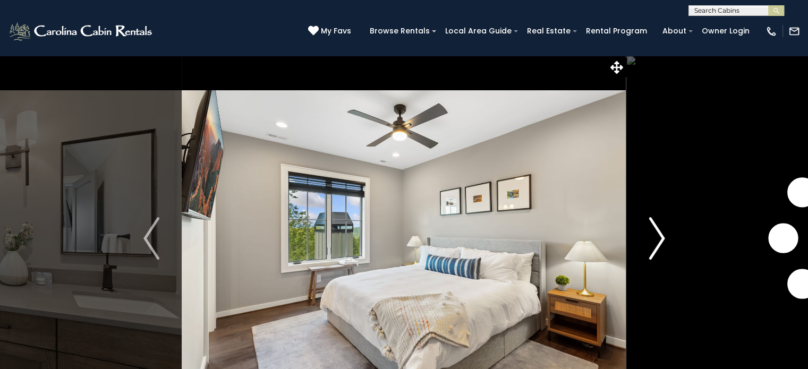
click at [654, 252] on img "Next" at bounding box center [657, 238] width 16 height 42
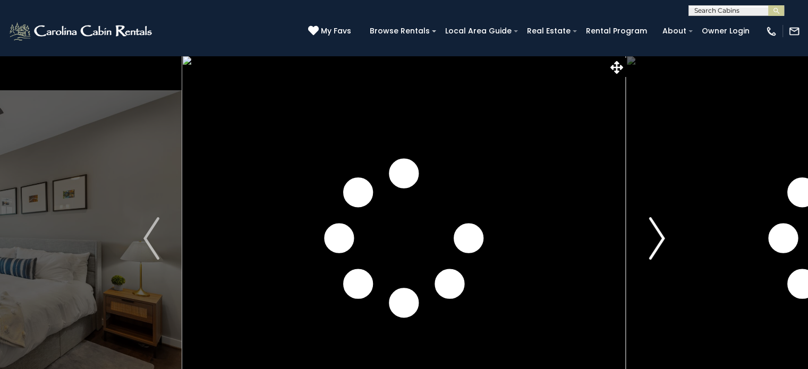
click at [654, 252] on img "Next" at bounding box center [657, 238] width 16 height 42
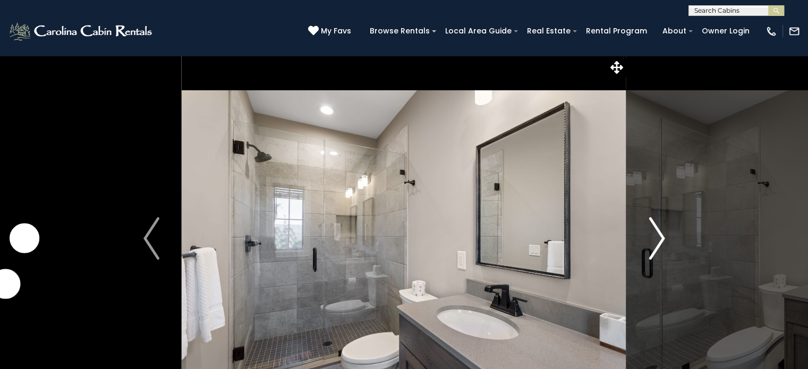
click at [654, 252] on img "Next" at bounding box center [657, 238] width 16 height 42
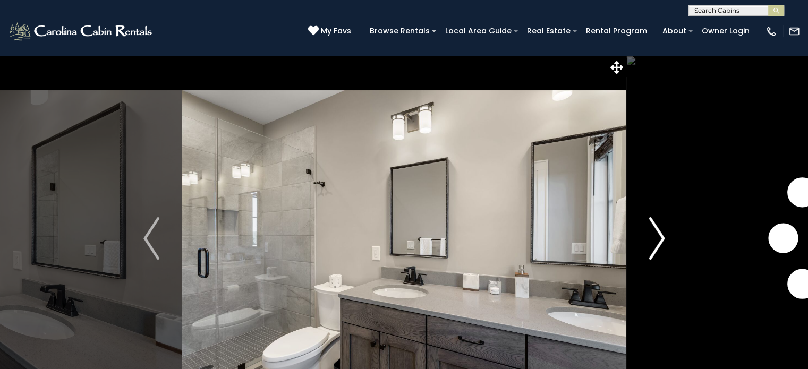
click at [654, 252] on img "Next" at bounding box center [657, 238] width 16 height 42
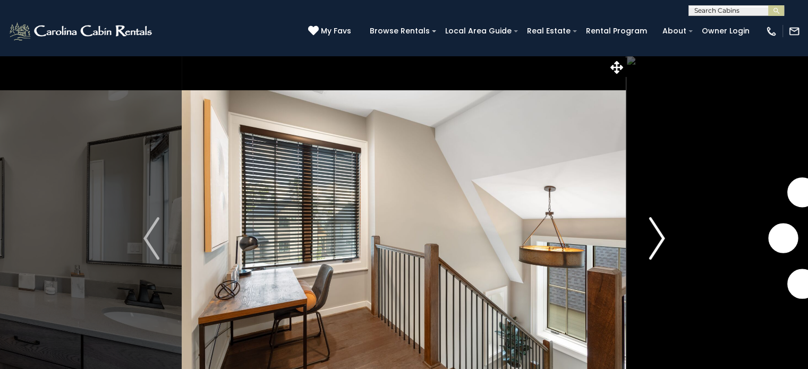
click at [654, 252] on img "Next" at bounding box center [657, 238] width 16 height 42
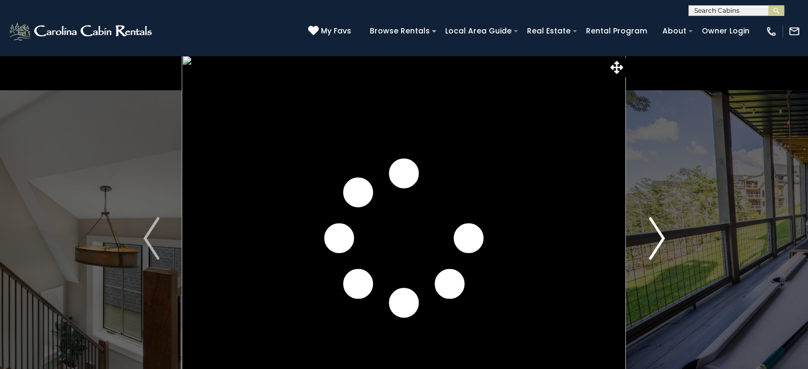
click at [654, 252] on img "Next" at bounding box center [657, 238] width 16 height 42
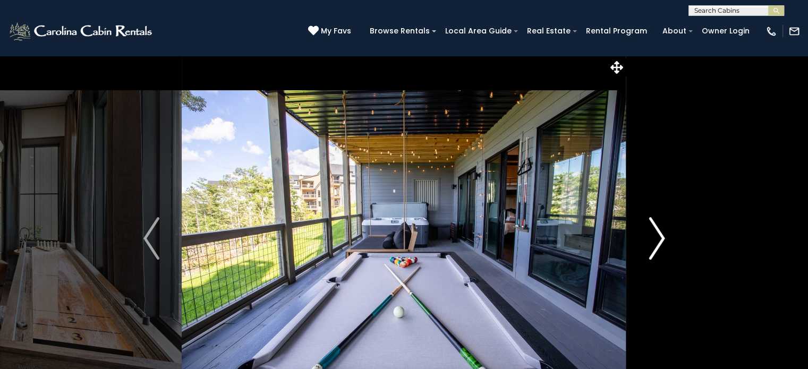
click at [654, 252] on img "Next" at bounding box center [657, 238] width 16 height 42
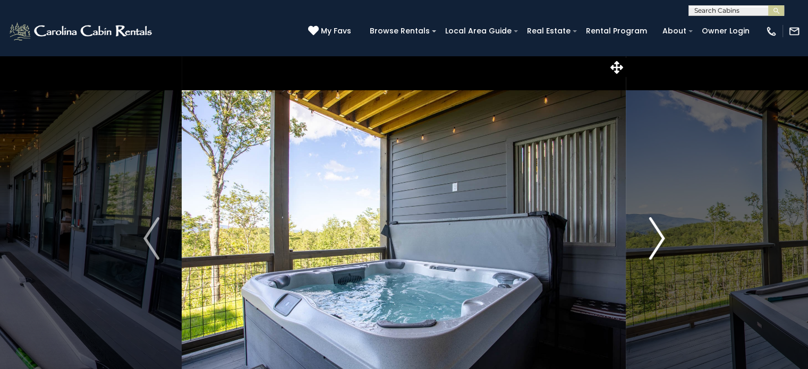
click at [654, 252] on img "Next" at bounding box center [657, 238] width 16 height 42
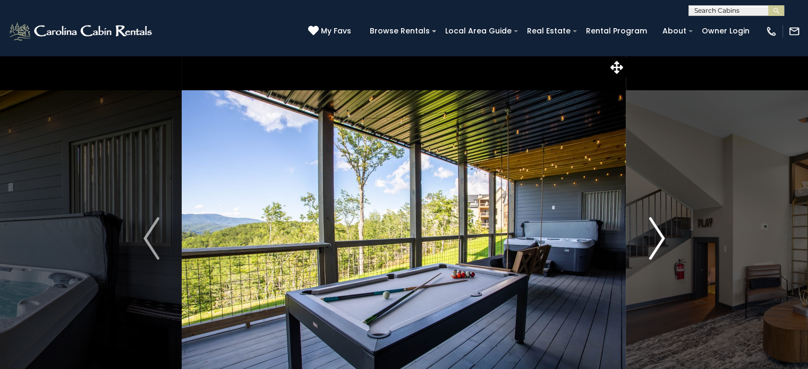
click at [654, 252] on img "Next" at bounding box center [657, 238] width 16 height 42
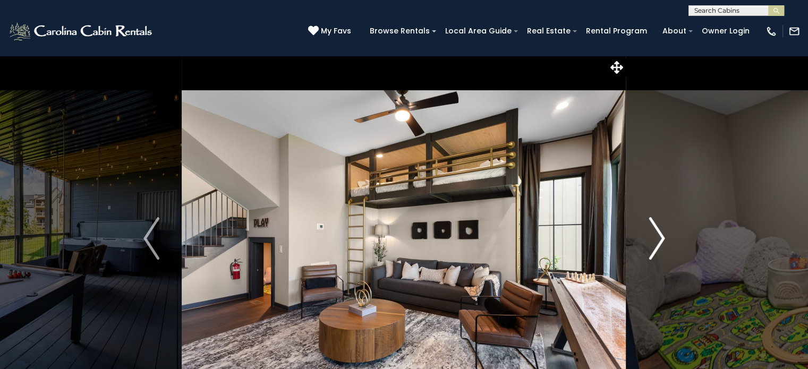
click at [654, 252] on img "Next" at bounding box center [657, 238] width 16 height 42
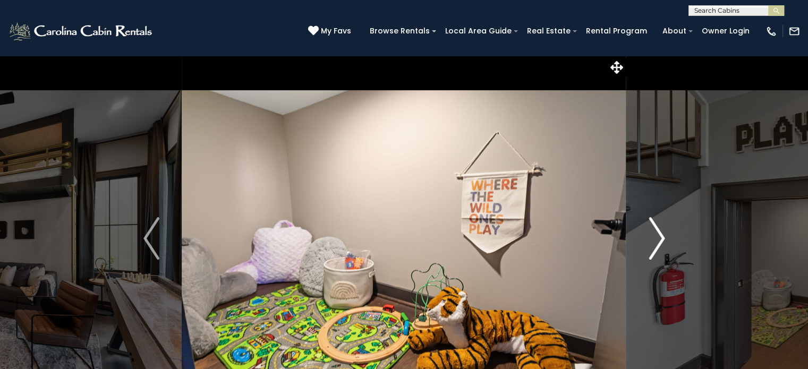
click at [654, 252] on img "Next" at bounding box center [657, 238] width 16 height 42
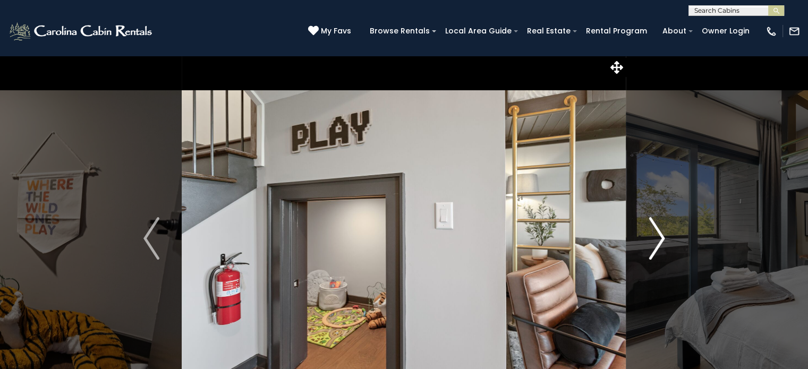
click at [654, 252] on img "Next" at bounding box center [657, 238] width 16 height 42
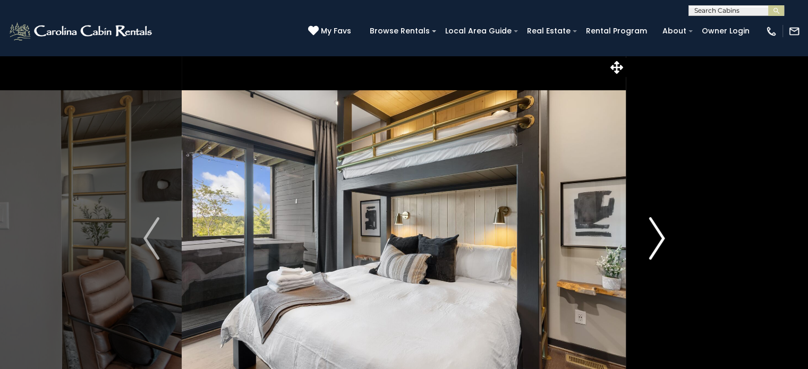
click at [654, 252] on img "Next" at bounding box center [657, 238] width 16 height 42
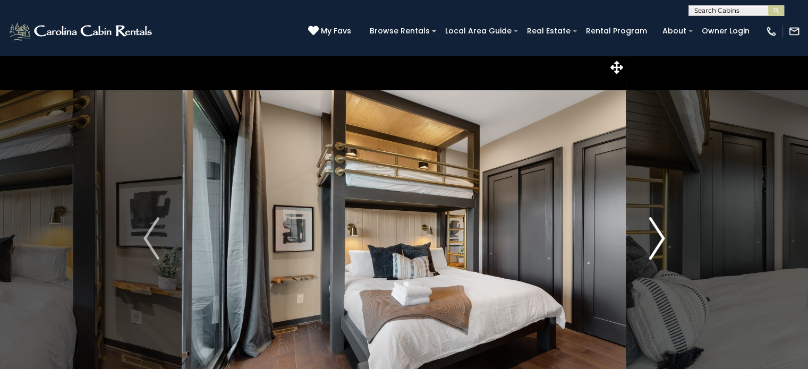
click at [654, 252] on img "Next" at bounding box center [657, 238] width 16 height 42
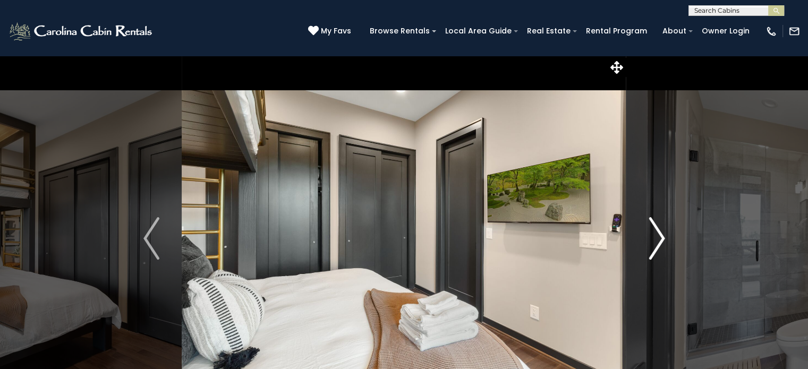
click at [654, 252] on img "Next" at bounding box center [657, 238] width 16 height 42
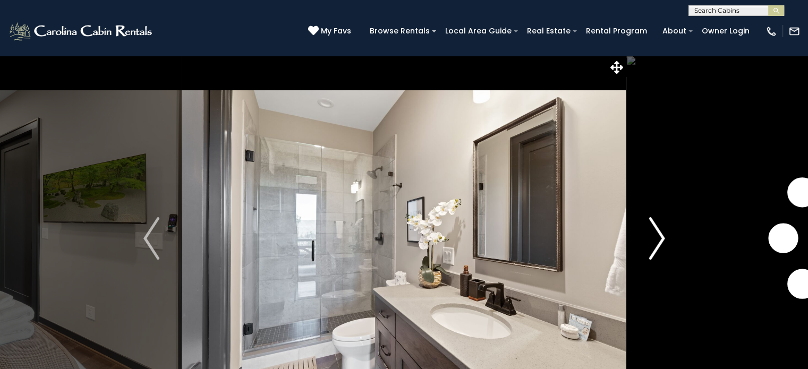
click at [654, 252] on img "Next" at bounding box center [657, 238] width 16 height 42
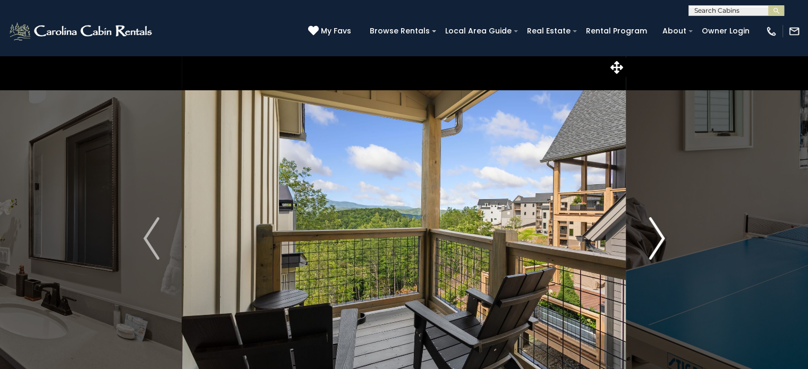
click at [654, 252] on img "Next" at bounding box center [657, 238] width 16 height 42
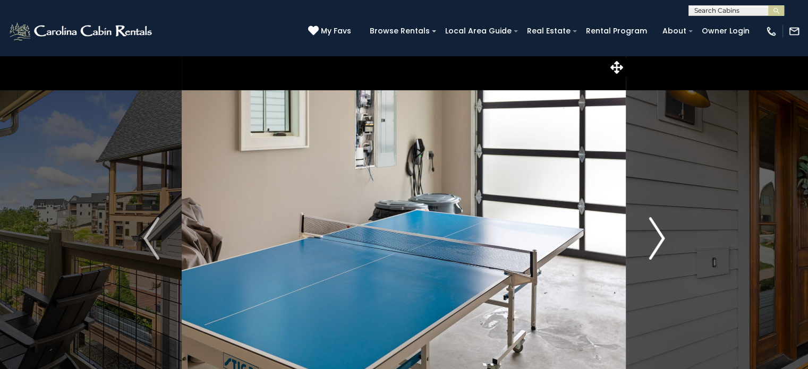
click at [654, 252] on img "Next" at bounding box center [657, 238] width 16 height 42
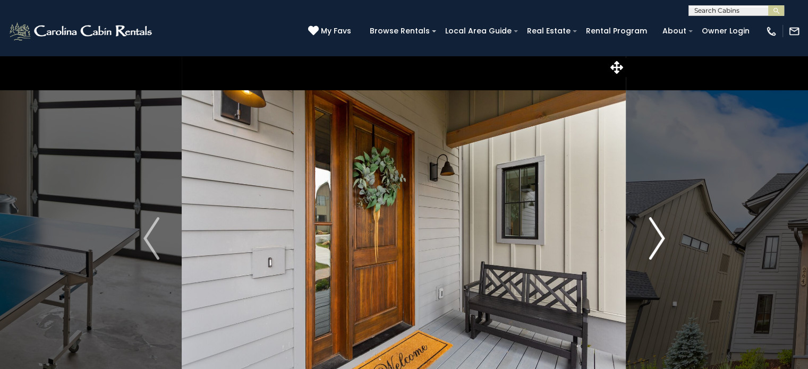
click at [654, 252] on img "Next" at bounding box center [657, 238] width 16 height 42
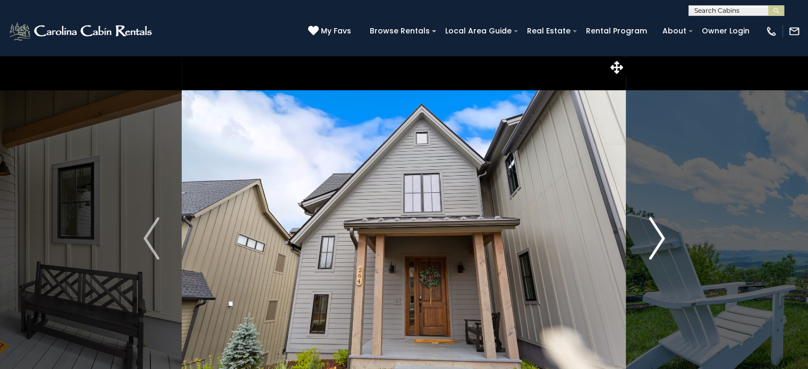
click at [654, 252] on img "Next" at bounding box center [657, 238] width 16 height 42
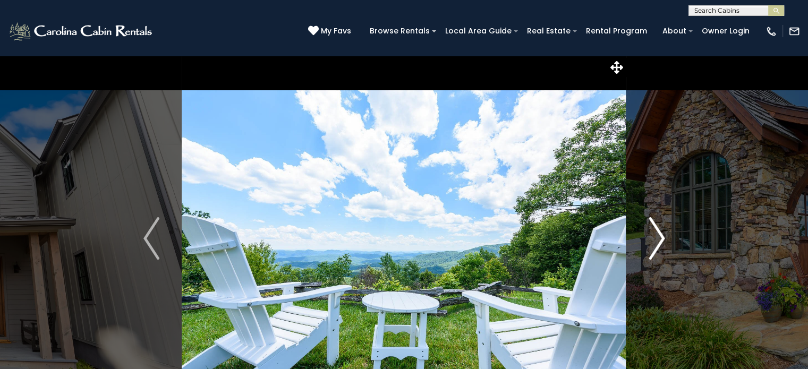
click at [654, 252] on img "Next" at bounding box center [657, 238] width 16 height 42
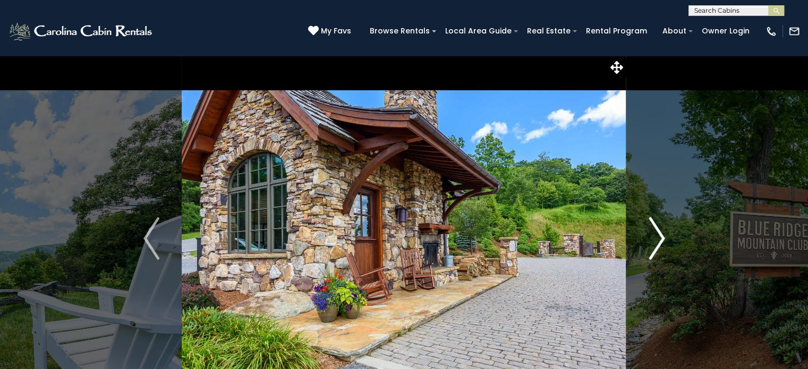
click at [654, 252] on img "Next" at bounding box center [657, 238] width 16 height 42
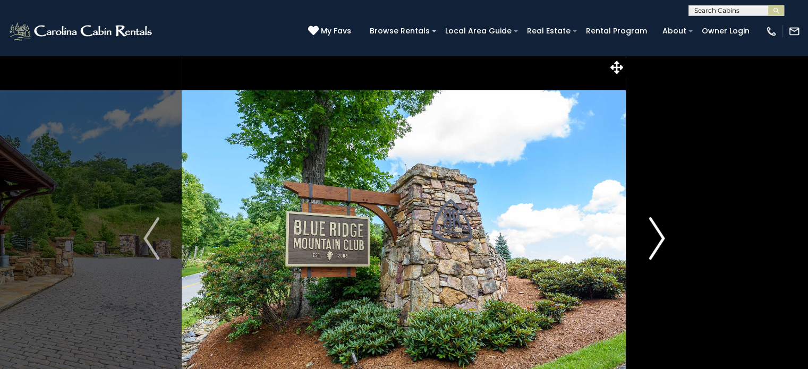
click at [654, 252] on img "Next" at bounding box center [657, 238] width 16 height 42
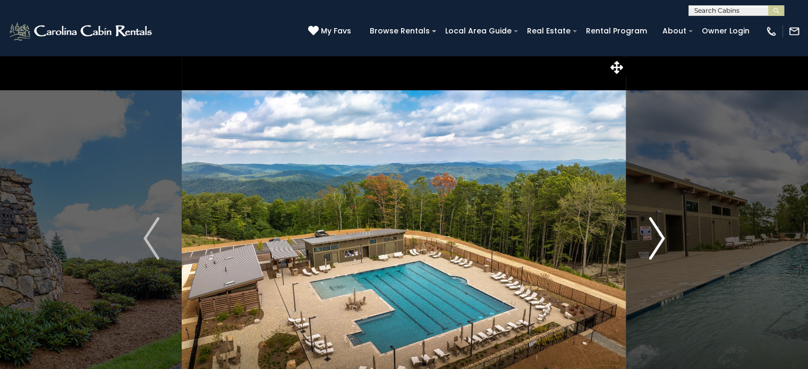
click at [654, 252] on img "Next" at bounding box center [657, 238] width 16 height 42
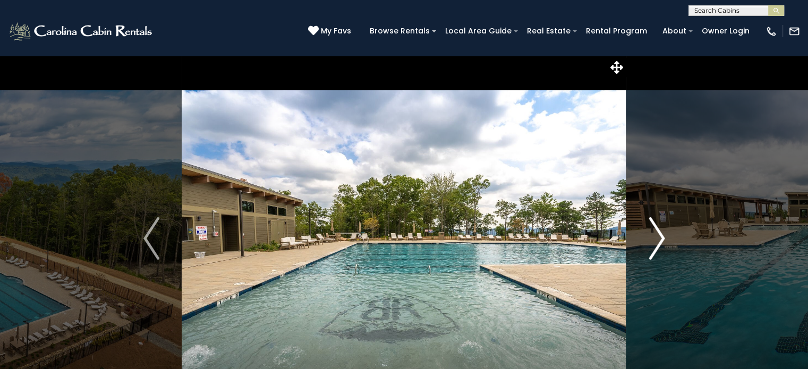
click at [654, 252] on img "Next" at bounding box center [657, 238] width 16 height 42
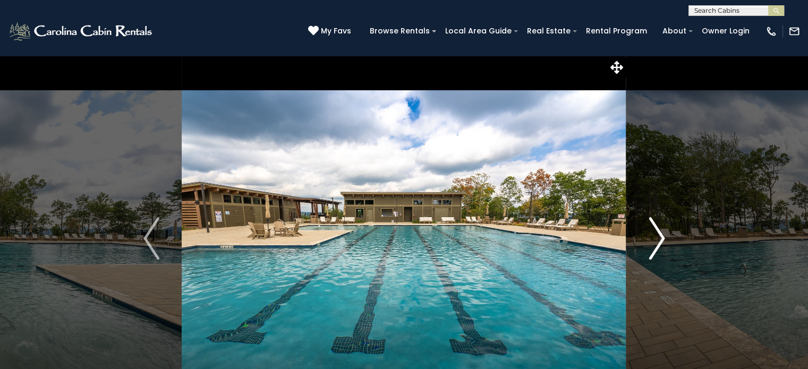
click at [654, 252] on img "Next" at bounding box center [657, 238] width 16 height 42
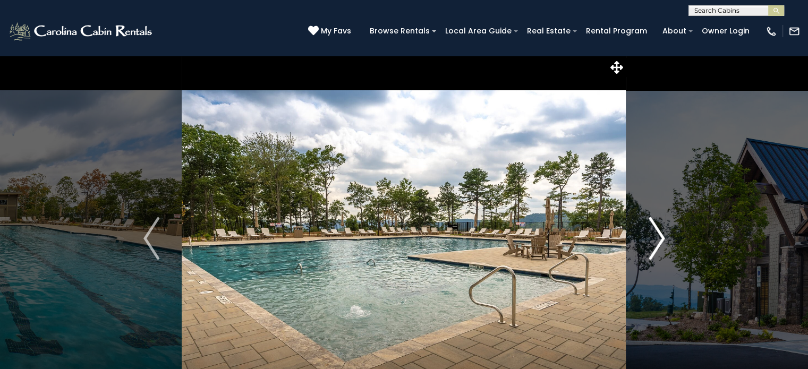
click at [654, 252] on img "Next" at bounding box center [657, 238] width 16 height 42
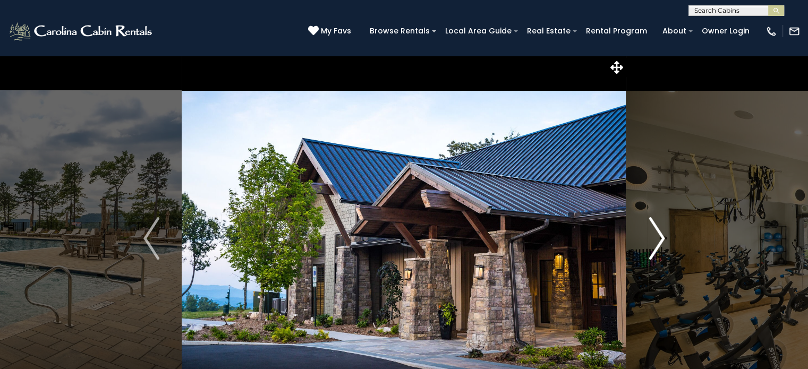
click at [654, 252] on img "Next" at bounding box center [657, 238] width 16 height 42
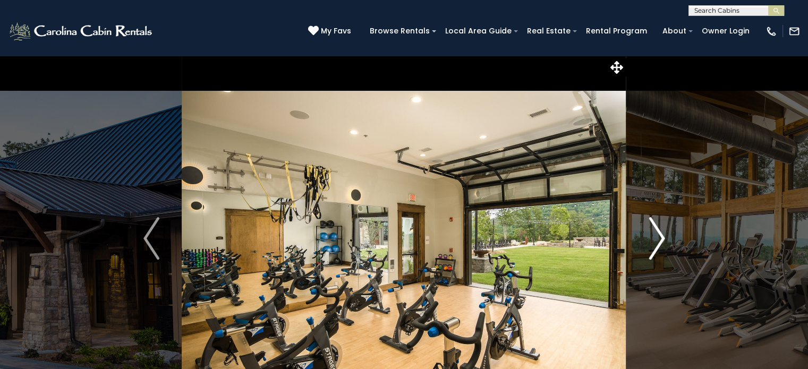
click at [654, 252] on img "Next" at bounding box center [657, 238] width 16 height 42
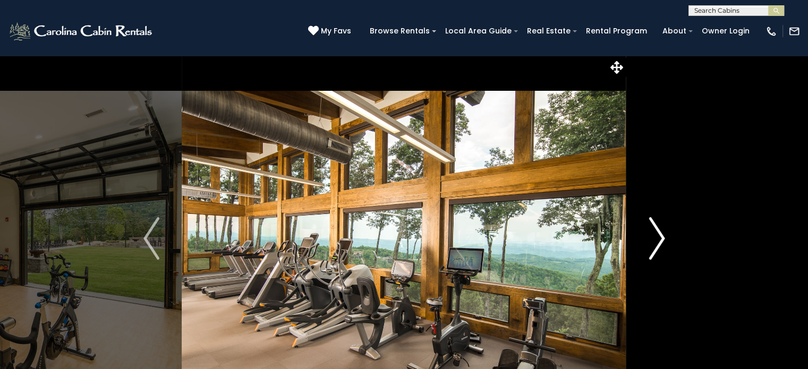
click at [654, 252] on img "Next" at bounding box center [657, 238] width 16 height 42
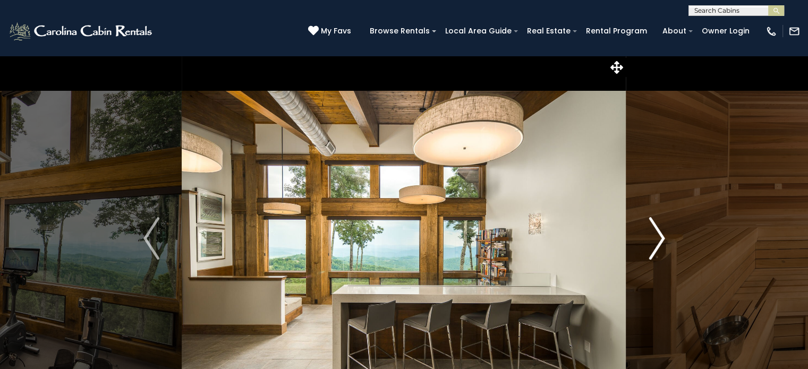
click at [654, 252] on img "Next" at bounding box center [657, 238] width 16 height 42
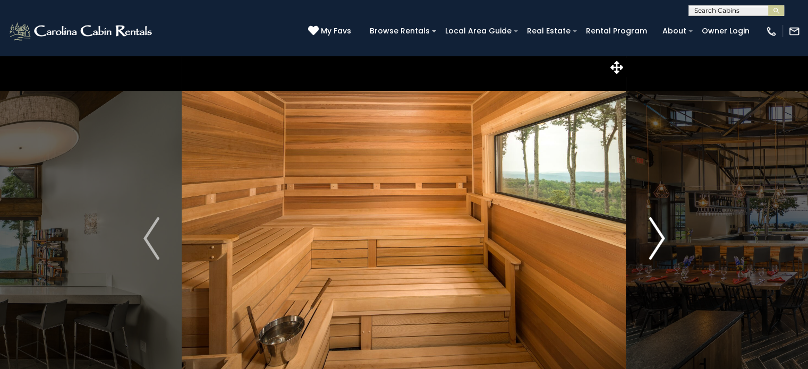
click at [654, 252] on img "Next" at bounding box center [657, 238] width 16 height 42
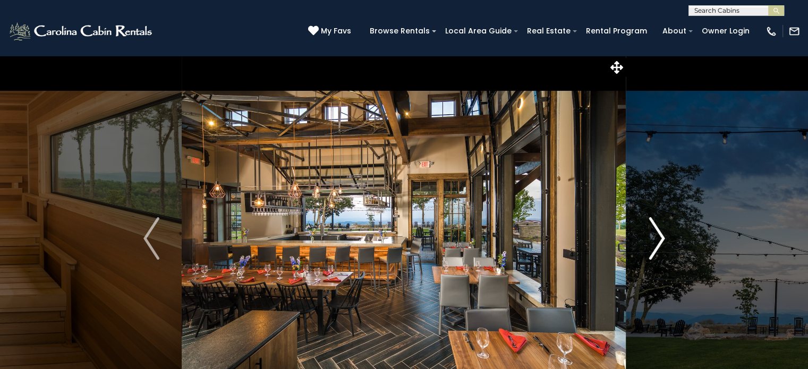
click at [654, 252] on img "Next" at bounding box center [657, 238] width 16 height 42
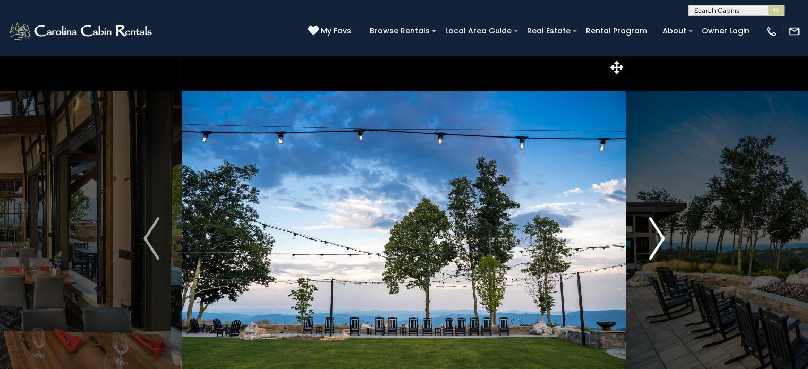
click at [654, 252] on img "Next" at bounding box center [657, 238] width 16 height 42
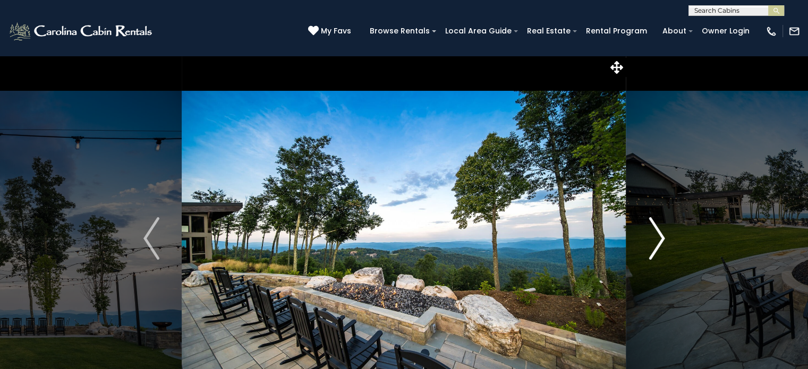
click at [654, 252] on img "Next" at bounding box center [657, 238] width 16 height 42
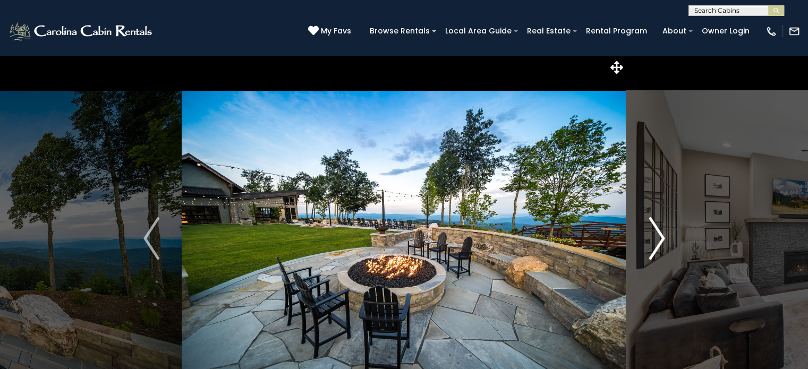
click at [654, 252] on img "Next" at bounding box center [657, 238] width 16 height 42
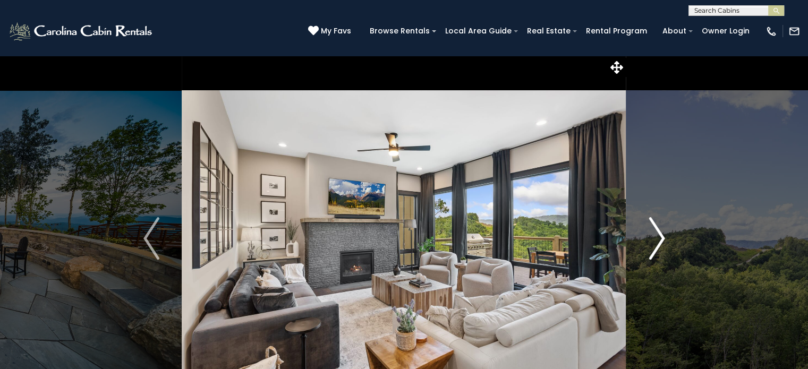
click at [654, 252] on img "Next" at bounding box center [657, 238] width 16 height 42
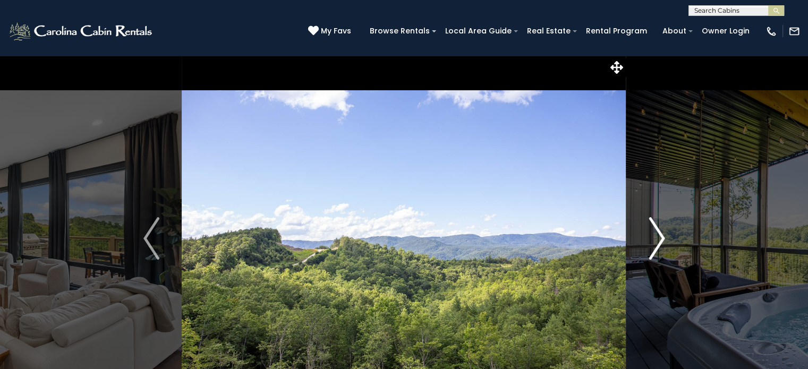
click at [654, 252] on img "Next" at bounding box center [657, 238] width 16 height 42
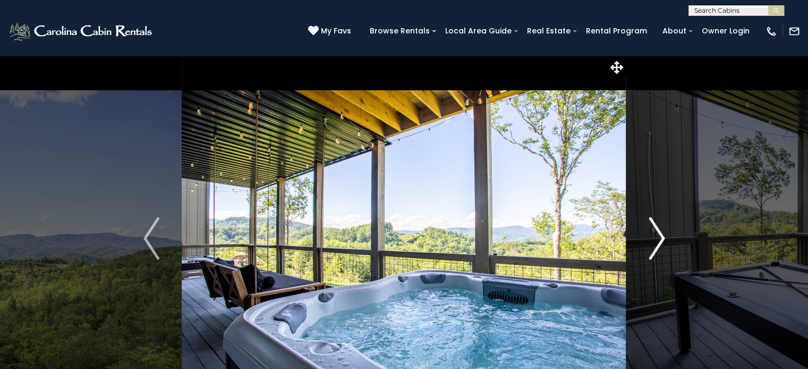
click at [654, 252] on img "Next" at bounding box center [657, 238] width 16 height 42
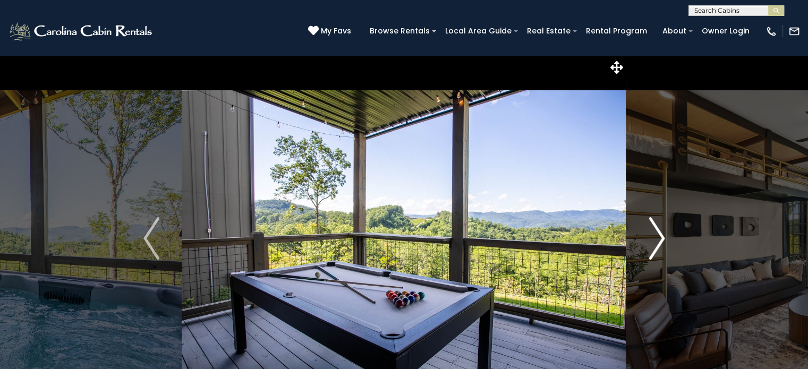
click at [654, 252] on img "Next" at bounding box center [657, 238] width 16 height 42
